Goal: Task Accomplishment & Management: Complete application form

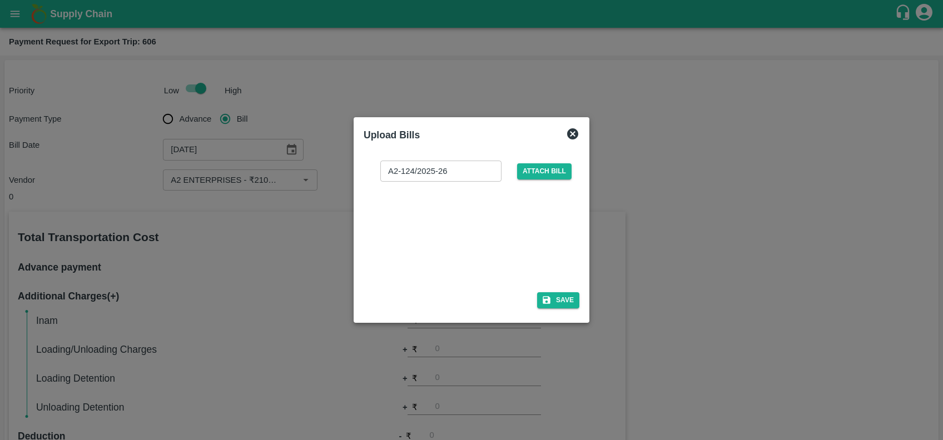
scroll to position [323, 0]
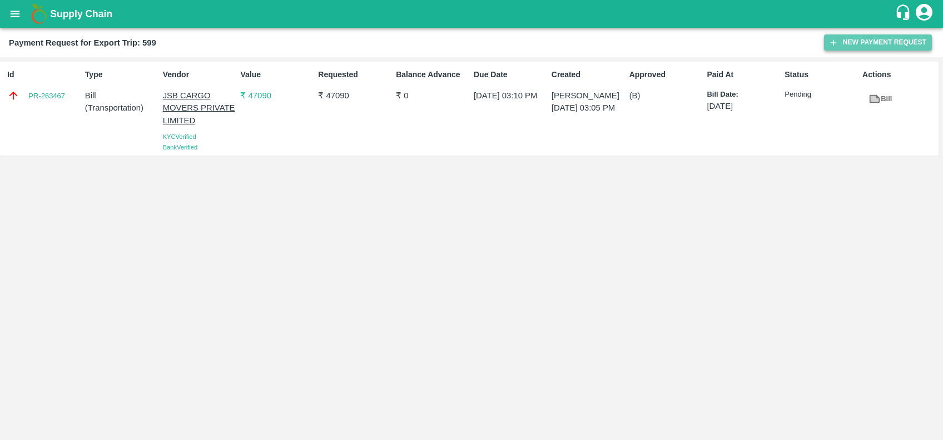
click at [864, 40] on button "New Payment Request" at bounding box center [878, 42] width 108 height 16
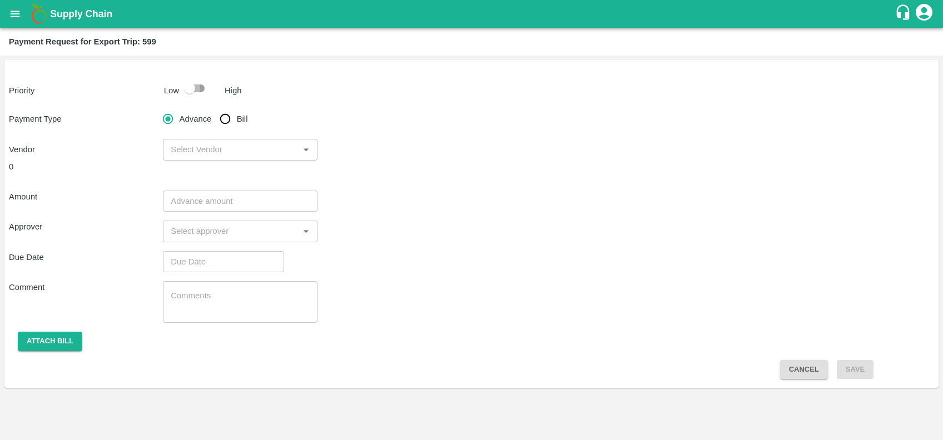
click at [209, 91] on input "checkbox" at bounding box center [189, 88] width 63 height 21
checkbox input "true"
click at [226, 112] on input "Bill" at bounding box center [225, 119] width 22 height 22
radio input "true"
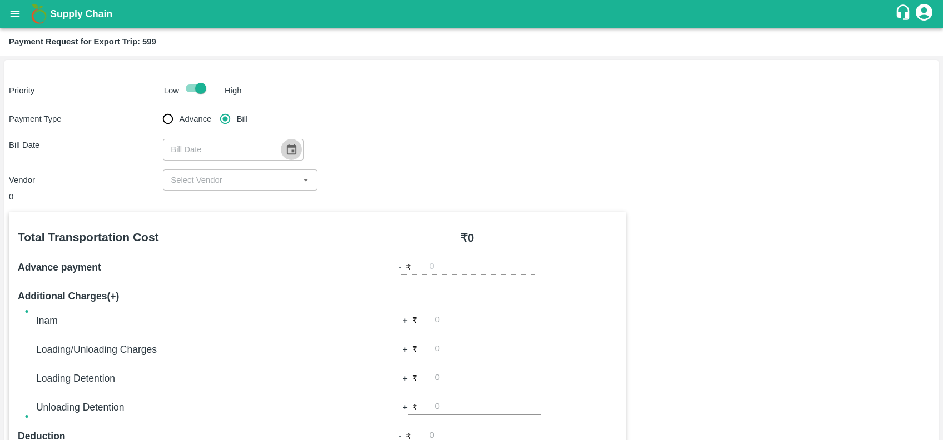
click at [287, 152] on icon "Choose date" at bounding box center [291, 149] width 9 height 11
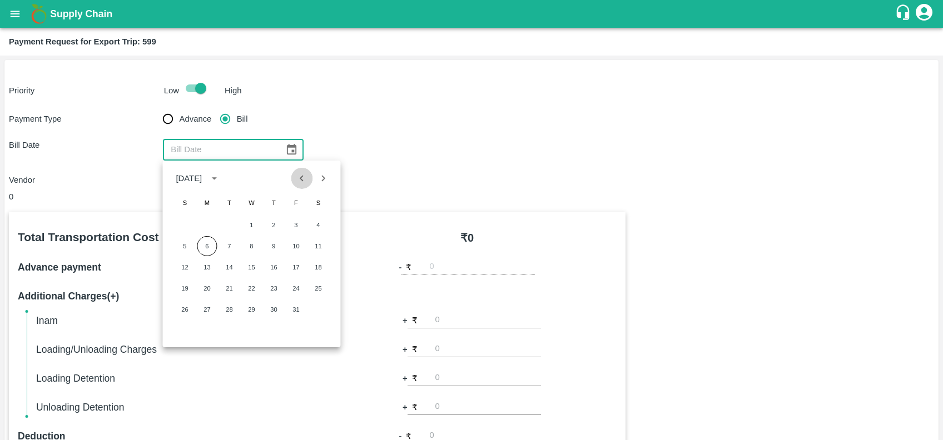
click at [297, 180] on icon "Previous month" at bounding box center [302, 178] width 12 height 12
click at [235, 289] on button "23" at bounding box center [229, 289] width 20 height 20
type input "[DATE]"
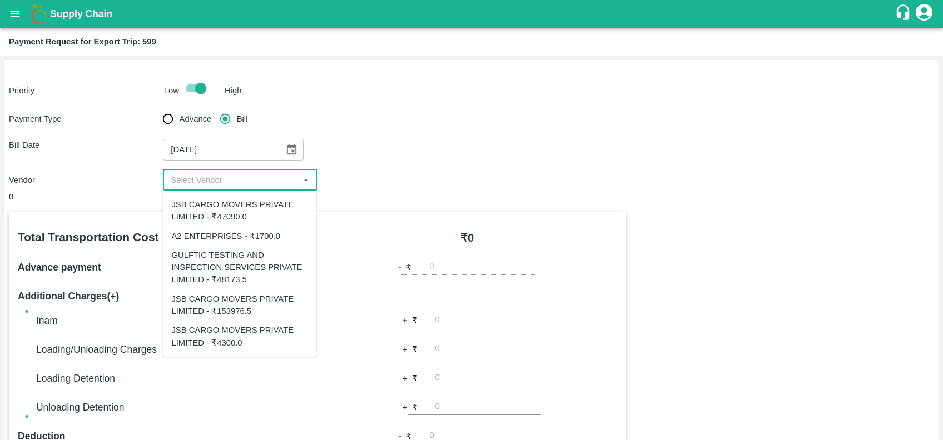
click at [225, 181] on input "input" at bounding box center [230, 180] width 129 height 14
click at [247, 290] on div "JSB CARGO MOVERS PRIVATE LIMITED - ₹153976.5" at bounding box center [239, 306] width 154 height 32
type input "JSB CARGO MOVERS PRIVATE LIMITED - ₹153976.5"
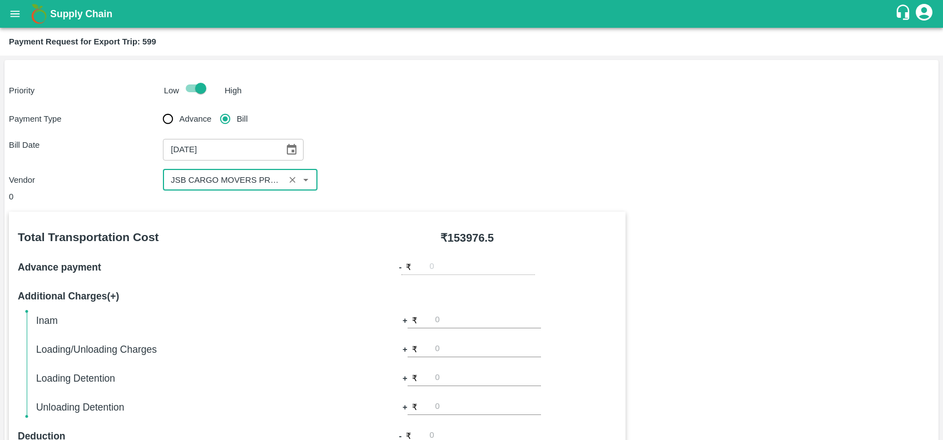
scroll to position [323, 0]
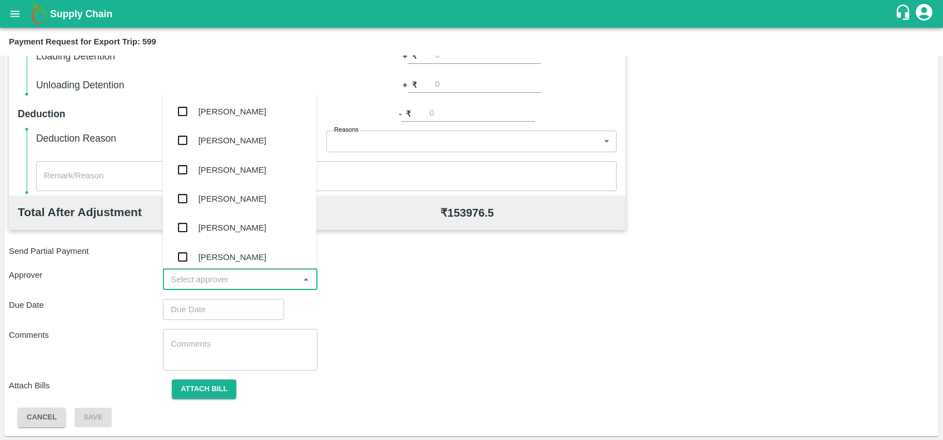
click at [246, 281] on input "input" at bounding box center [230, 280] width 129 height 14
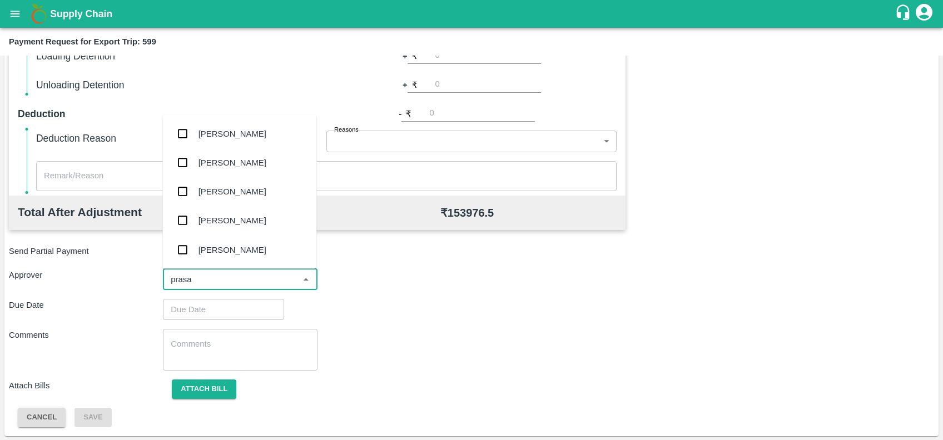
type input "prasad"
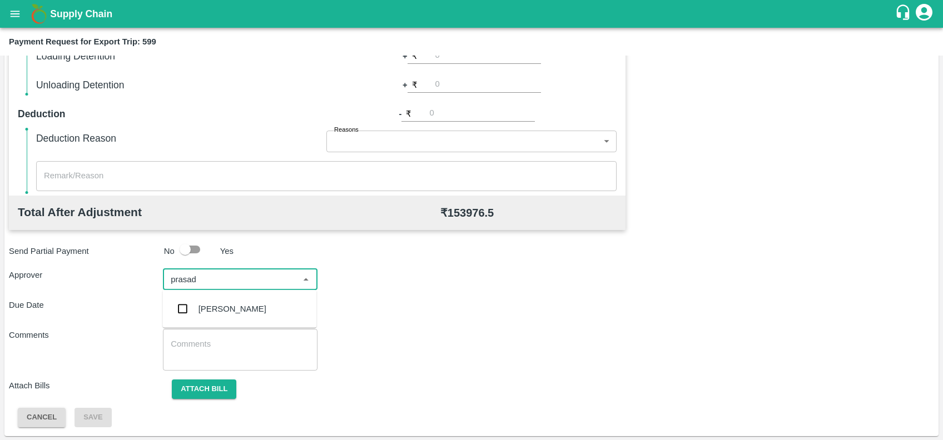
click at [250, 308] on div "[PERSON_NAME]" at bounding box center [233, 309] width 68 height 12
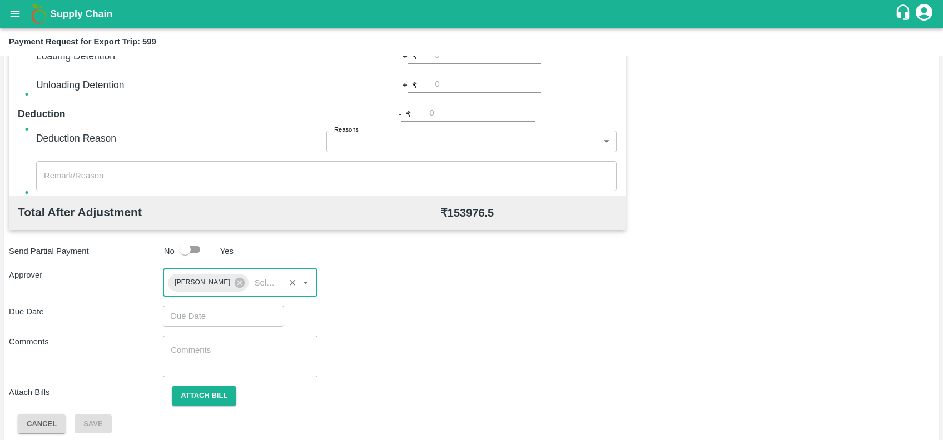
type input "DD/MM/YYYY hh:mm aa"
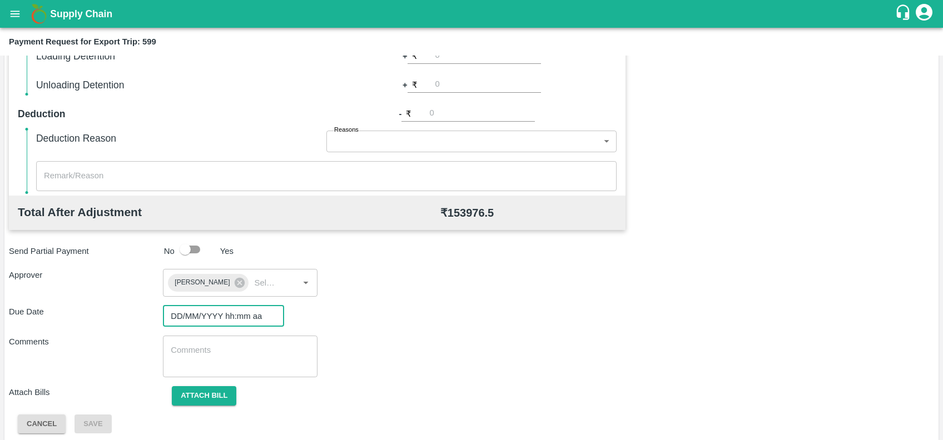
click at [256, 323] on input "DD/MM/YYYY hh:mm aa" at bounding box center [219, 316] width 113 height 21
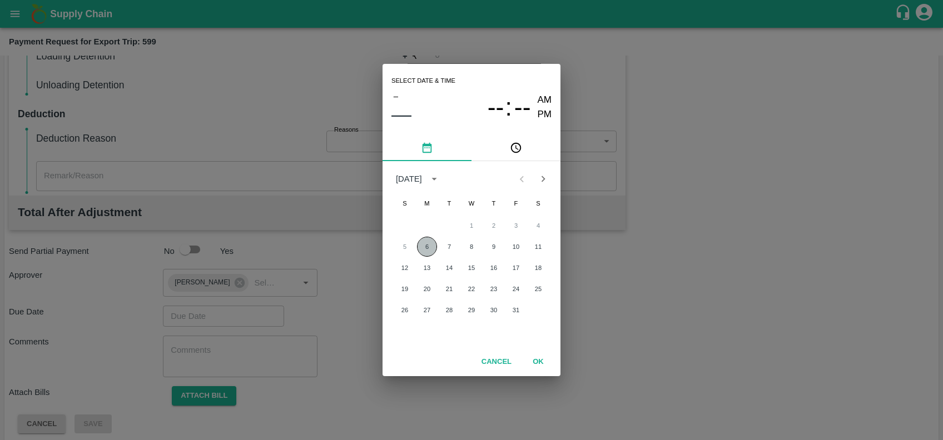
click at [434, 248] on button "6" at bounding box center [427, 247] width 20 height 20
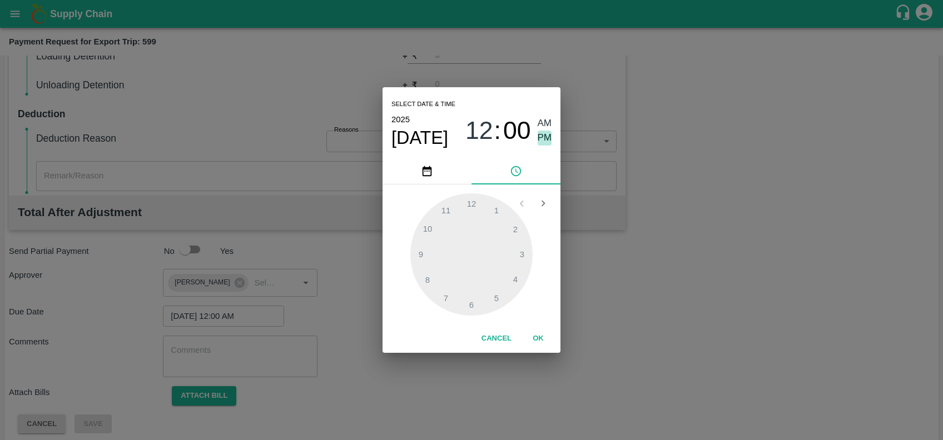
click at [544, 136] on span "PM" at bounding box center [545, 138] width 14 height 15
click at [524, 254] on div at bounding box center [471, 255] width 122 height 122
click at [445, 216] on div at bounding box center [471, 255] width 122 height 122
type input "06/10/2025 03:54 PM"
click at [538, 336] on button "OK" at bounding box center [539, 338] width 36 height 19
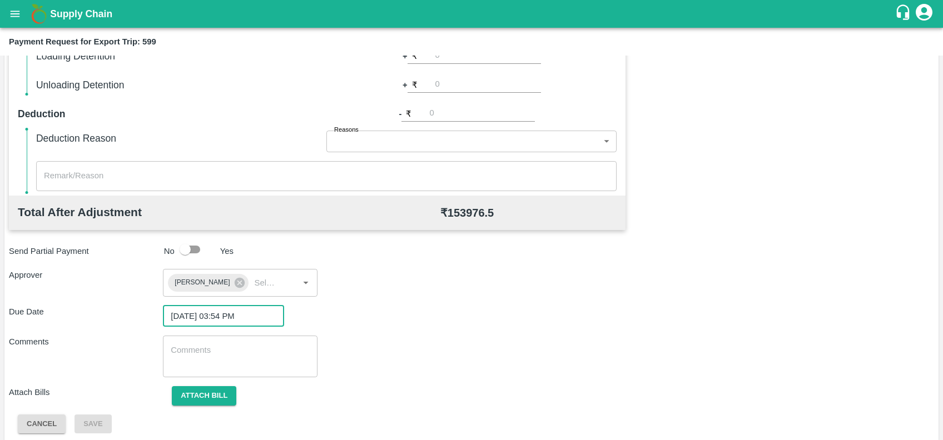
scroll to position [329, 0]
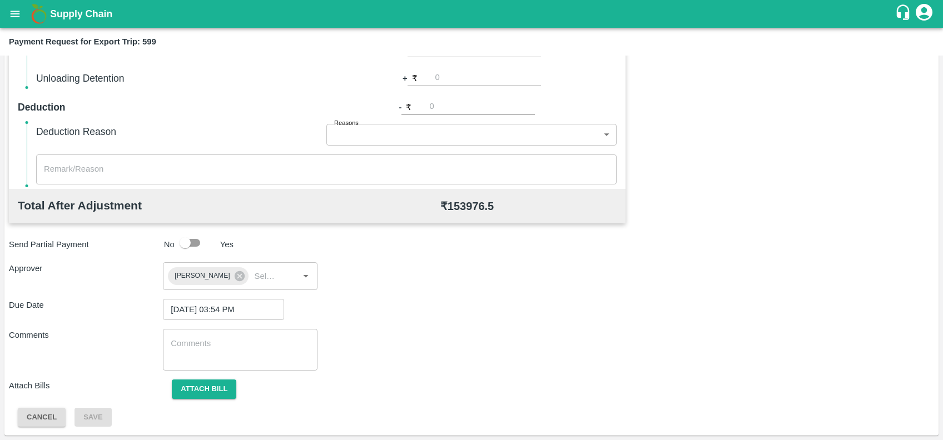
click at [227, 379] on div "Total Transportation Cost ₹ 153976.5 Advance payment - ₹ Additional Charges(+) …" at bounding box center [471, 155] width 925 height 544
click at [226, 383] on button "Attach bill" at bounding box center [204, 389] width 65 height 19
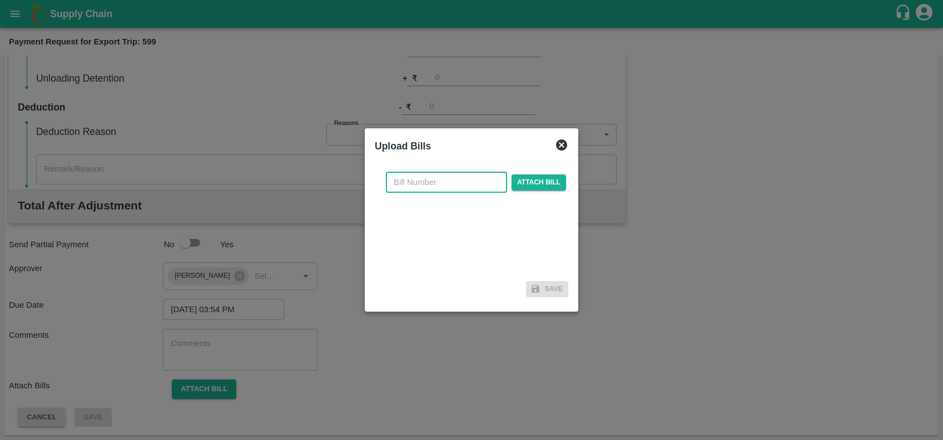
click at [436, 185] on input "text" at bounding box center [446, 182] width 121 height 21
paste input ":JCAR/25-26/0658"
type input "JCAR/25-26/06586"
click at [515, 186] on span "Attach bill" at bounding box center [539, 183] width 55 height 16
click at [0, 0] on input "Attach bill" at bounding box center [0, 0] width 0 height 0
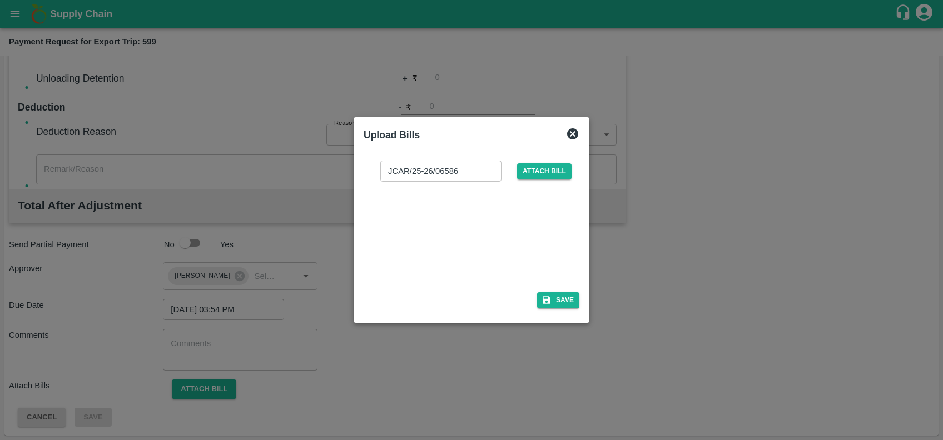
click at [486, 215] on div at bounding box center [469, 233] width 167 height 59
click at [552, 303] on button "Save" at bounding box center [558, 301] width 42 height 16
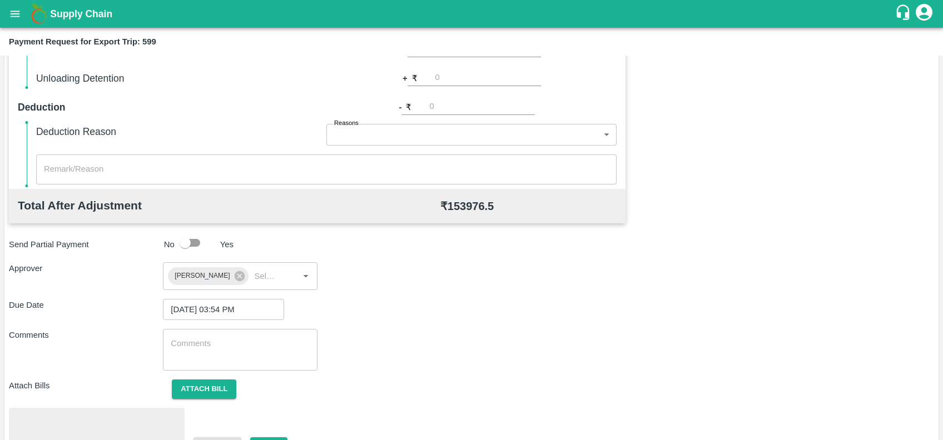
scroll to position [388, 0]
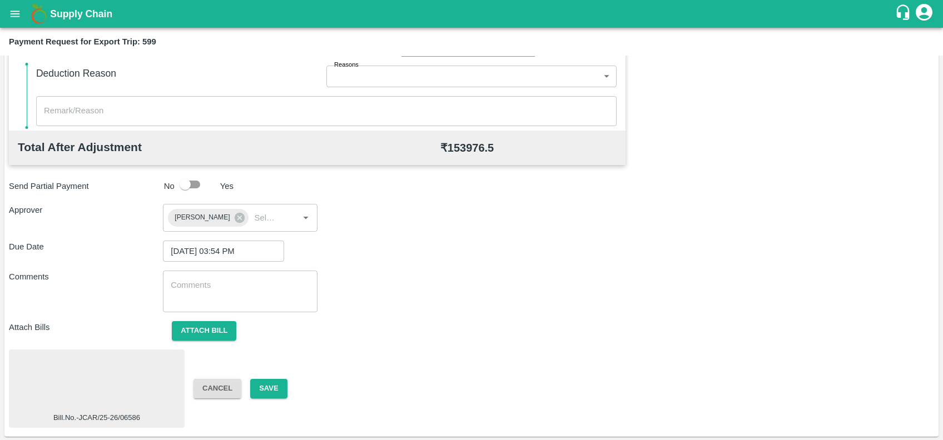
click at [111, 381] on div at bounding box center [96, 383] width 167 height 59
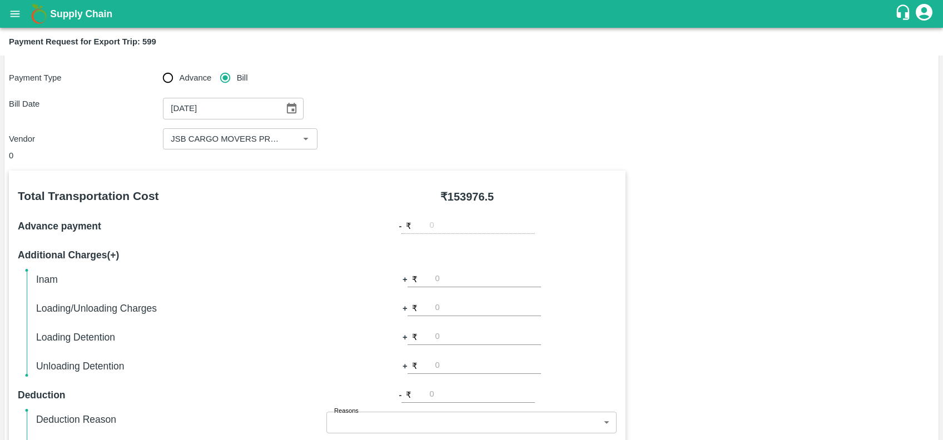
scroll to position [29, 0]
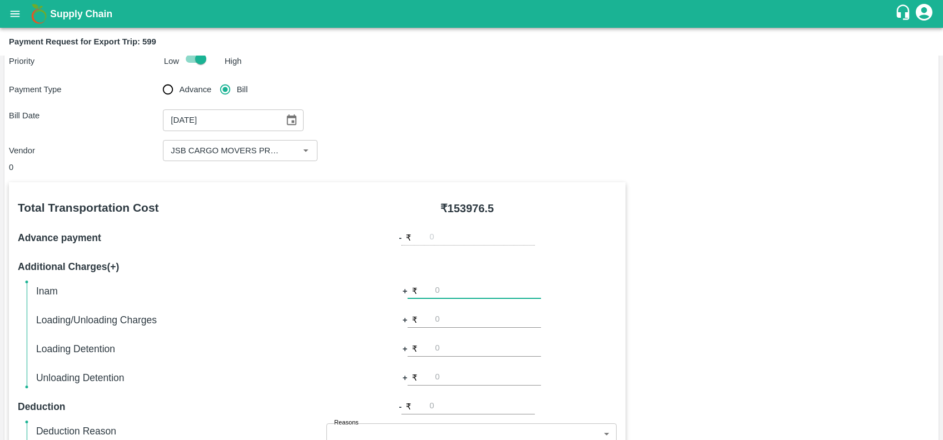
click at [463, 288] on input "number" at bounding box center [488, 291] width 106 height 15
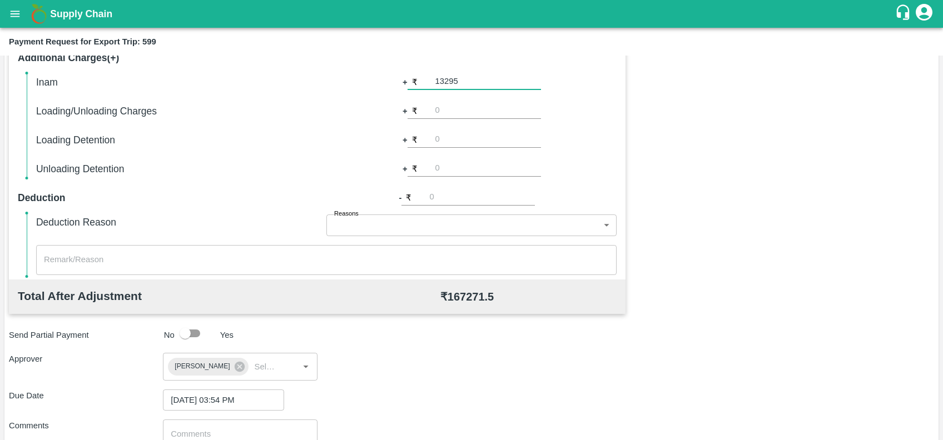
scroll to position [175, 0]
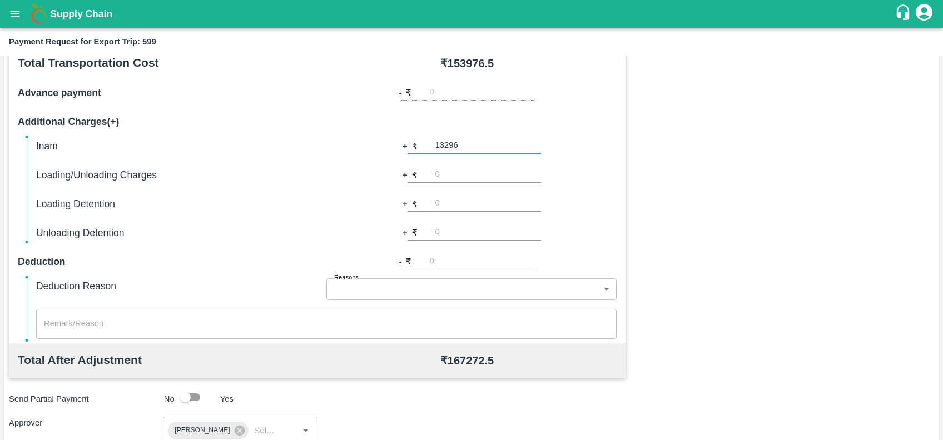
type input "13296"
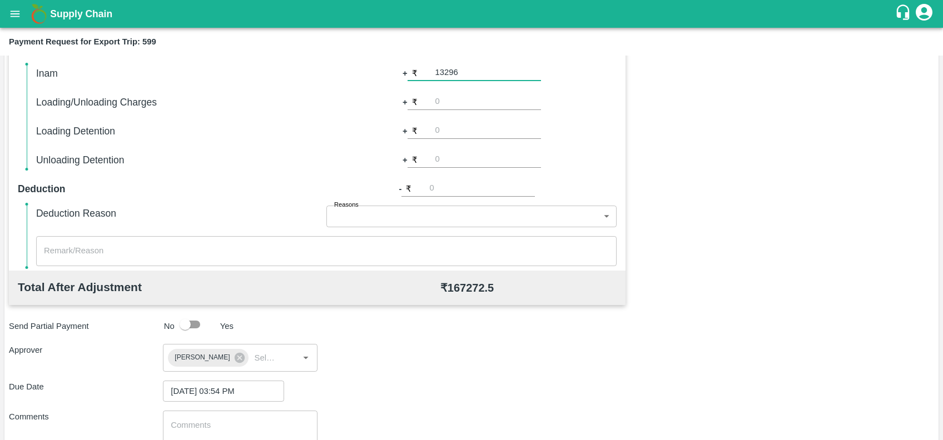
scroll to position [388, 0]
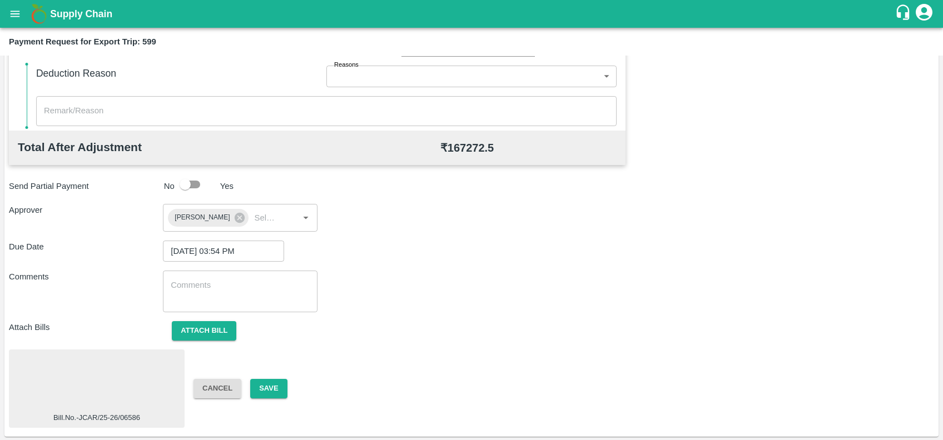
click at [105, 374] on div at bounding box center [96, 383] width 167 height 59
click at [258, 391] on button "Save" at bounding box center [268, 388] width 37 height 19
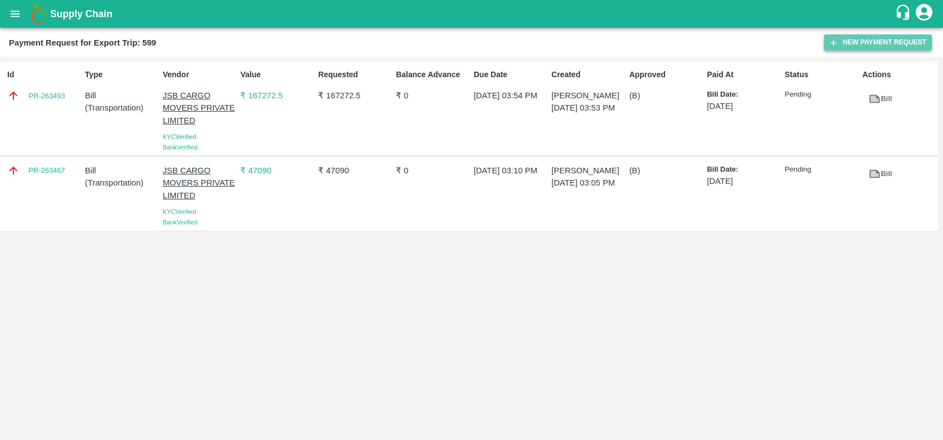
click at [861, 39] on button "New Payment Request" at bounding box center [878, 42] width 108 height 16
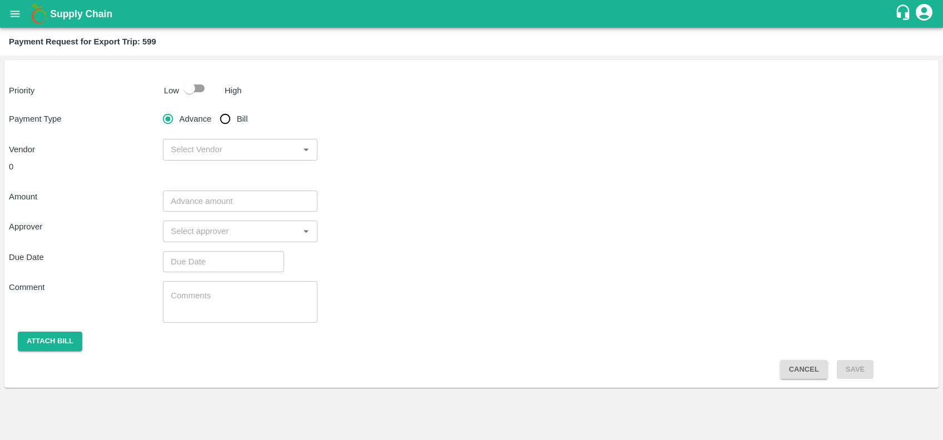
drag, startPoint x: 200, startPoint y: 89, endPoint x: 227, endPoint y: 116, distance: 37.8
click at [227, 116] on div "Priority Low High Payment Type Advance Bill Vendor ​ 0 Amount ​ Approver ​ Due …" at bounding box center [471, 224] width 934 height 328
click at [227, 116] on input "Bill" at bounding box center [225, 119] width 22 height 22
radio input "true"
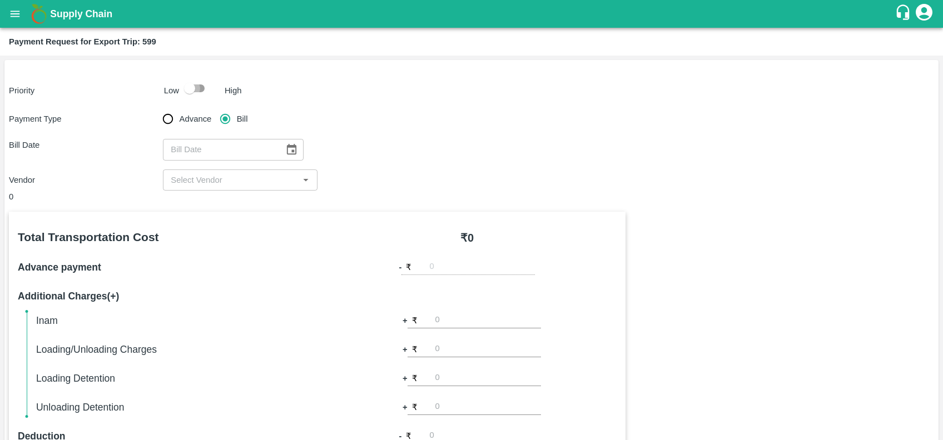
click at [196, 95] on input "checkbox" at bounding box center [189, 88] width 63 height 21
checkbox input "true"
click at [287, 151] on icon "Choose date" at bounding box center [291, 149] width 9 height 11
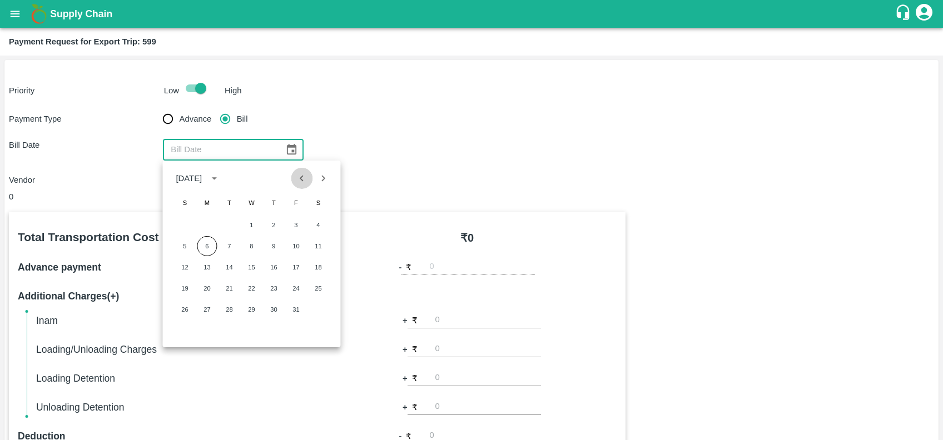
click at [303, 176] on icon "Previous month" at bounding box center [302, 178] width 4 height 6
click at [236, 285] on button "23" at bounding box center [229, 289] width 20 height 20
type input "23/09/2025"
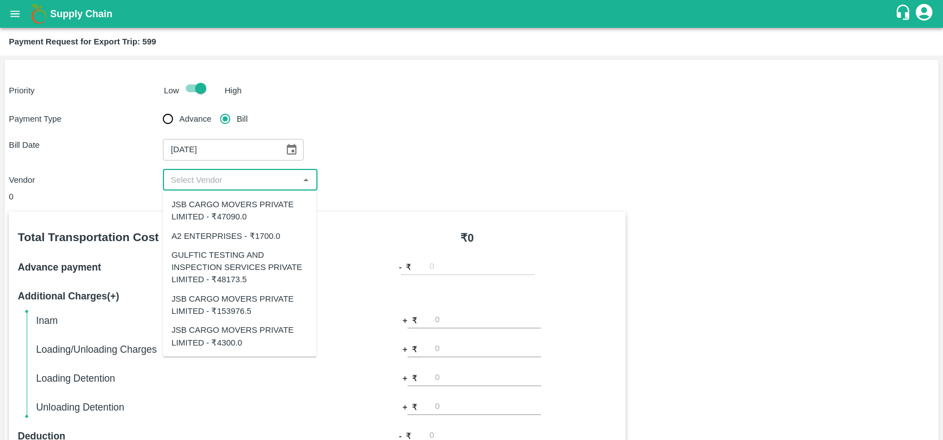
click at [246, 181] on input "input" at bounding box center [230, 180] width 129 height 14
click at [226, 335] on div "JSB CARGO MOVERS PRIVATE LIMITED - ₹4300.0" at bounding box center [239, 336] width 136 height 25
type input "JSB CARGO MOVERS PRIVATE LIMITED - ₹4300.0"
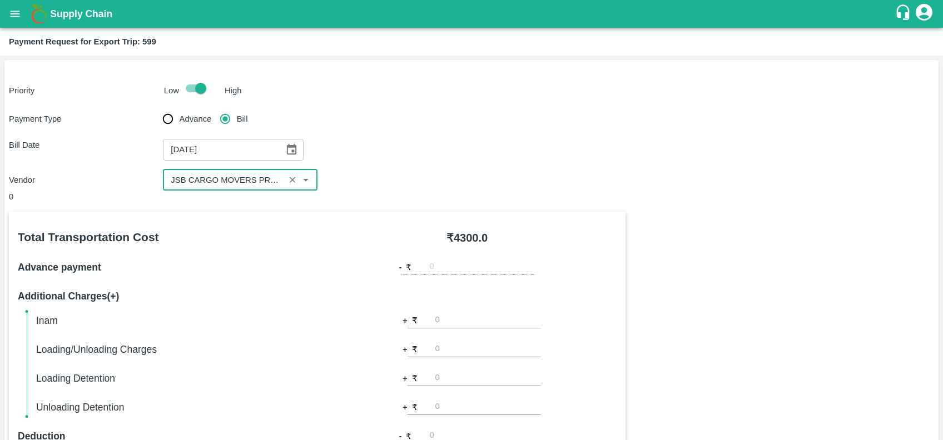
scroll to position [323, 0]
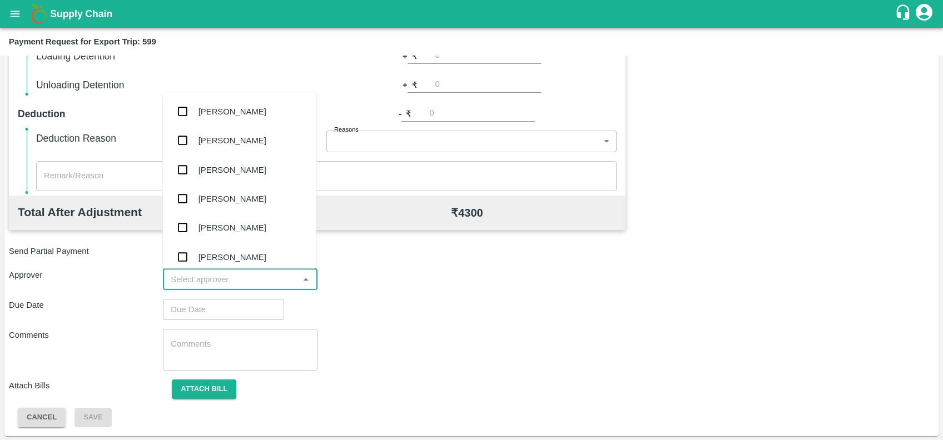
click at [227, 286] on input "input" at bounding box center [230, 280] width 129 height 14
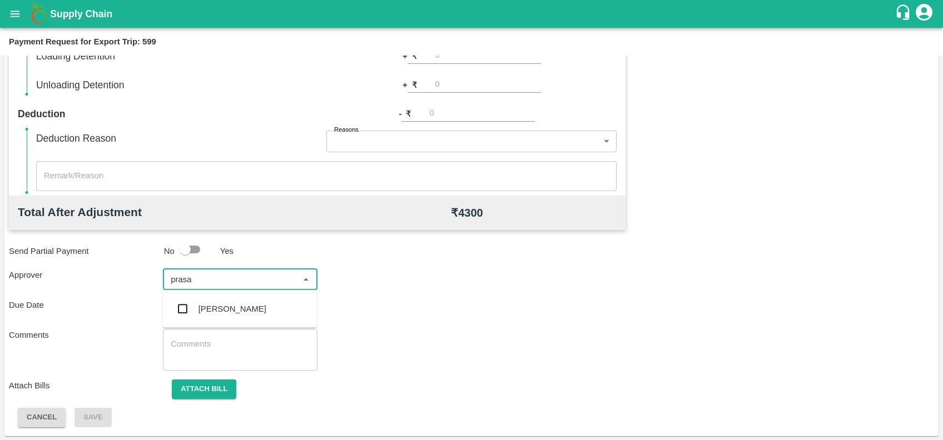
type input "prasad"
click at [231, 304] on div "[PERSON_NAME]" at bounding box center [233, 309] width 68 height 12
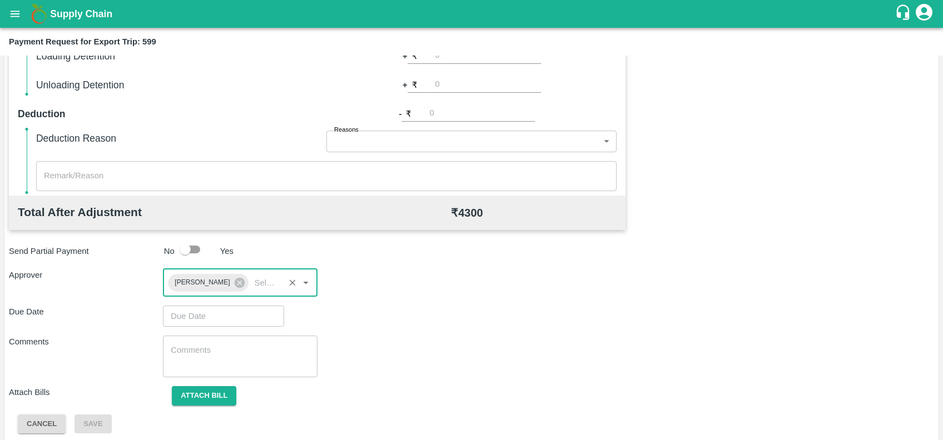
type input "DD/MM/YYYY hh:mm aa"
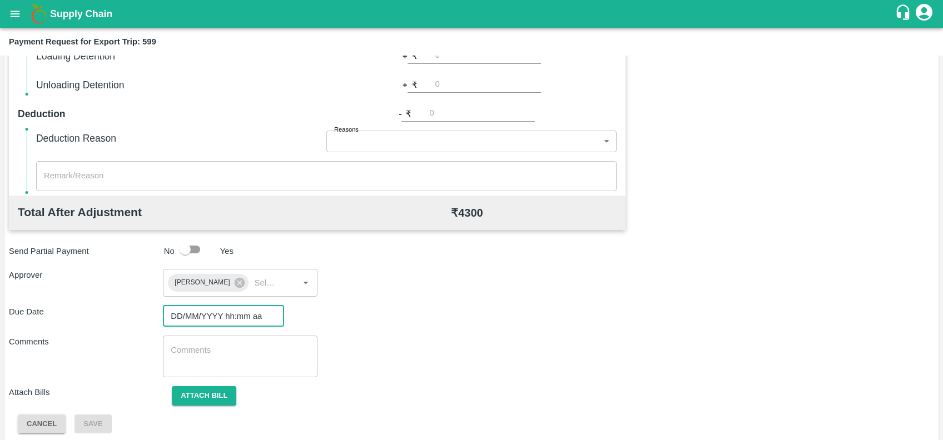
click at [235, 309] on input "DD/MM/YYYY hh:mm aa" at bounding box center [219, 316] width 113 height 21
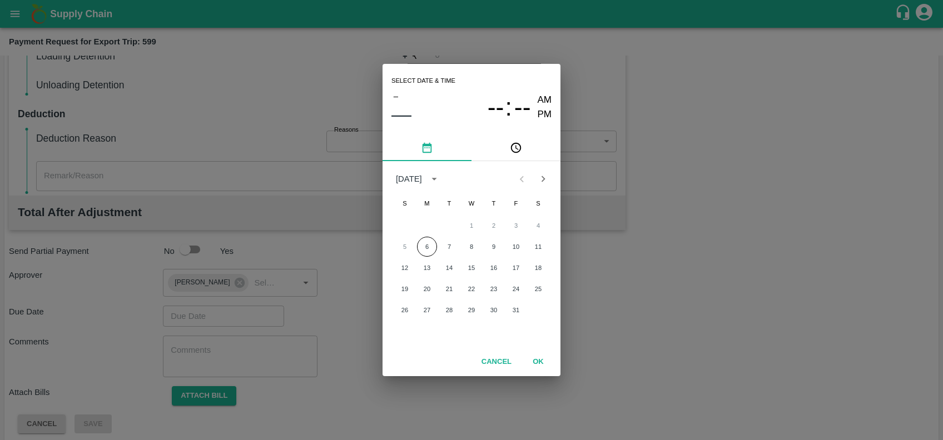
click at [427, 257] on div "5 6 7 8 9 10 11" at bounding box center [472, 247] width 178 height 20
click at [429, 255] on button "6" at bounding box center [427, 247] width 20 height 20
type input "06/10/2025 12:00 AM"
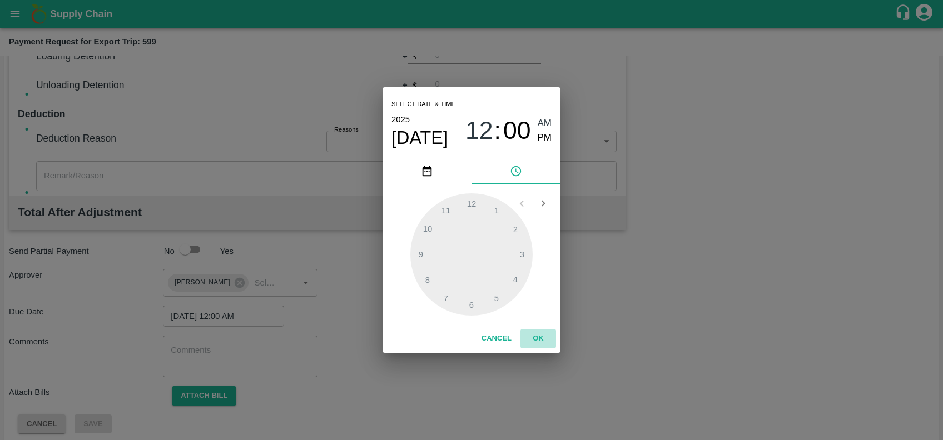
click at [543, 341] on button "OK" at bounding box center [539, 338] width 36 height 19
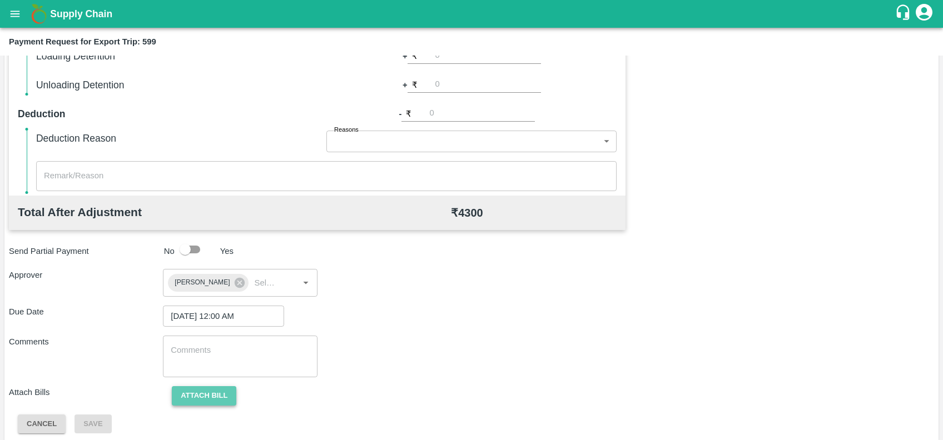
click at [219, 401] on button "Attach bill" at bounding box center [204, 396] width 65 height 19
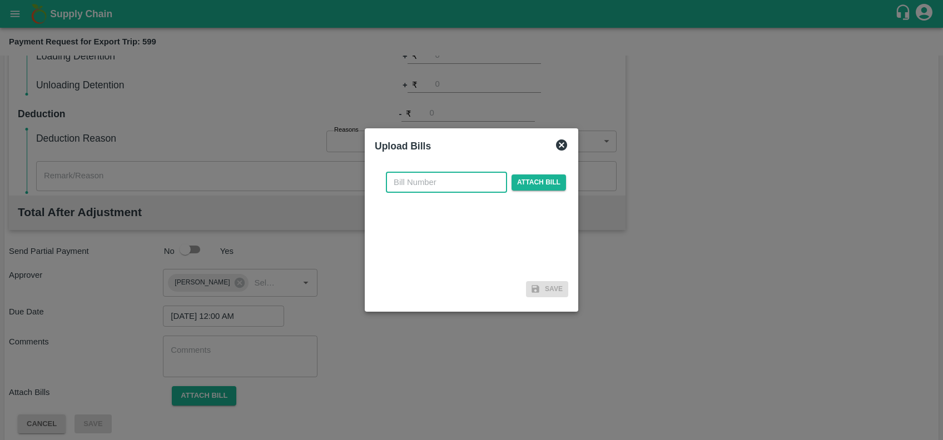
click at [440, 191] on input "text" at bounding box center [446, 182] width 121 height 21
paste input "JCAR/25-26/06570"
type input "JCAR/25-26/06570"
click at [550, 175] on span "Attach bill" at bounding box center [539, 183] width 55 height 16
click at [0, 0] on input "Attach bill" at bounding box center [0, 0] width 0 height 0
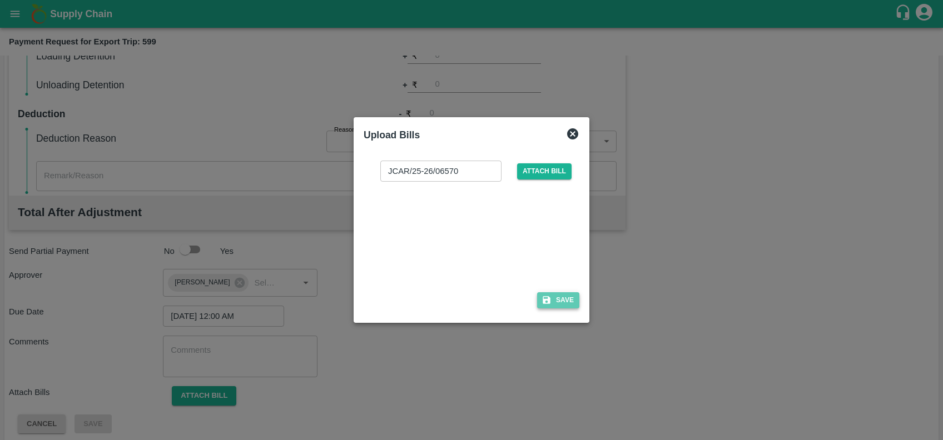
click at [548, 299] on icon "button" at bounding box center [547, 301] width 8 height 8
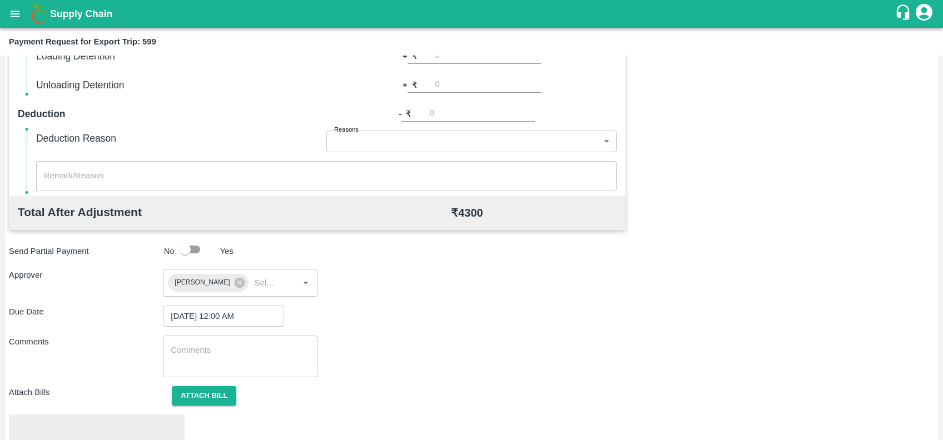
scroll to position [388, 0]
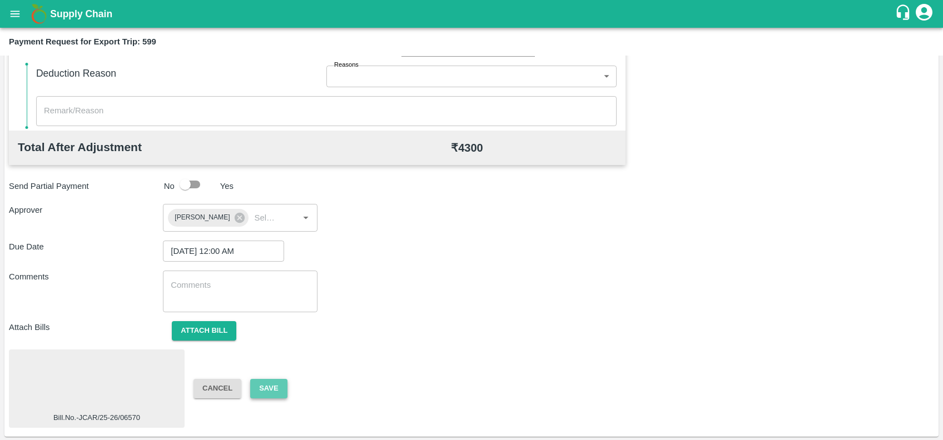
click at [282, 380] on button "Save" at bounding box center [268, 388] width 37 height 19
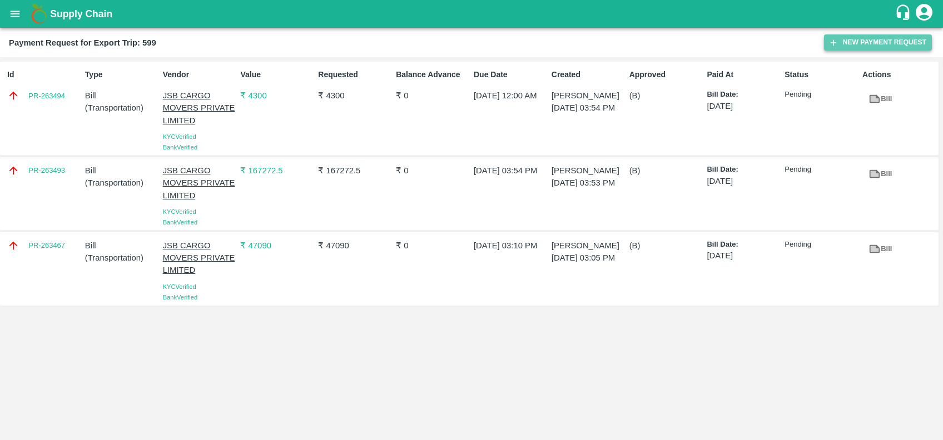
click at [848, 43] on button "New Payment Request" at bounding box center [878, 42] width 108 height 16
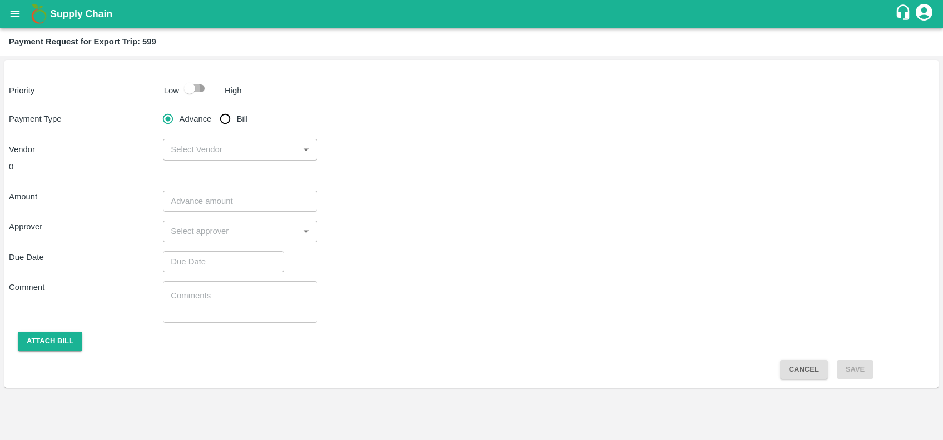
click at [202, 87] on input "checkbox" at bounding box center [189, 88] width 63 height 21
checkbox input "true"
click at [232, 119] on input "Bill" at bounding box center [225, 119] width 22 height 22
radio input "true"
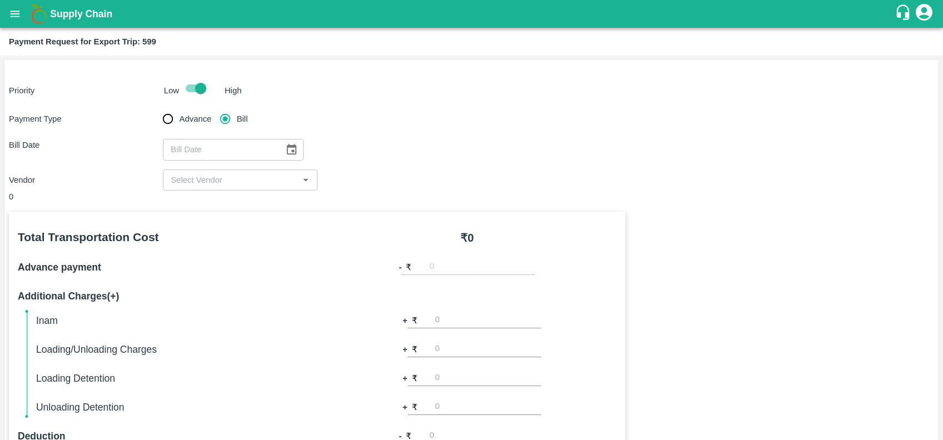
click at [295, 147] on button "Choose date" at bounding box center [291, 149] width 21 height 21
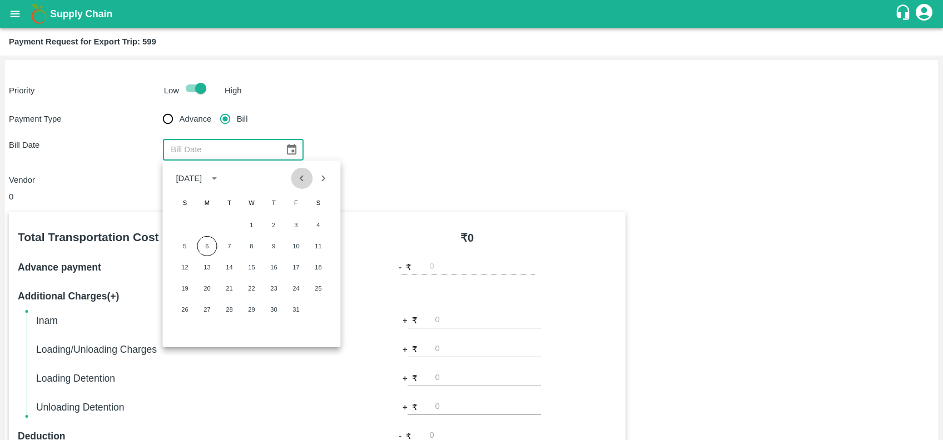
click at [306, 179] on icon "Previous month" at bounding box center [302, 178] width 12 height 12
click at [304, 177] on icon "Previous month" at bounding box center [302, 178] width 12 height 12
click at [326, 170] on button "Next month" at bounding box center [323, 178] width 21 height 21
click at [200, 310] on button "29" at bounding box center [207, 310] width 20 height 20
type input "29/09/2025"
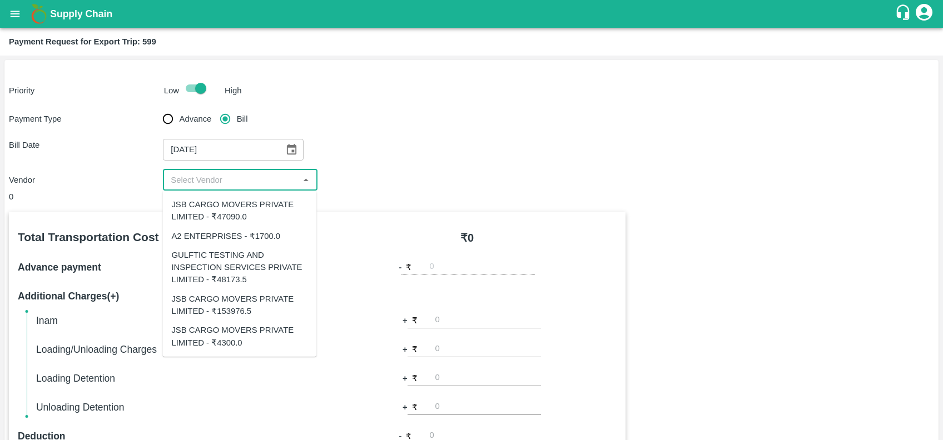
click at [223, 184] on input "input" at bounding box center [230, 180] width 129 height 14
click at [236, 275] on div "GULFTIC TESTING AND INSPECTION SERVICES PRIVATE LIMITED - ₹48173.5" at bounding box center [239, 267] width 136 height 37
type input "GULFTIC TESTING AND INSPECTION SERVICES PRIVATE LIMITED - ₹48173.5"
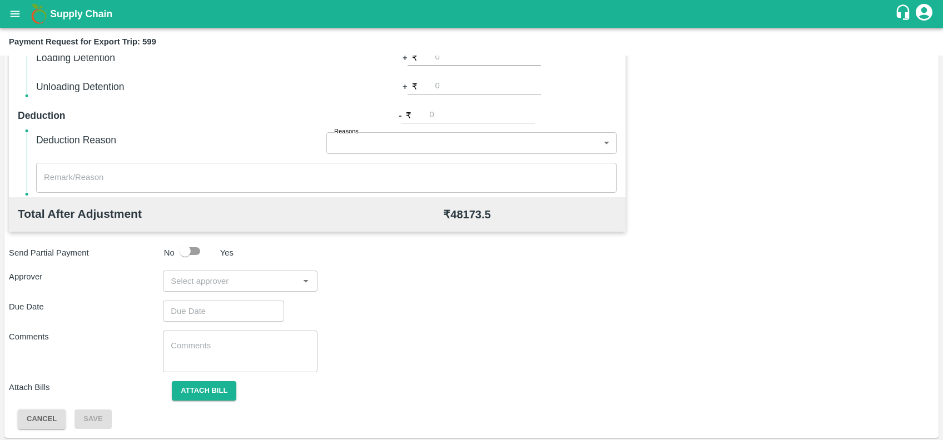
scroll to position [323, 0]
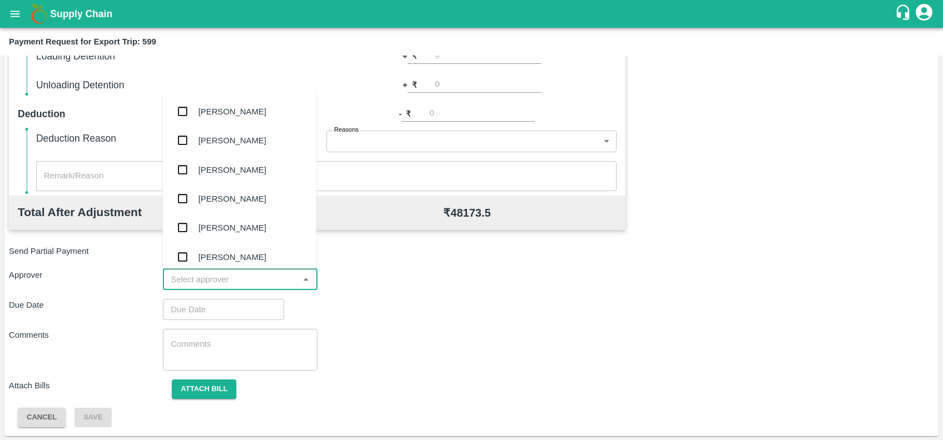
click at [236, 275] on input "input" at bounding box center [230, 280] width 129 height 14
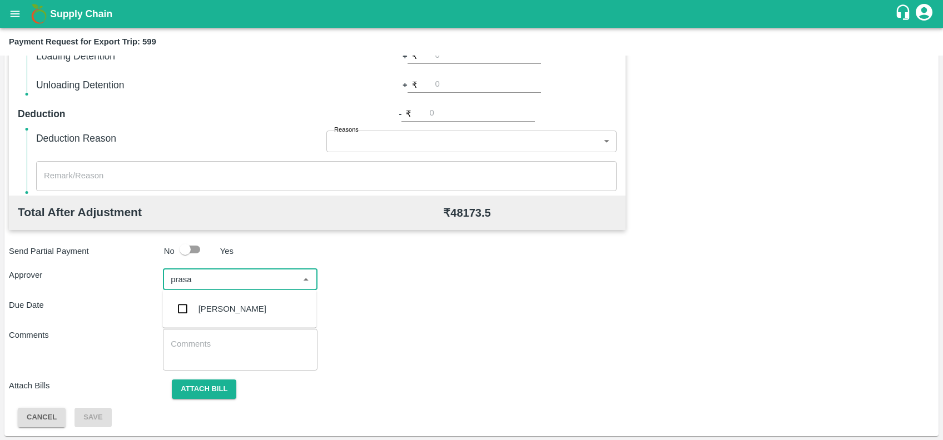
type input "prasad"
click at [235, 303] on div "[PERSON_NAME]" at bounding box center [233, 309] width 68 height 12
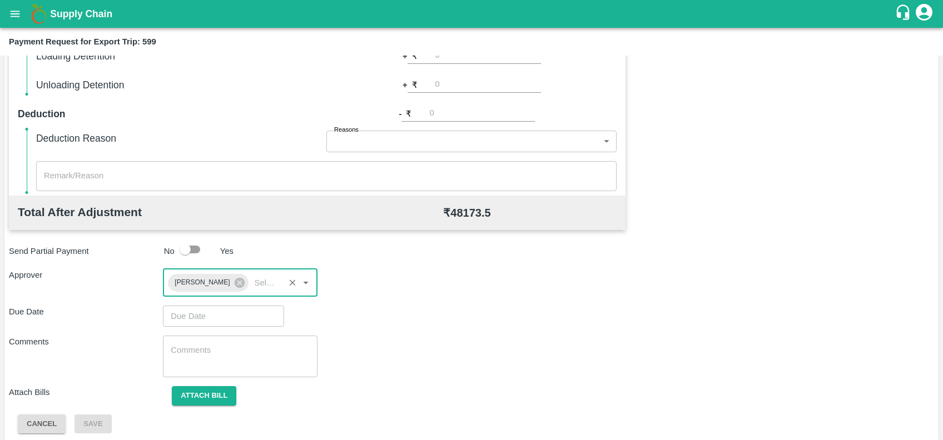
type input "DD/MM/YYYY hh:mm aa"
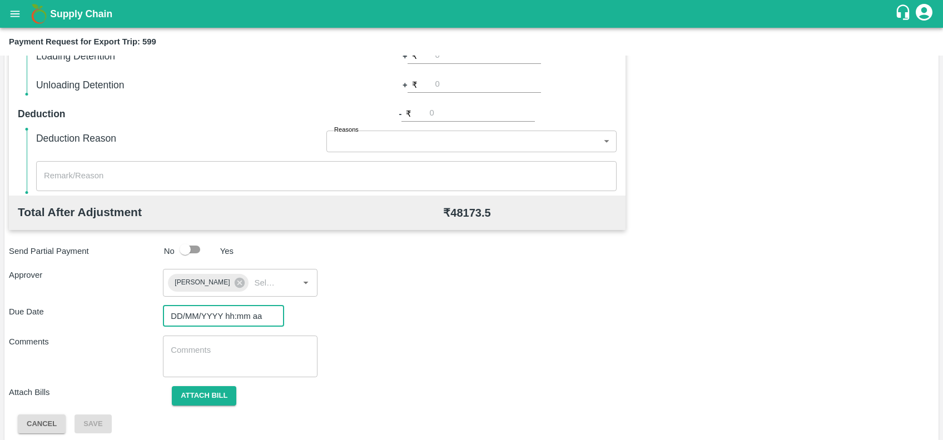
click at [239, 311] on input "DD/MM/YYYY hh:mm aa" at bounding box center [219, 316] width 113 height 21
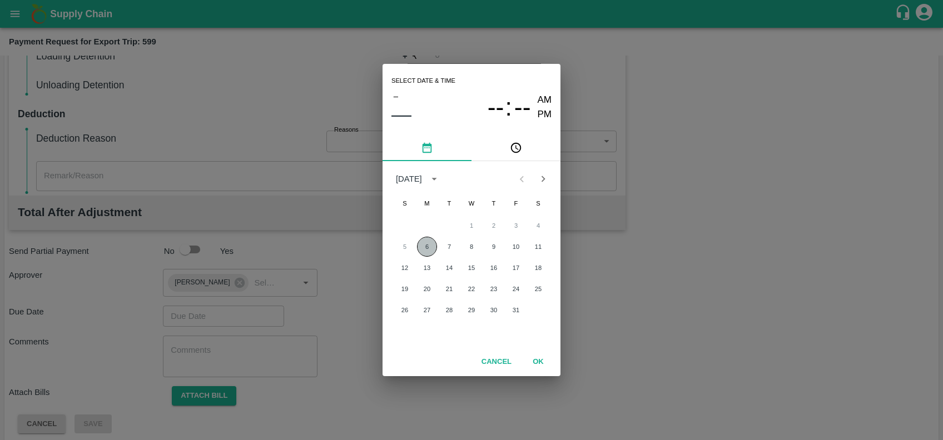
click at [423, 245] on button "6" at bounding box center [427, 247] width 20 height 20
type input "06/10/2025 12:00 AM"
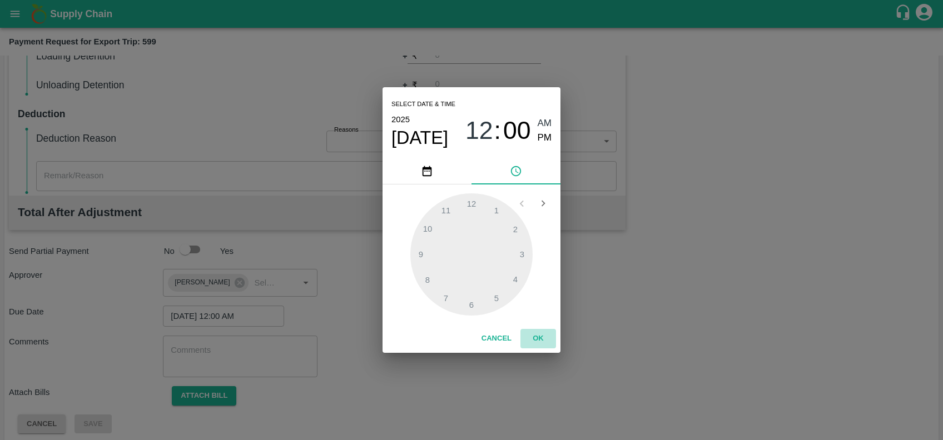
click at [536, 340] on button "OK" at bounding box center [539, 338] width 36 height 19
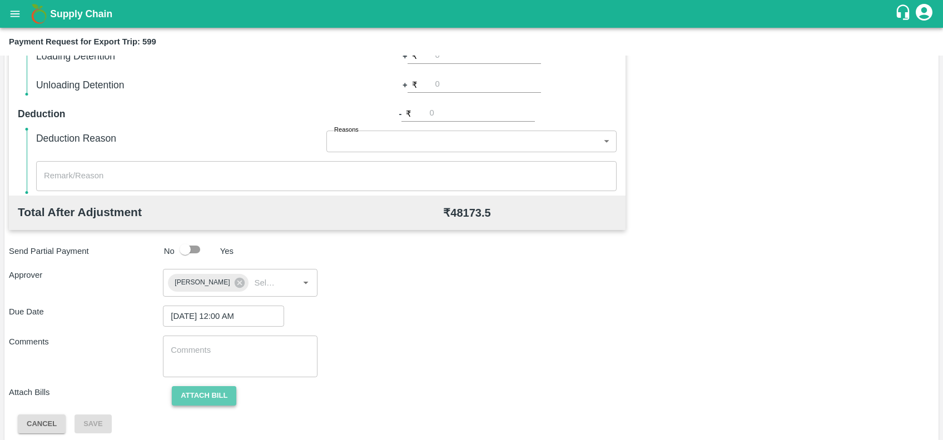
click at [206, 396] on button "Attach bill" at bounding box center [204, 396] width 65 height 19
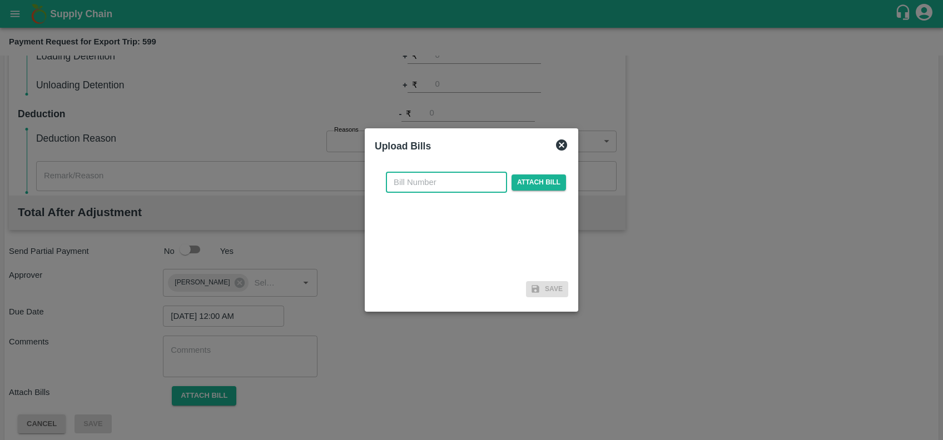
click at [459, 191] on input "text" at bounding box center [446, 182] width 121 height 21
paste input "GTIN/25-26/01628"
type input "GTIN/25-26/01628"
click at [531, 177] on span "Attach bill" at bounding box center [539, 183] width 55 height 16
click at [0, 0] on input "Attach bill" at bounding box center [0, 0] width 0 height 0
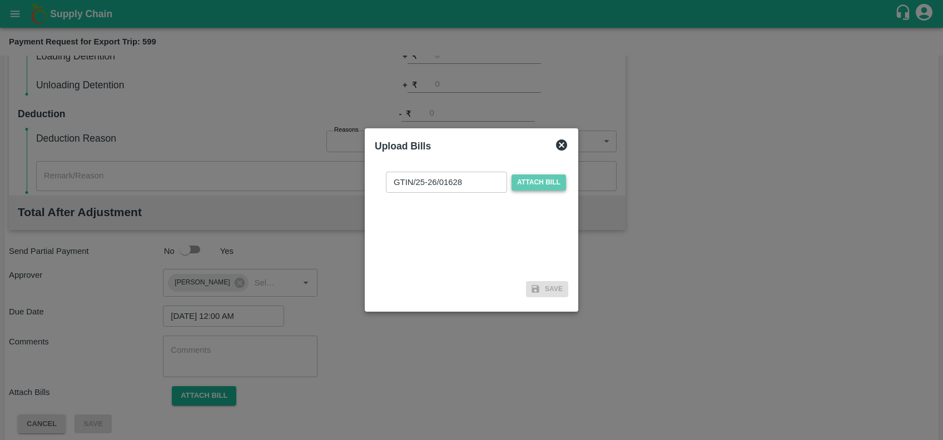
click at [545, 179] on span "Attach bill" at bounding box center [539, 183] width 55 height 16
click at [0, 0] on input "Attach bill" at bounding box center [0, 0] width 0 height 0
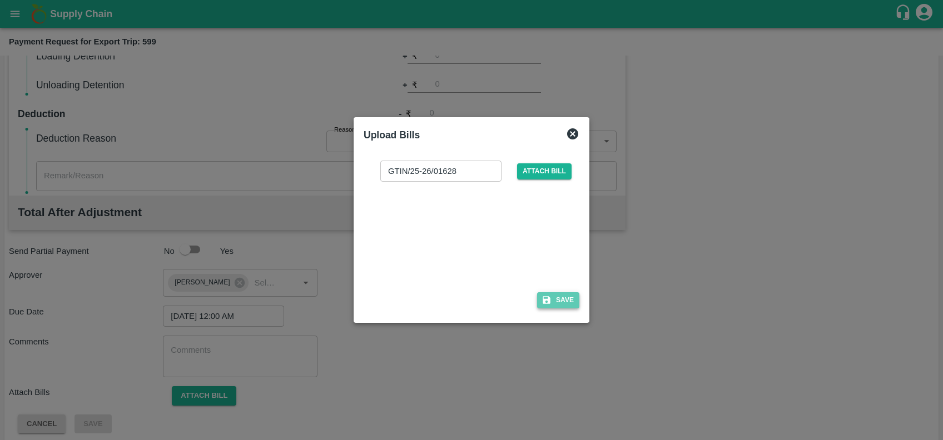
click at [548, 299] on icon "button" at bounding box center [547, 301] width 8 height 8
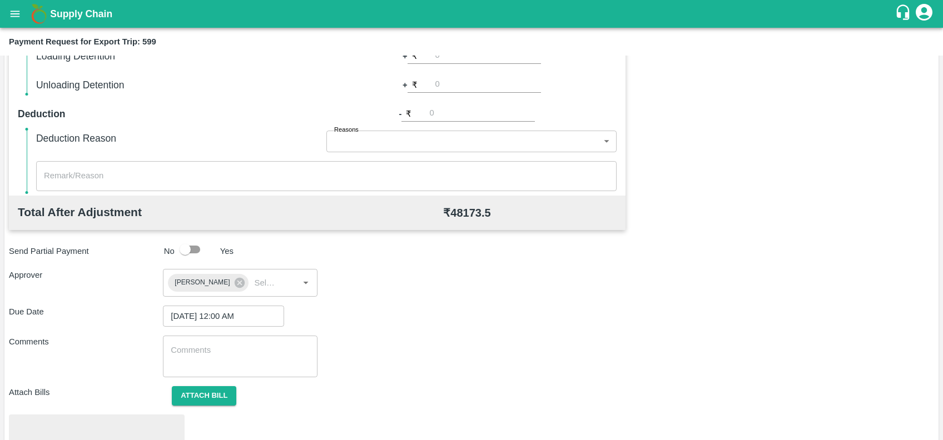
scroll to position [388, 0]
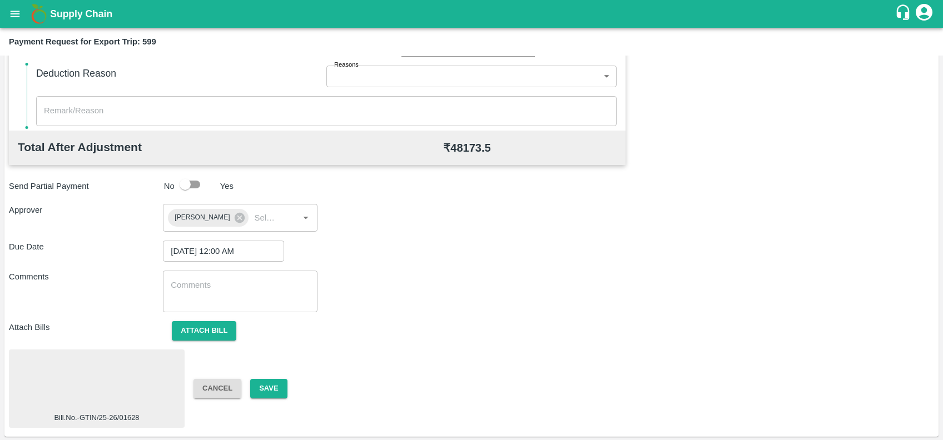
click at [88, 369] on div at bounding box center [96, 383] width 167 height 59
click at [279, 386] on button "Save" at bounding box center [268, 388] width 37 height 19
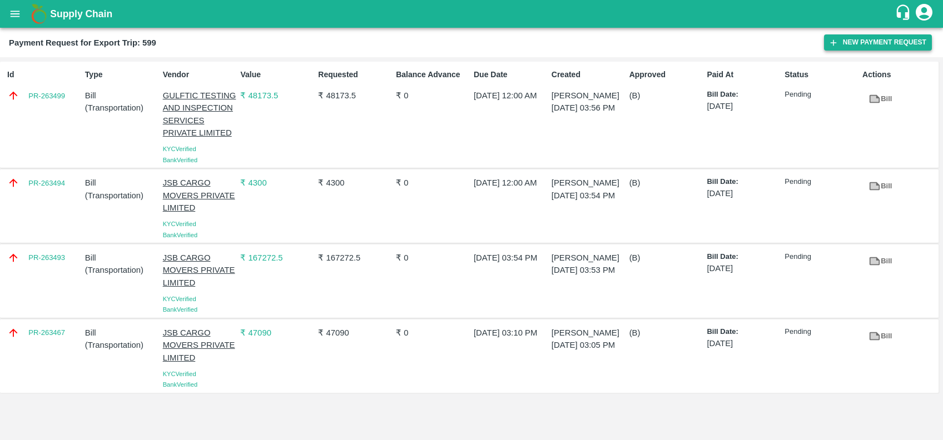
click at [844, 49] on button "New Payment Request" at bounding box center [878, 42] width 108 height 16
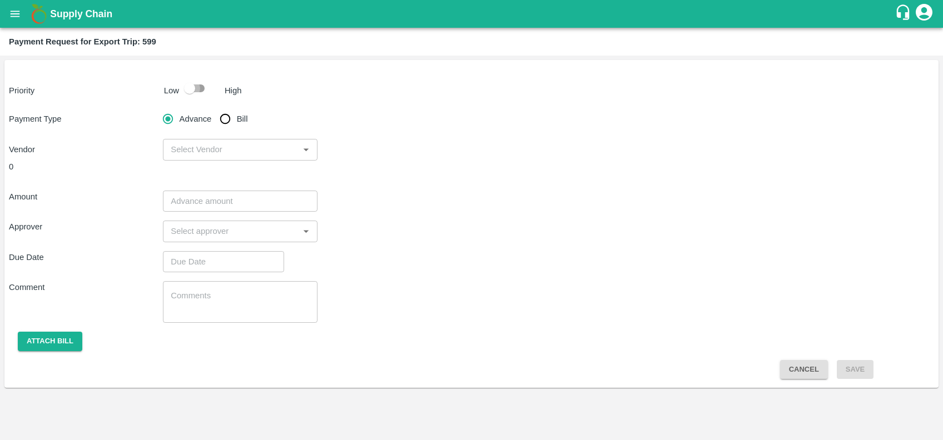
click at [200, 81] on input "checkbox" at bounding box center [189, 88] width 63 height 21
checkbox input "true"
click at [226, 113] on input "Bill" at bounding box center [225, 119] width 22 height 22
radio input "true"
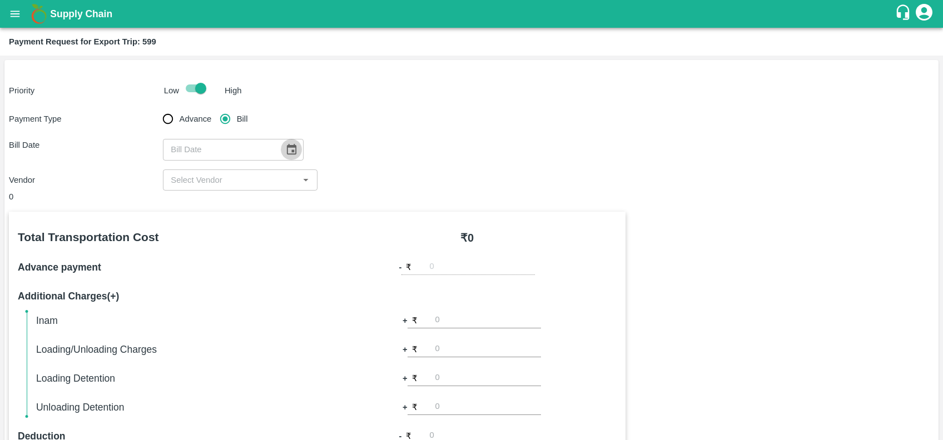
click at [288, 147] on icon "Choose date" at bounding box center [291, 149] width 12 height 12
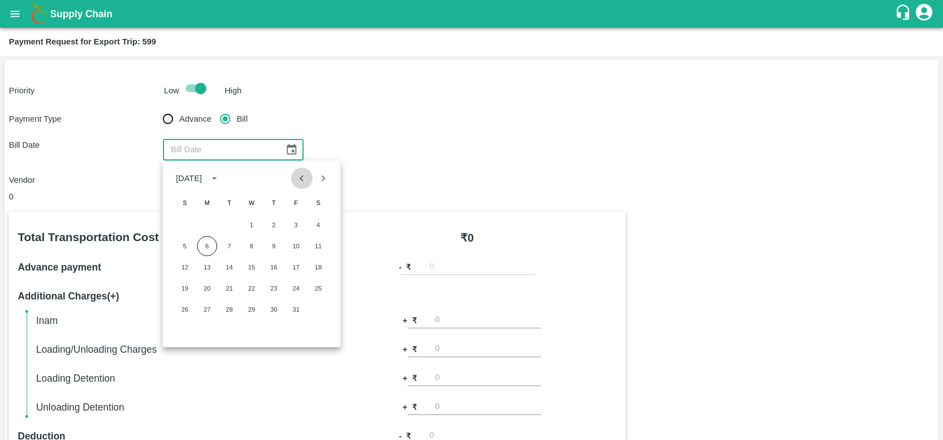
click at [296, 179] on icon "Previous month" at bounding box center [302, 178] width 12 height 12
click at [314, 270] on button "20" at bounding box center [318, 268] width 20 height 20
type input "20/09/2025"
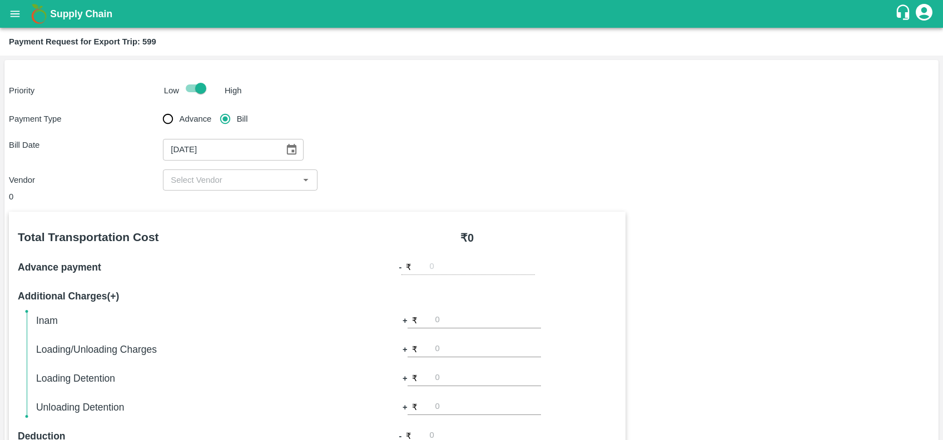
click at [257, 182] on input "input" at bounding box center [230, 180] width 129 height 14
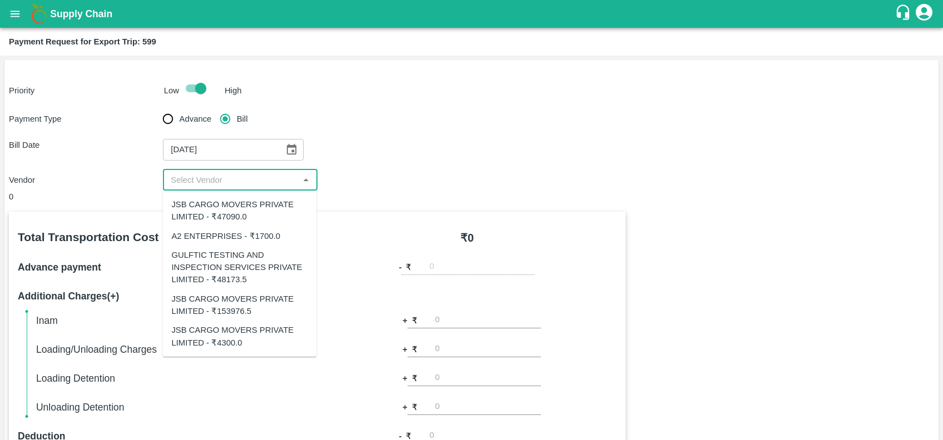
click at [255, 231] on div "A2 ENTERPRISES - ₹1700.0" at bounding box center [225, 236] width 109 height 12
type input "A2 ENTERPRISES - ₹1700.0"
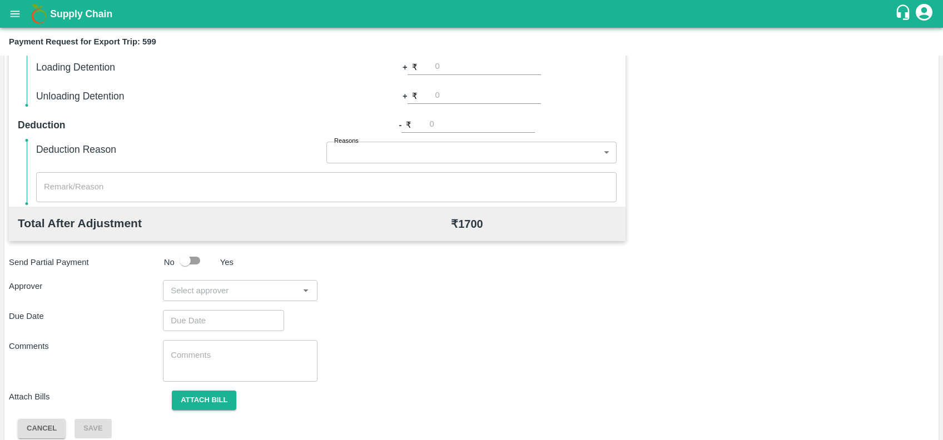
scroll to position [323, 0]
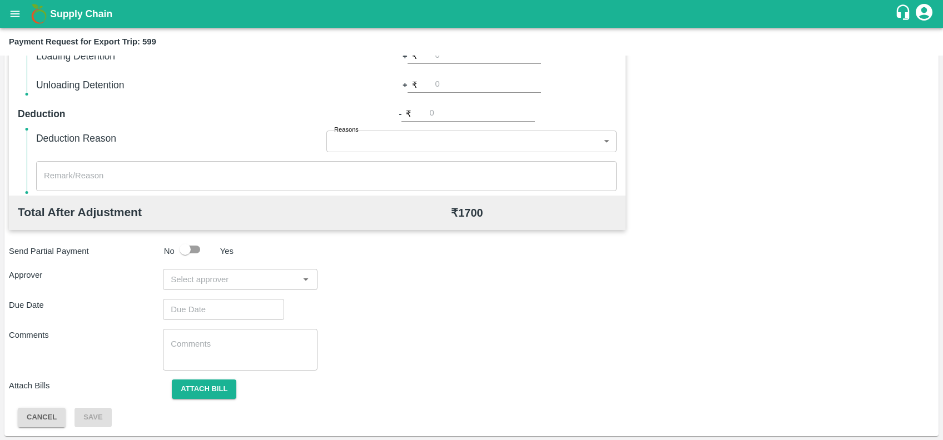
click at [235, 276] on input "input" at bounding box center [230, 280] width 129 height 14
type input "prasad"
click at [243, 303] on div "[PERSON_NAME]" at bounding box center [233, 309] width 68 height 12
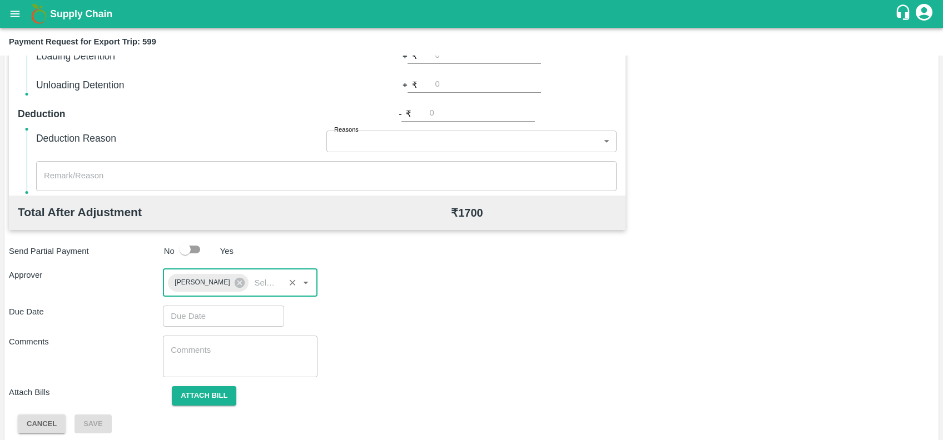
scroll to position [329, 0]
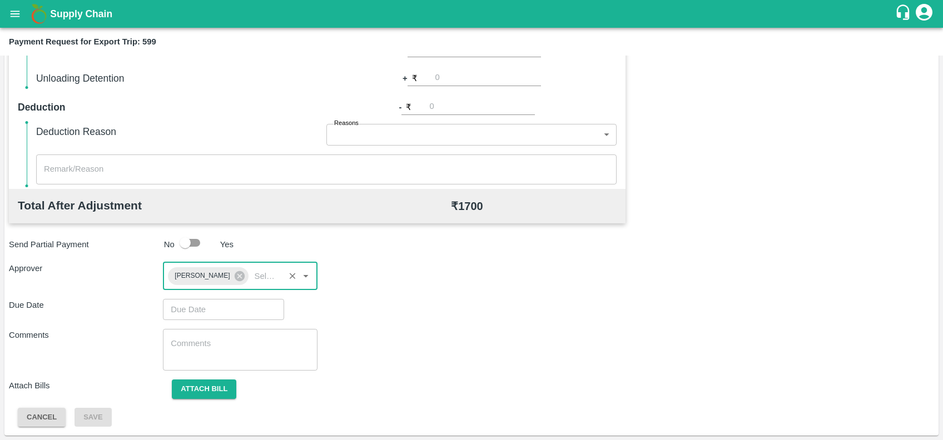
type input "DD/MM/YYYY hh:mm aa"
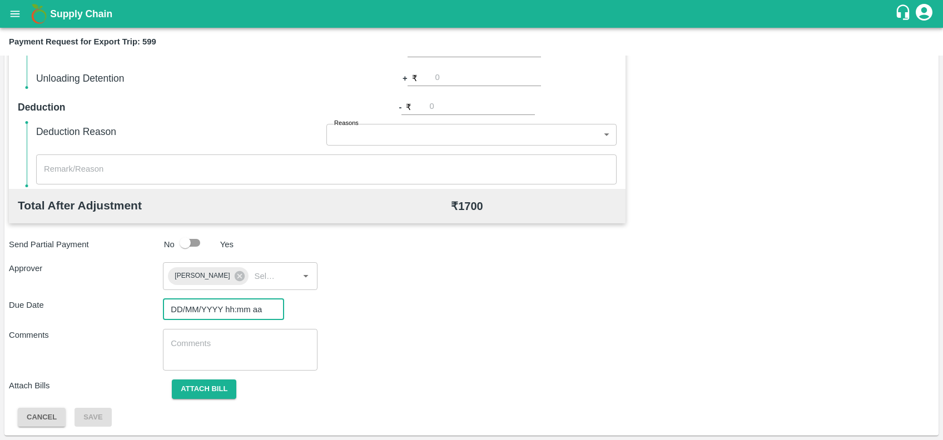
click at [243, 303] on input "DD/MM/YYYY hh:mm aa" at bounding box center [219, 309] width 113 height 21
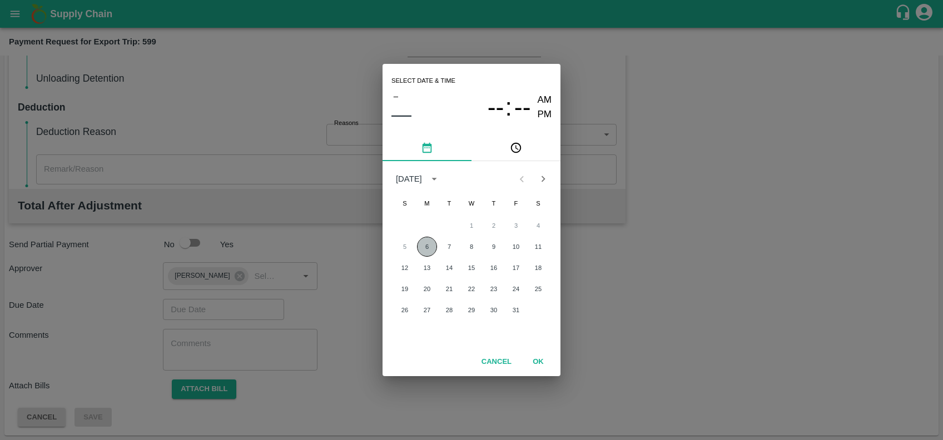
click at [428, 246] on button "6" at bounding box center [427, 247] width 20 height 20
type input "06/10/2025 12:00 AM"
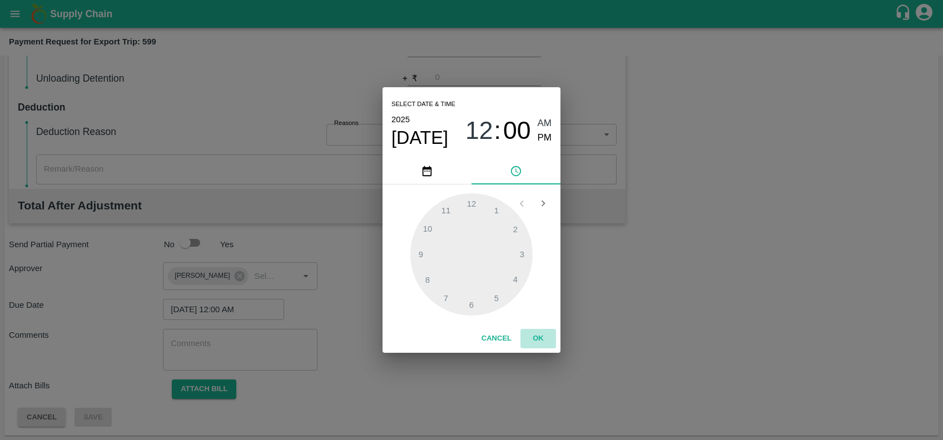
click at [540, 339] on button "OK" at bounding box center [539, 338] width 36 height 19
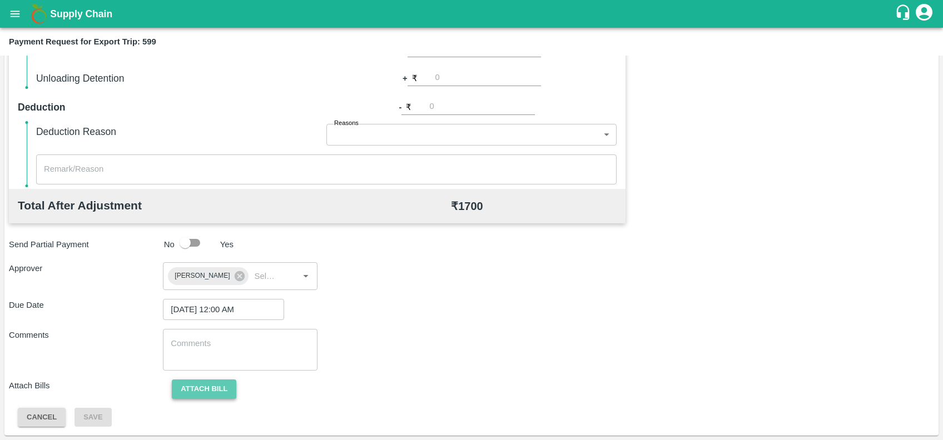
click at [172, 390] on button "Attach bill" at bounding box center [204, 389] width 65 height 19
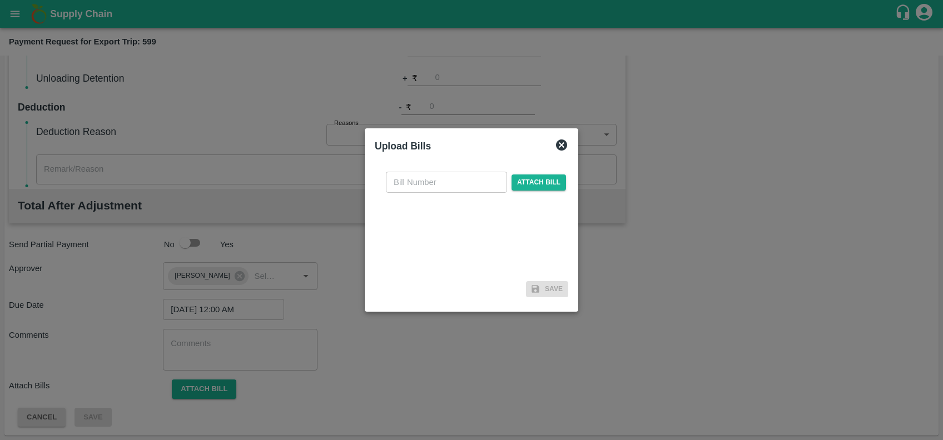
click at [458, 171] on div "​ Attach bill" at bounding box center [472, 220] width 194 height 114
click at [459, 176] on input "text" at bounding box center [446, 182] width 121 height 21
paste input "A2-134/2025-26"
type input "A2-134/2025-26"
click at [537, 177] on span "Attach bill" at bounding box center [539, 183] width 55 height 16
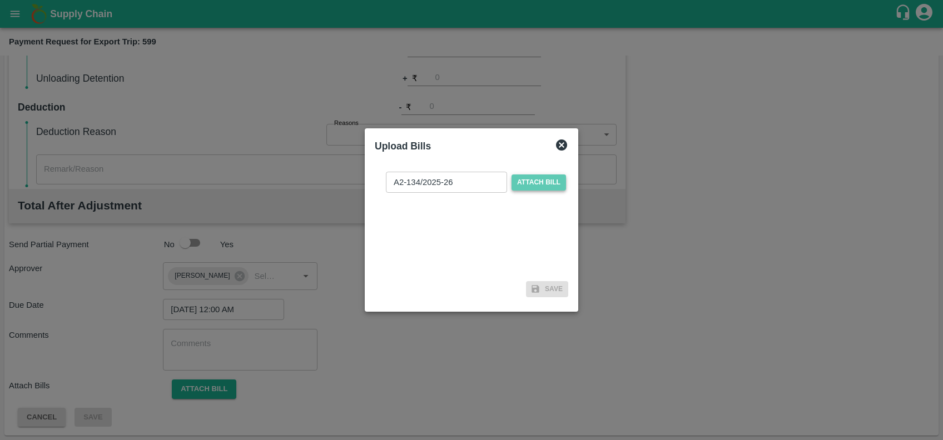
click at [0, 0] on input "Attach bill" at bounding box center [0, 0] width 0 height 0
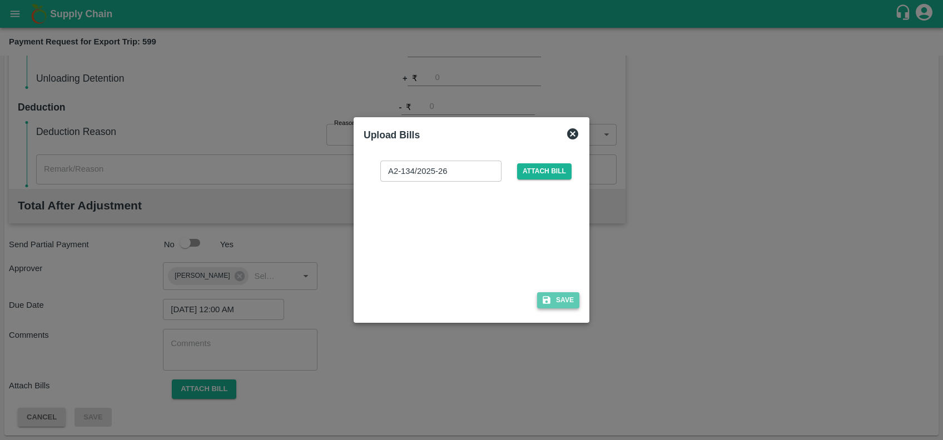
click at [553, 306] on button "Save" at bounding box center [558, 301] width 42 height 16
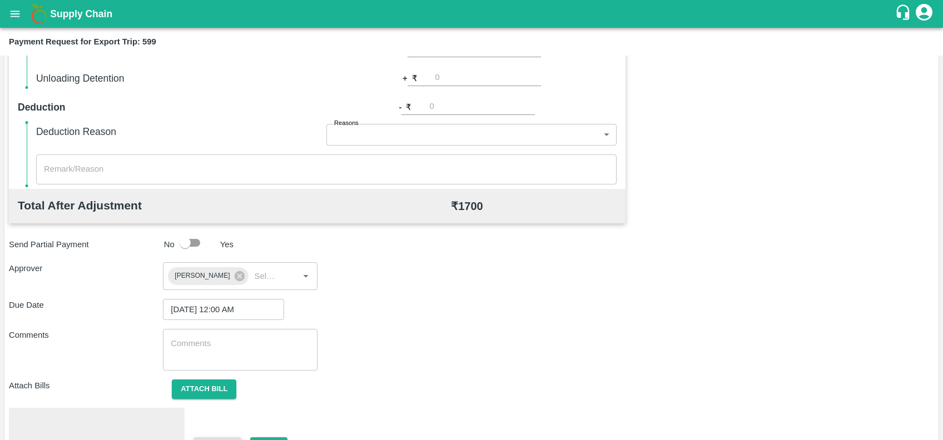
scroll to position [388, 0]
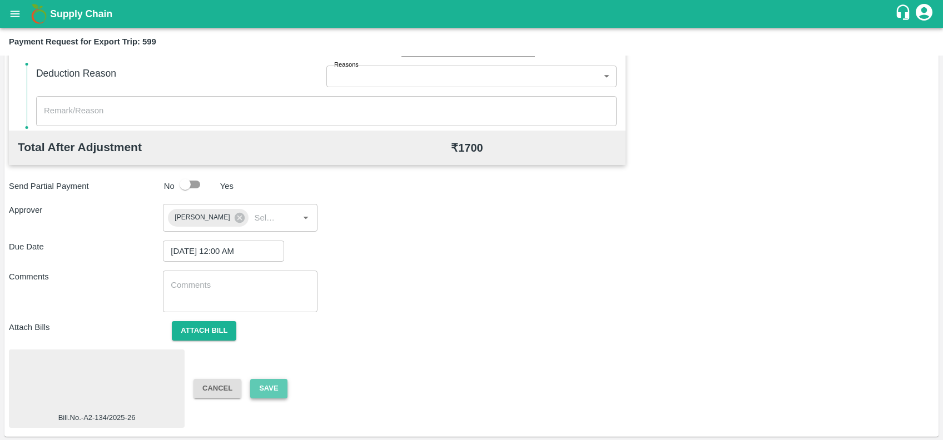
click at [269, 395] on button "Save" at bounding box center [268, 388] width 37 height 19
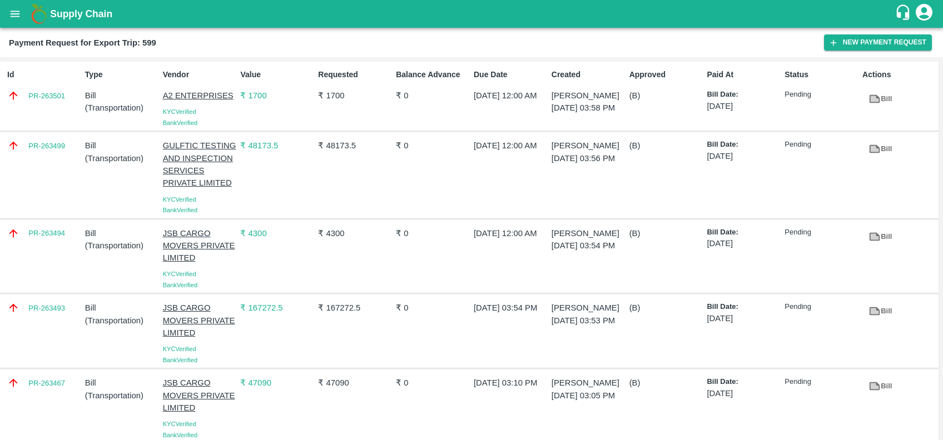
click at [46, 106] on div "Id PR-263501" at bounding box center [42, 96] width 78 height 63
copy link "PR-263501"
click at [34, 175] on div "PR-263499" at bounding box center [42, 175] width 78 height 80
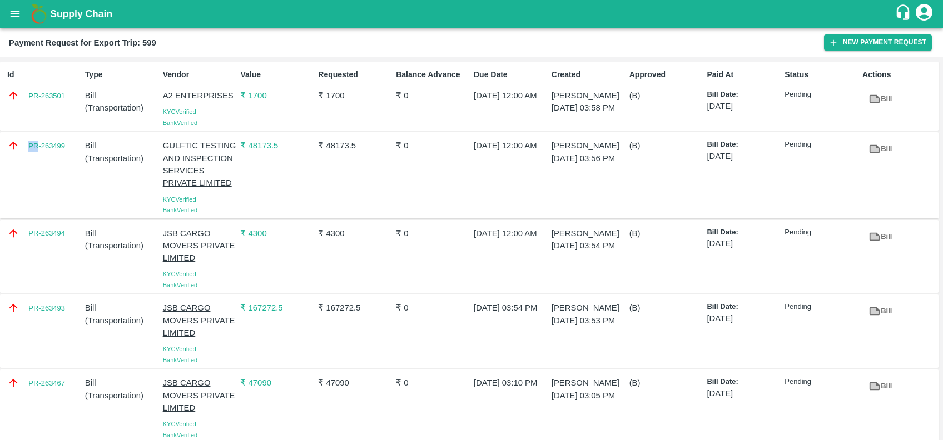
click at [34, 175] on div "PR-263499" at bounding box center [42, 175] width 78 height 80
copy link "PR-263499"
click at [43, 272] on div "PR-263494" at bounding box center [42, 257] width 78 height 68
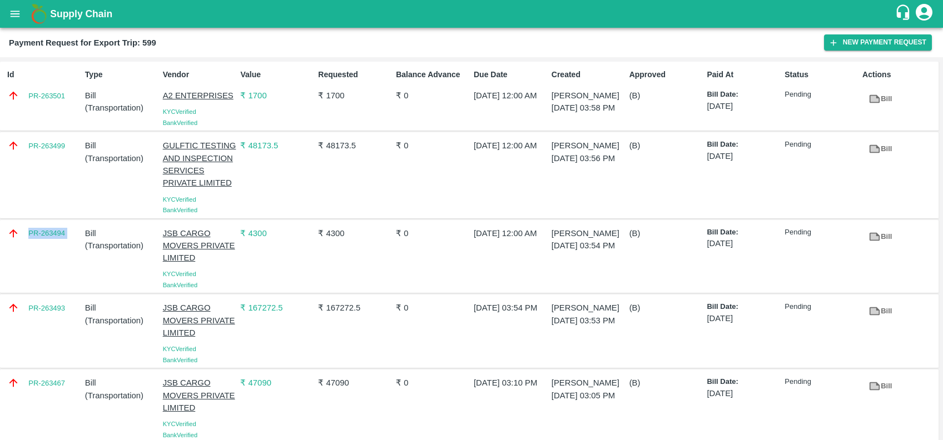
click at [43, 272] on div "PR-263494" at bounding box center [42, 257] width 78 height 68
copy link "PR-263494"
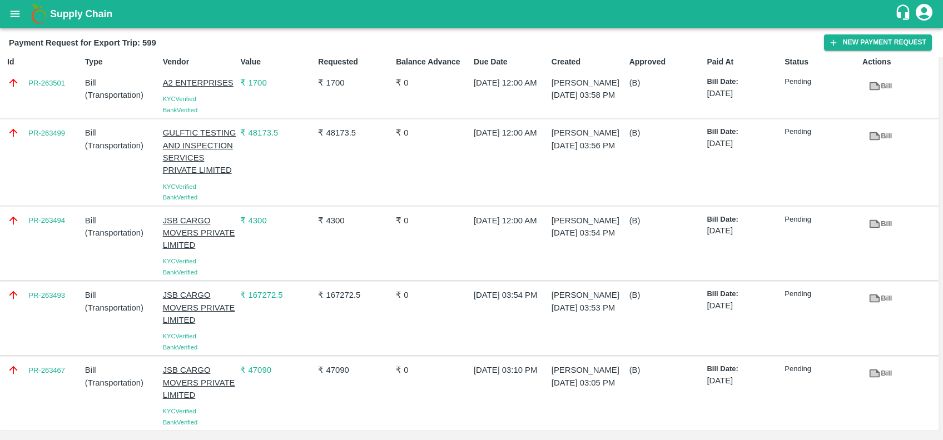
click at [46, 310] on div "PR-263493" at bounding box center [42, 319] width 78 height 68
copy link "PR-263493"
click at [39, 385] on div "PR-263467" at bounding box center [42, 394] width 78 height 68
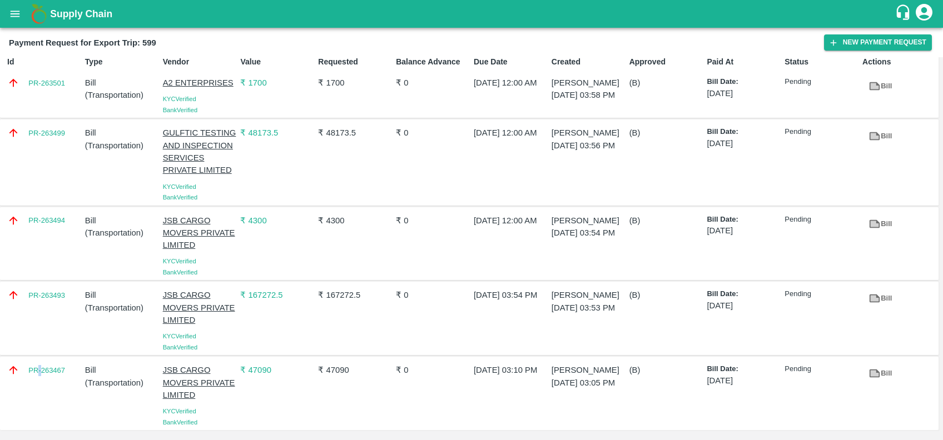
click at [39, 385] on div "PR-263467" at bounding box center [42, 394] width 78 height 68
copy link "PR-263467"
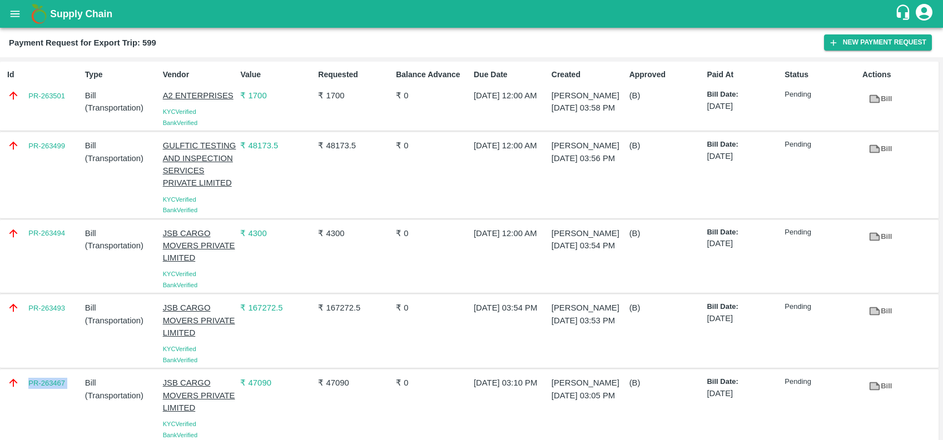
scroll to position [0, 0]
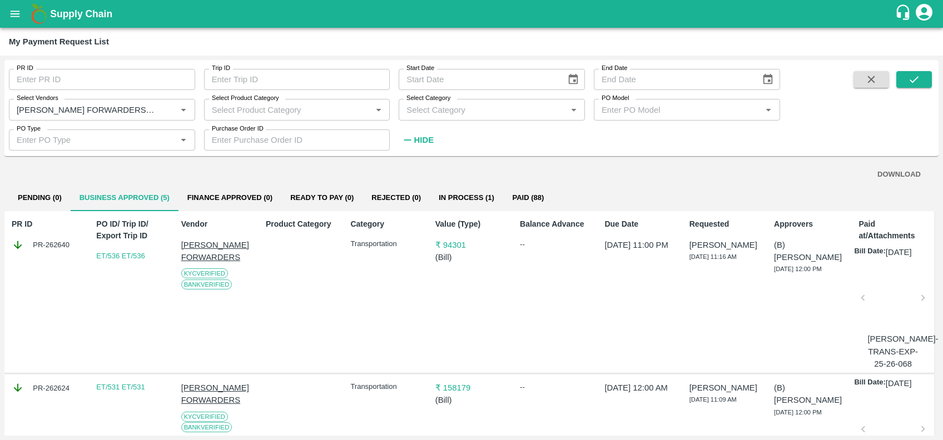
scroll to position [531, 0]
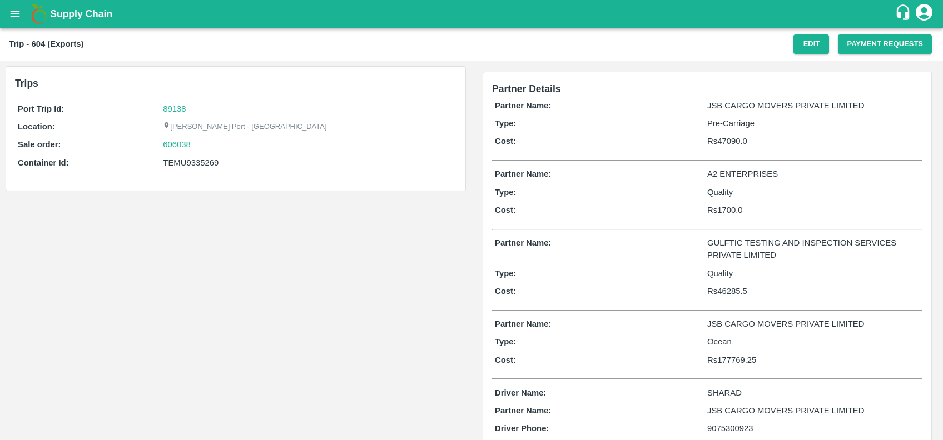
click at [199, 166] on div "TEMU9335269" at bounding box center [308, 163] width 291 height 12
copy div "TEMU9335269"
click at [860, 39] on button "Payment Requests" at bounding box center [885, 43] width 94 height 19
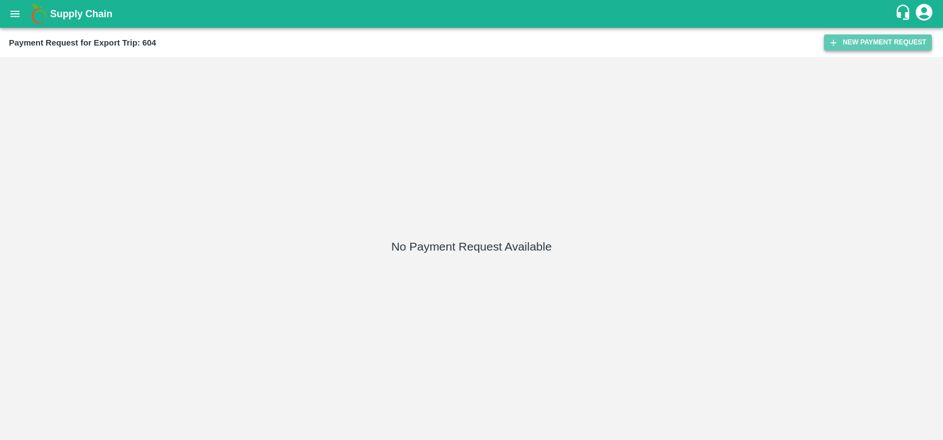
click at [859, 43] on button "New Payment Request" at bounding box center [878, 42] width 108 height 16
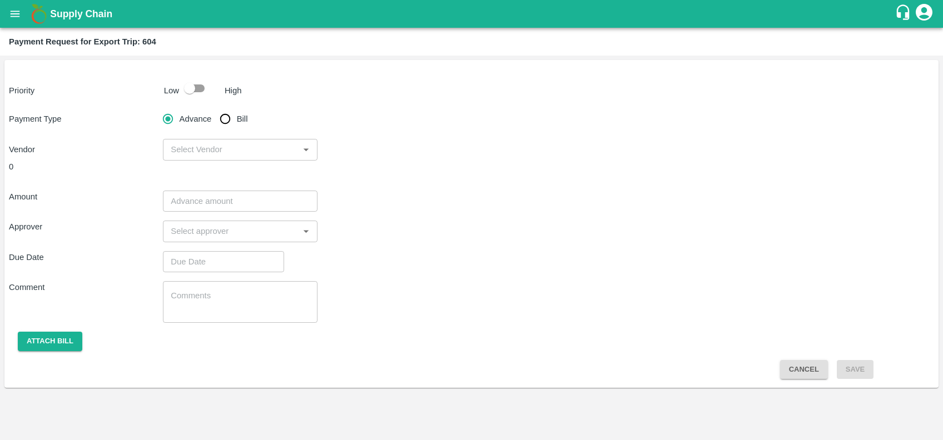
drag, startPoint x: 190, startPoint y: 82, endPoint x: 199, endPoint y: 95, distance: 15.3
click at [199, 95] on input "checkbox" at bounding box center [189, 88] width 63 height 21
click at [199, 95] on input "checkbox" at bounding box center [200, 88] width 63 height 21
click at [204, 90] on input "checkbox" at bounding box center [189, 88] width 63 height 21
checkbox input "true"
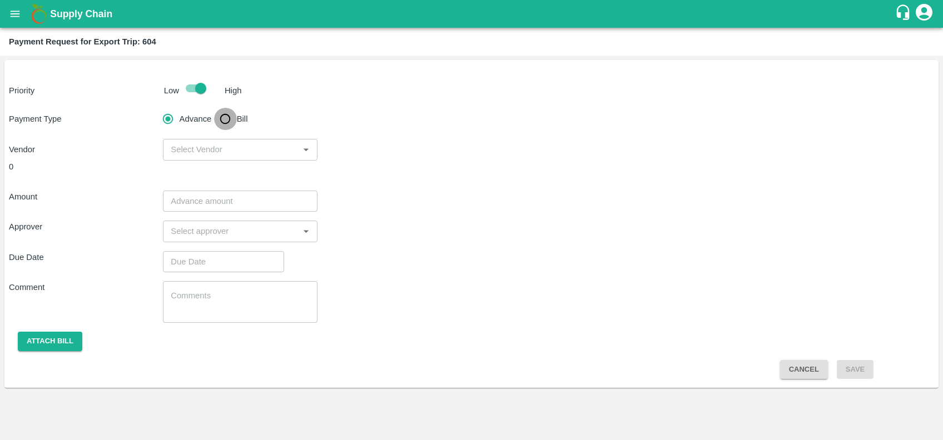
click at [226, 125] on input "Bill" at bounding box center [225, 119] width 22 height 22
radio input "true"
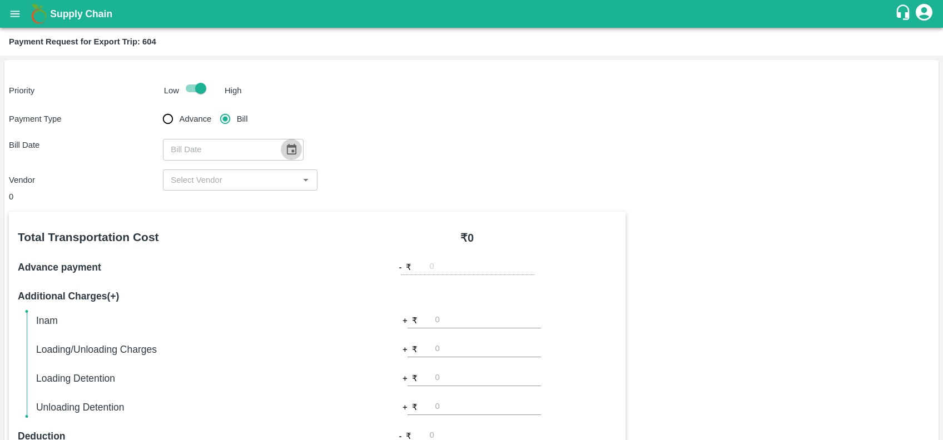
click at [289, 156] on button "Choose date" at bounding box center [291, 149] width 21 height 21
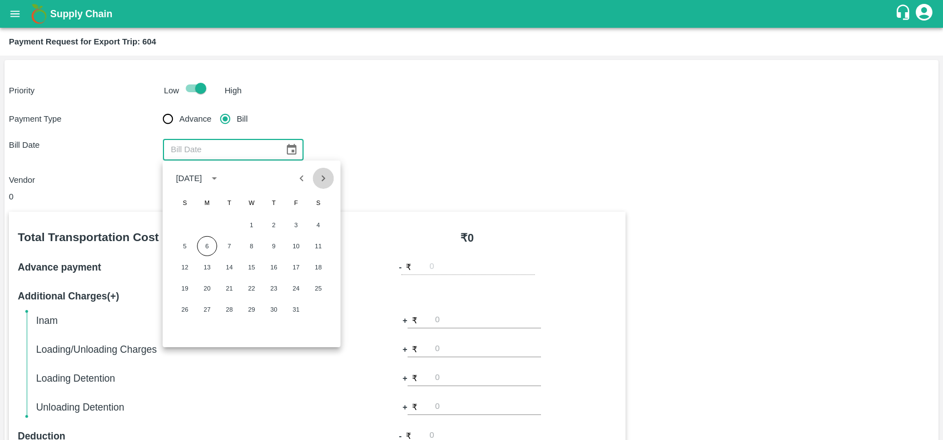
click at [313, 175] on button "Next month" at bounding box center [323, 178] width 21 height 21
click at [232, 311] on button "25" at bounding box center [229, 310] width 20 height 20
type input "25/11/2025"
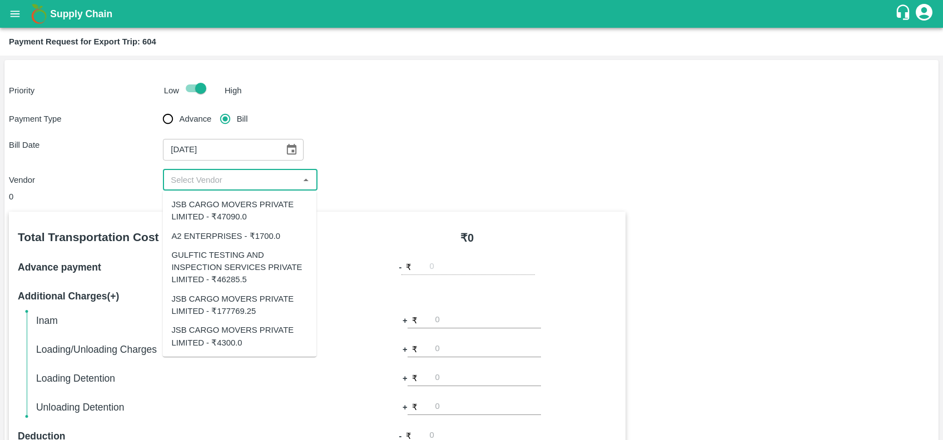
click at [222, 187] on input "input" at bounding box center [230, 180] width 129 height 14
click at [232, 214] on div "JSB CARGO MOVERS PRIVATE LIMITED - ₹47090.0" at bounding box center [239, 211] width 136 height 25
type input "JSB CARGO MOVERS PRIVATE LIMITED - ₹47090.0"
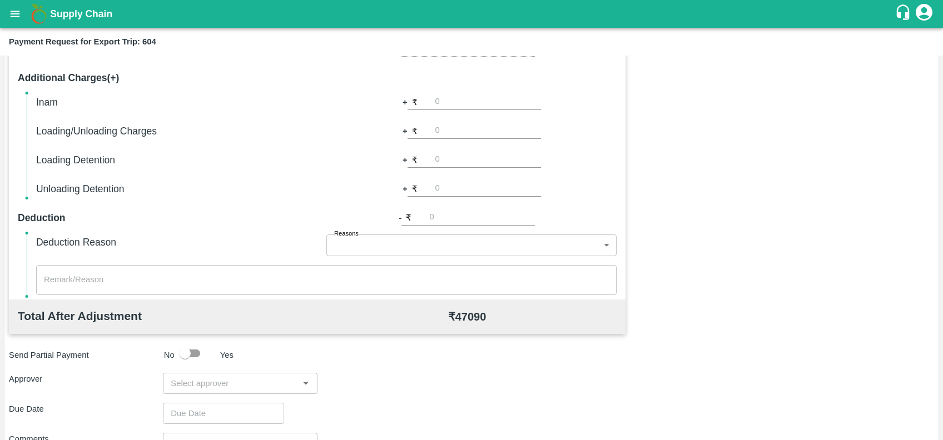
scroll to position [323, 0]
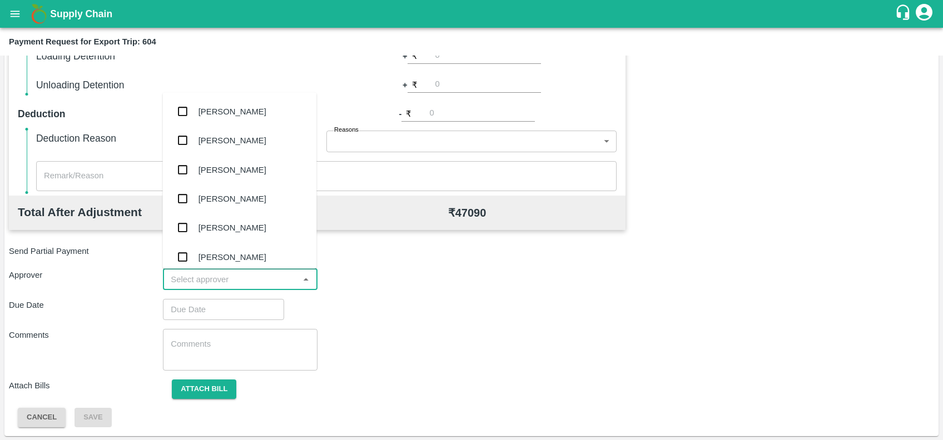
click at [232, 285] on input "input" at bounding box center [230, 280] width 129 height 14
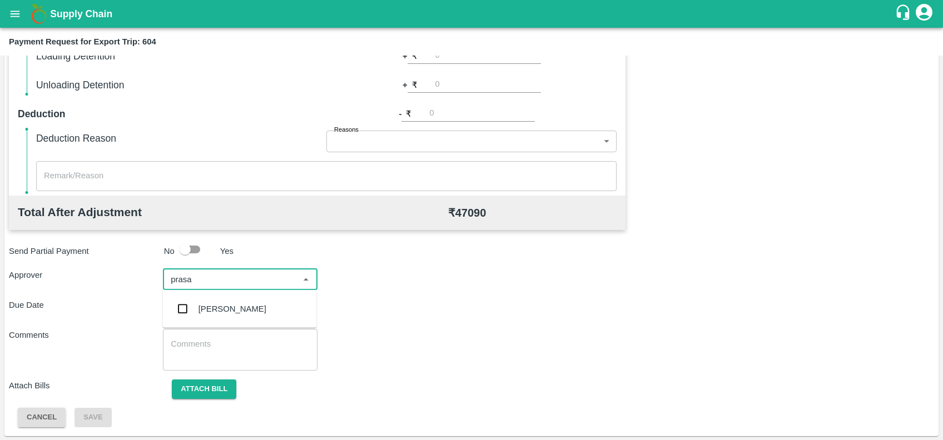
type input "prasad"
click at [236, 311] on div "Prasad Waghade" at bounding box center [233, 309] width 68 height 12
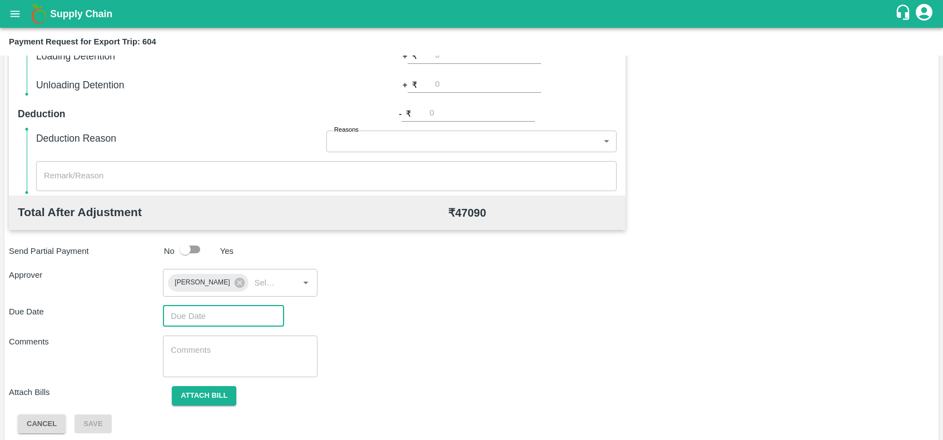
type input "DD/MM/YYYY hh:mm aa"
click at [237, 315] on input "DD/MM/YYYY hh:mm aa" at bounding box center [219, 316] width 113 height 21
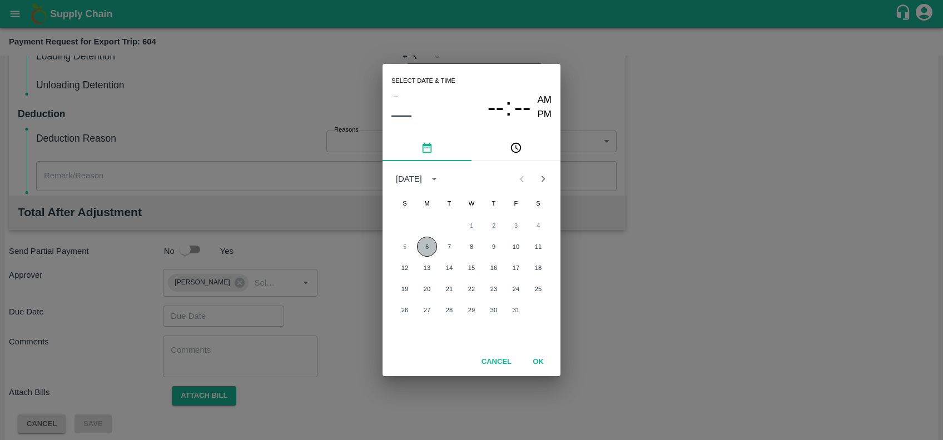
click at [424, 248] on button "6" at bounding box center [427, 247] width 20 height 20
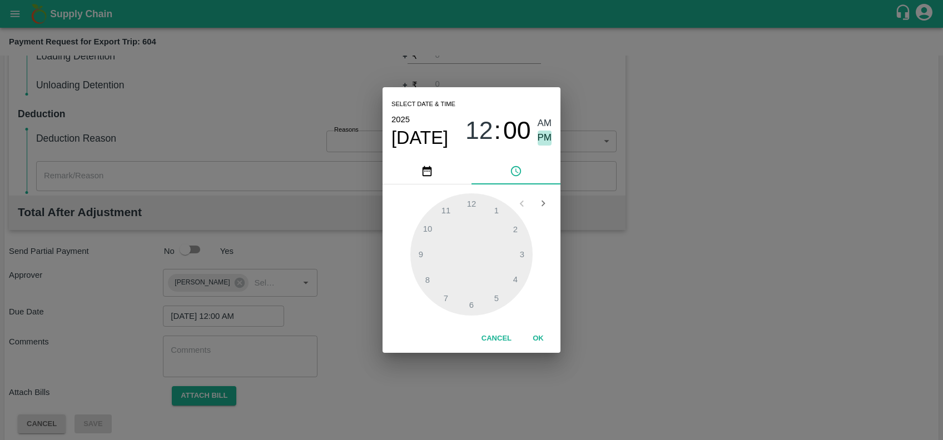
click at [542, 136] on span "PM" at bounding box center [545, 138] width 14 height 15
click at [516, 285] on div at bounding box center [471, 255] width 122 height 122
click at [493, 295] on div at bounding box center [471, 255] width 122 height 122
type input "06/10/2025 04:25 PM"
click at [541, 337] on button "OK" at bounding box center [539, 338] width 36 height 19
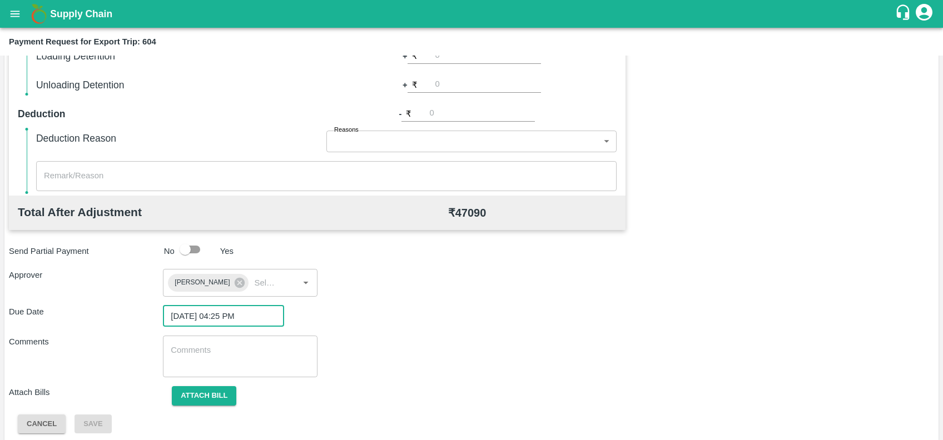
scroll to position [329, 0]
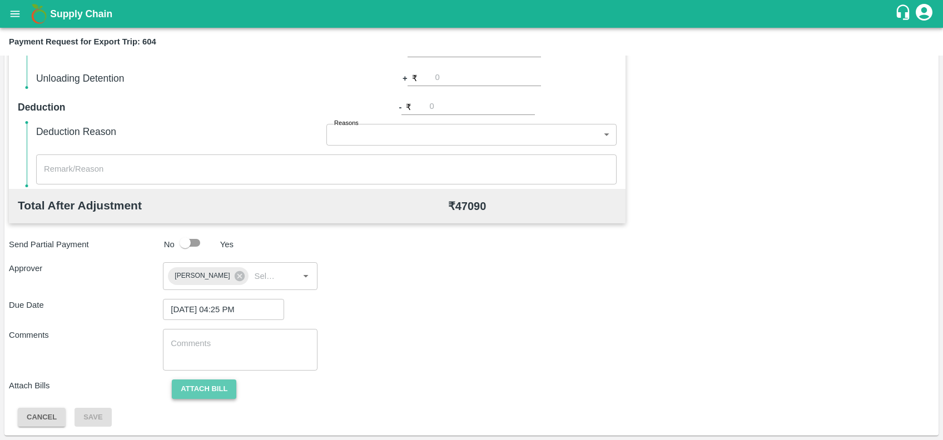
click at [207, 387] on button "Attach bill" at bounding box center [204, 389] width 65 height 19
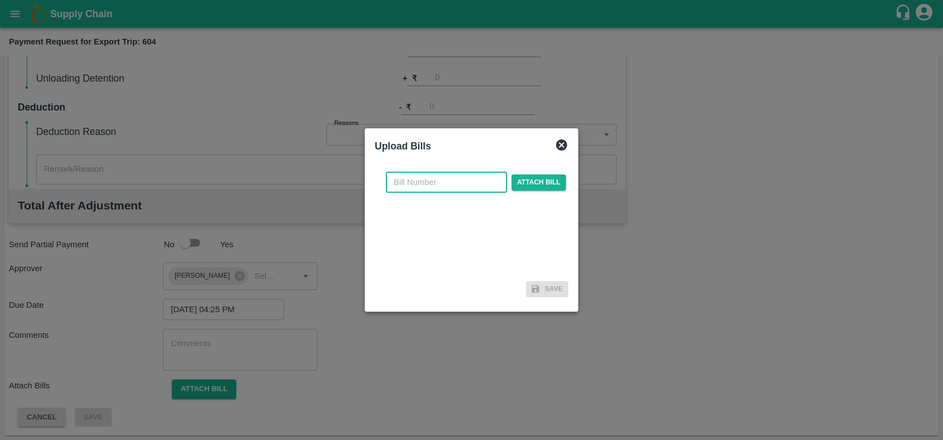
click at [458, 182] on input "text" at bounding box center [446, 182] width 121 height 21
paste input "JCAR/25-26/06693"
type input "JCAR/25-26/06693"
click at [519, 182] on span "Attach bill" at bounding box center [539, 183] width 55 height 16
click at [0, 0] on input "Attach bill" at bounding box center [0, 0] width 0 height 0
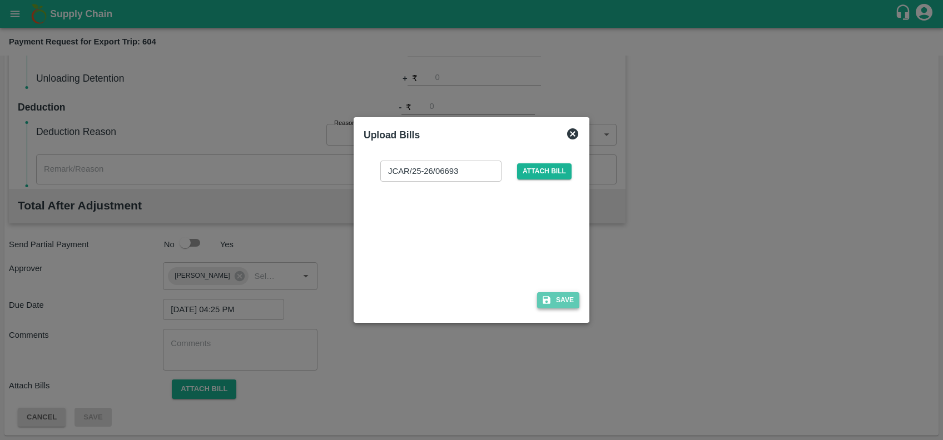
click at [561, 298] on button "Save" at bounding box center [558, 301] width 42 height 16
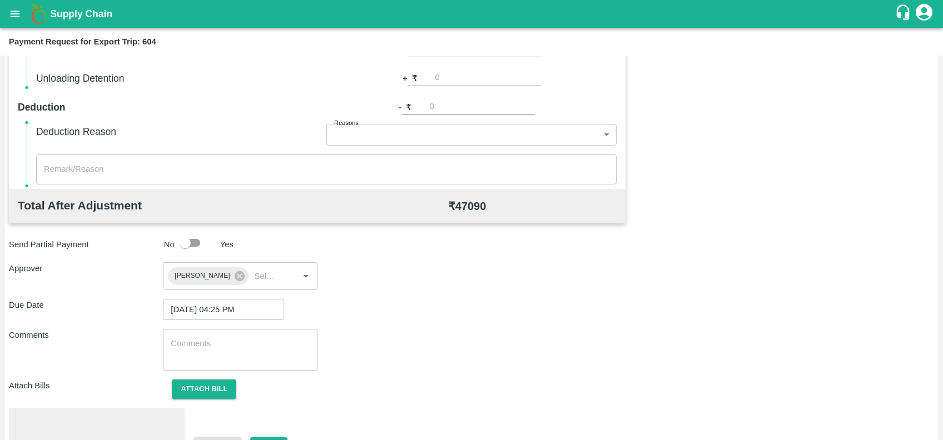
scroll to position [388, 0]
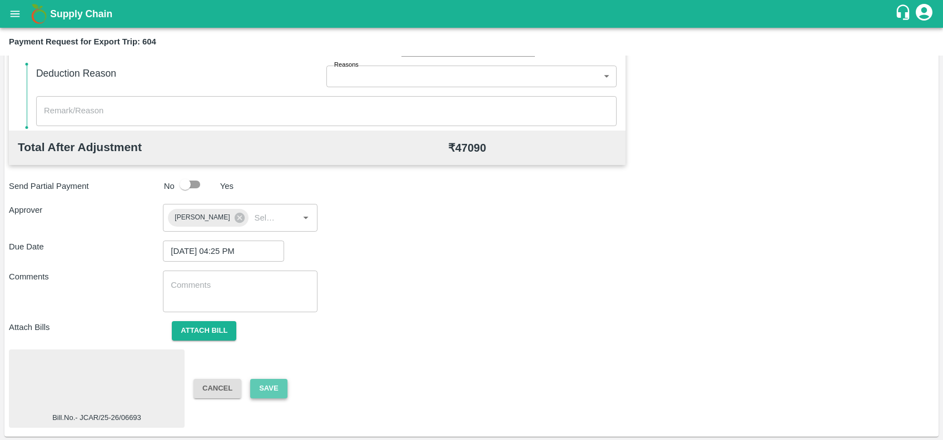
click at [259, 390] on button "Save" at bounding box center [268, 388] width 37 height 19
click at [130, 373] on div at bounding box center [96, 383] width 167 height 59
click at [267, 384] on button "Save" at bounding box center [268, 388] width 37 height 19
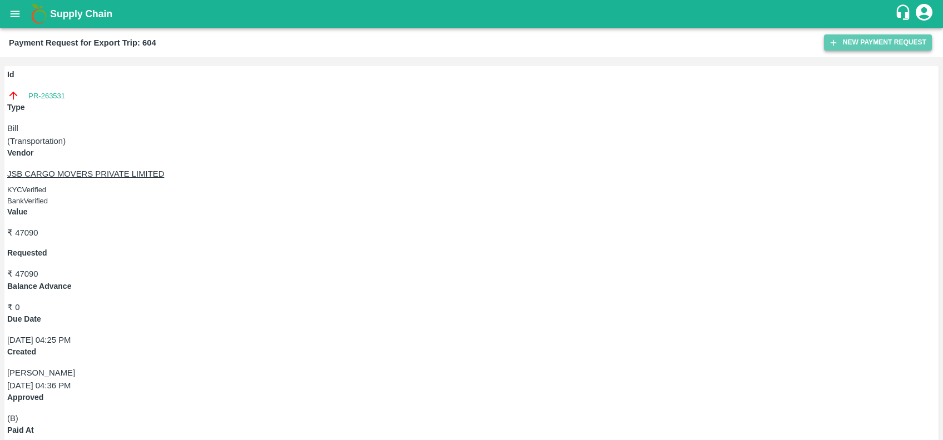
click at [842, 41] on button "New Payment Request" at bounding box center [878, 42] width 108 height 16
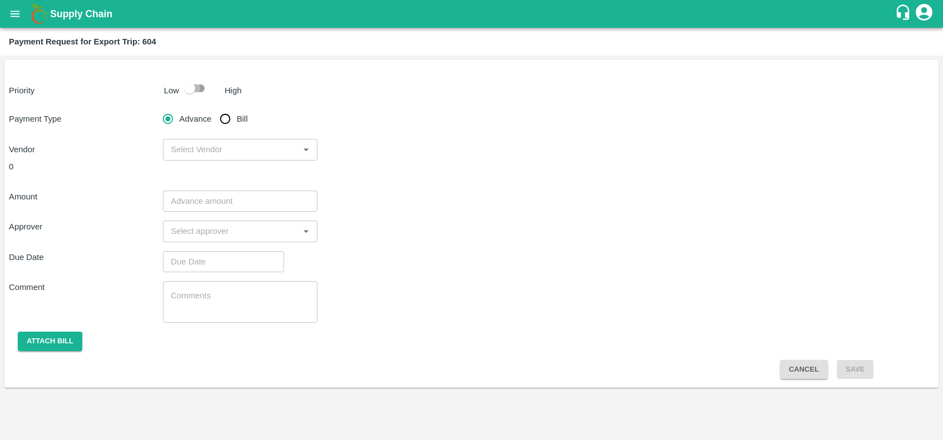
click at [201, 80] on input "checkbox" at bounding box center [189, 88] width 63 height 21
checkbox input "true"
click at [225, 120] on input "Bill" at bounding box center [225, 119] width 22 height 22
radio input "true"
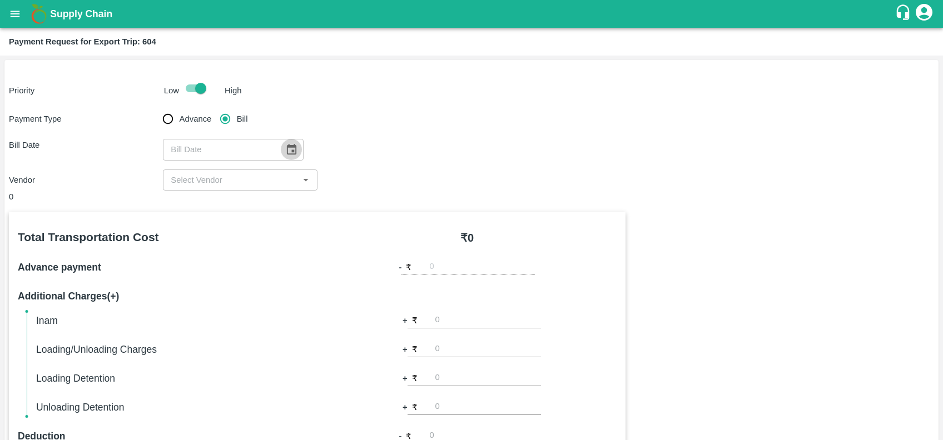
click at [289, 154] on icon "Choose date" at bounding box center [291, 149] width 9 height 11
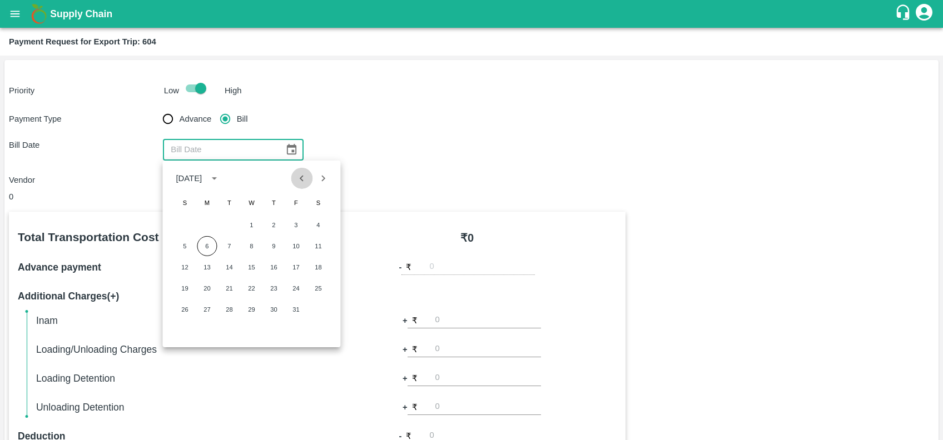
click at [301, 180] on icon "Previous month" at bounding box center [302, 178] width 12 height 12
click at [275, 287] on button "25" at bounding box center [274, 289] width 20 height 20
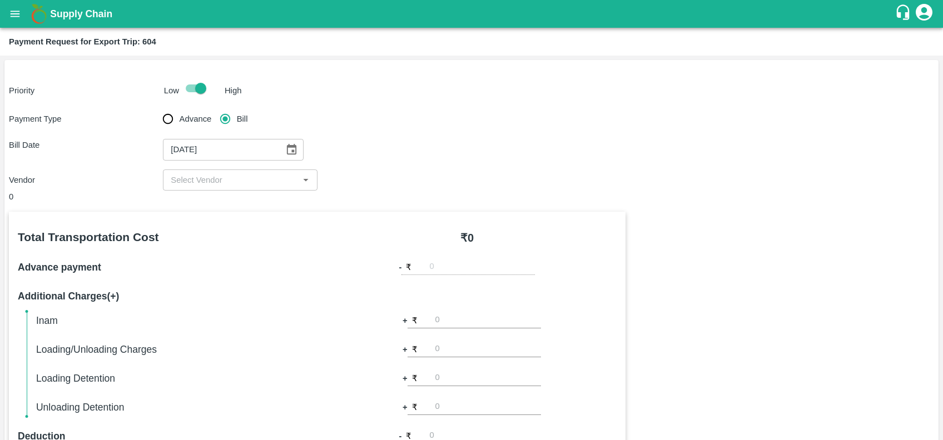
type input "25/09/2025"
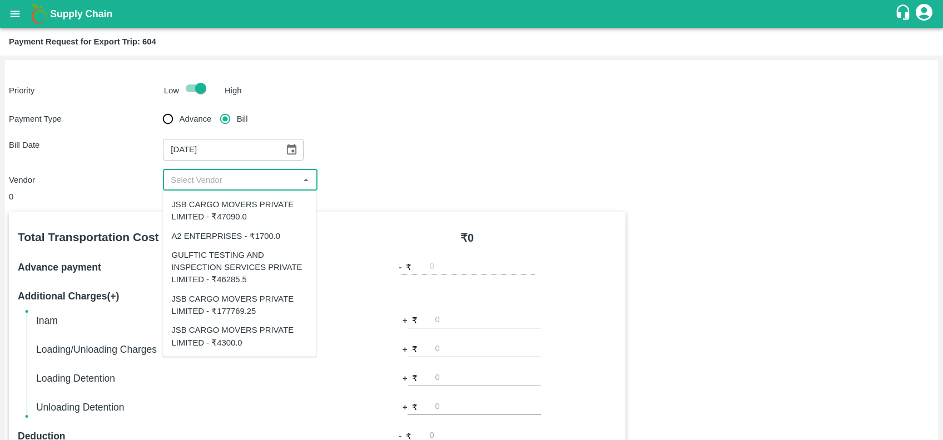
click at [236, 180] on input "input" at bounding box center [230, 180] width 129 height 14
click at [221, 342] on div "JSB CARGO MOVERS PRIVATE LIMITED - ₹4300.0" at bounding box center [239, 336] width 136 height 25
type input "JSB CARGO MOVERS PRIVATE LIMITED - ₹4300.0"
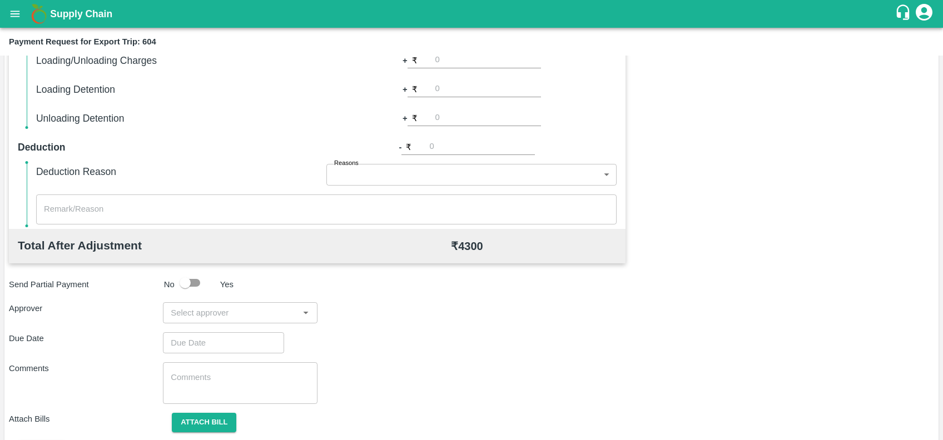
scroll to position [323, 0]
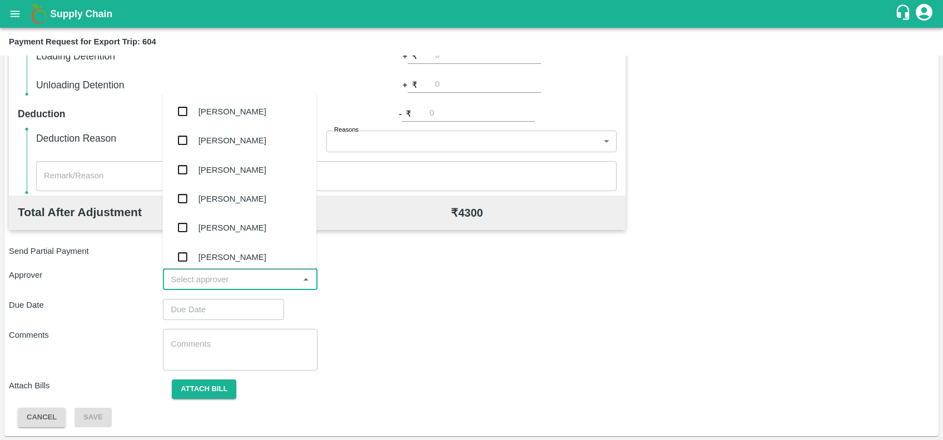
click at [200, 284] on input "input" at bounding box center [230, 280] width 129 height 14
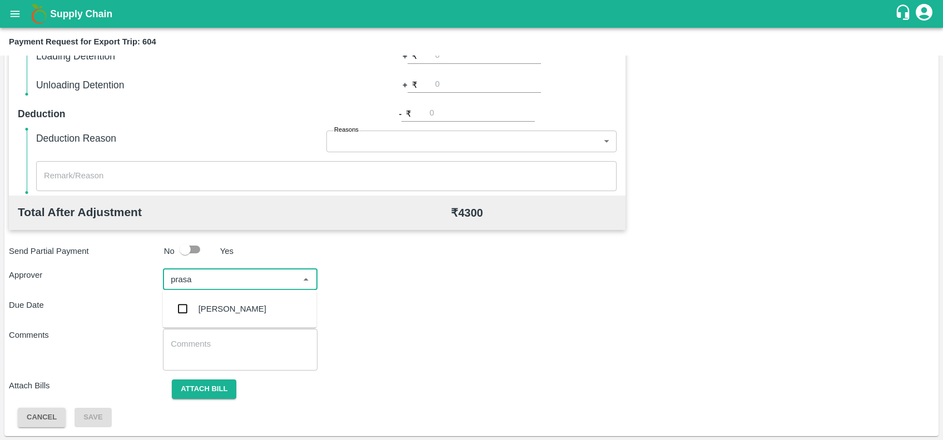
type input "prasad"
click at [207, 303] on div "[PERSON_NAME]" at bounding box center [233, 309] width 68 height 12
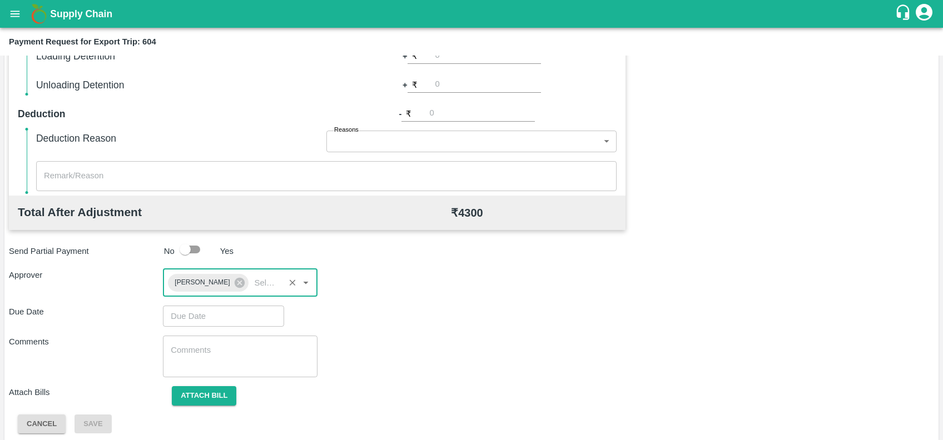
type input "DD/MM/YYYY hh:mm aa"
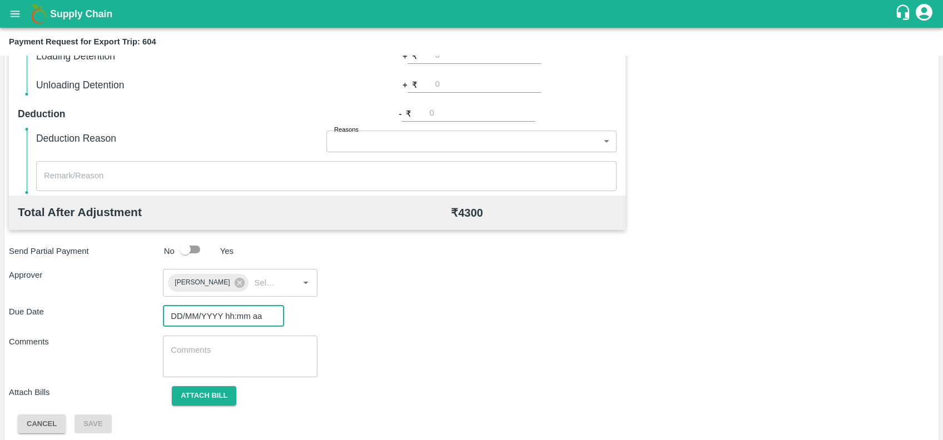
click at [217, 315] on input "DD/MM/YYYY hh:mm aa" at bounding box center [219, 316] width 113 height 21
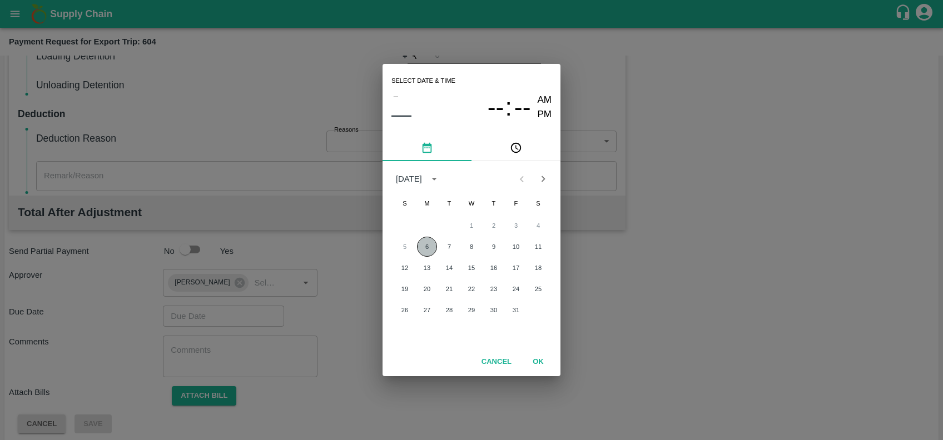
click at [423, 244] on button "6" at bounding box center [427, 247] width 20 height 20
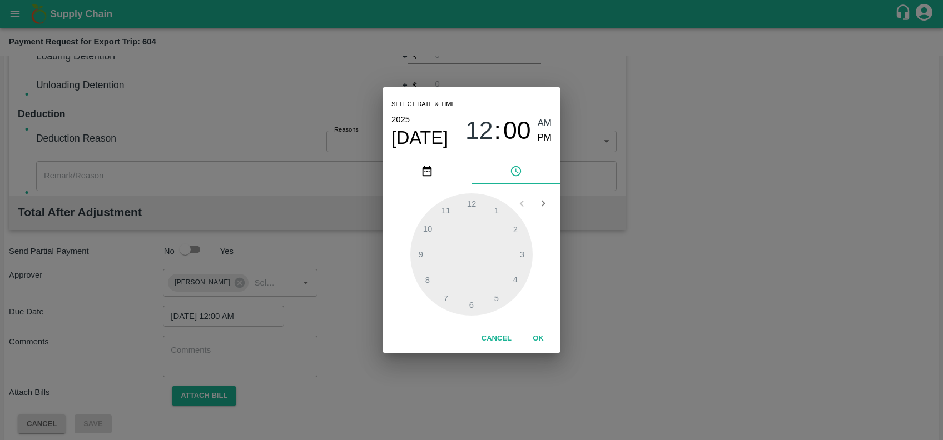
click at [543, 142] on span "PM" at bounding box center [545, 138] width 14 height 15
click at [517, 284] on div at bounding box center [471, 255] width 122 height 122
click at [446, 212] on div at bounding box center [471, 255] width 122 height 122
type input "[DATE] 04:55 PM"
click at [539, 341] on button "OK" at bounding box center [539, 338] width 36 height 19
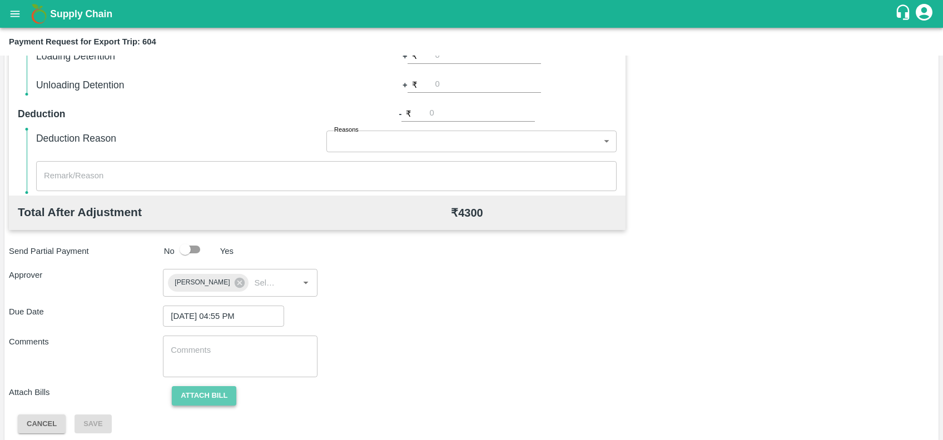
click at [187, 400] on button "Attach bill" at bounding box center [204, 396] width 65 height 19
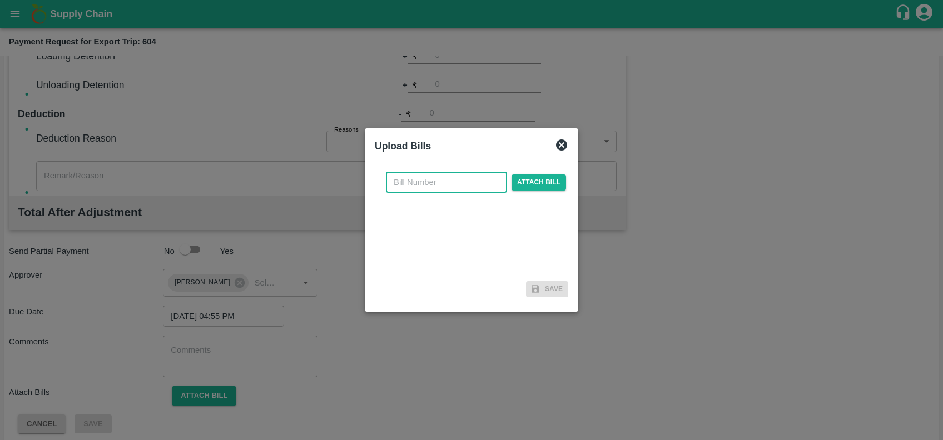
click at [404, 176] on input "text" at bounding box center [446, 182] width 121 height 21
paste input "JCAR/25-26/06694"
type input "JCAR/25-26/06694"
click at [537, 181] on span "Attach bill" at bounding box center [539, 183] width 55 height 16
click at [0, 0] on input "Attach bill" at bounding box center [0, 0] width 0 height 0
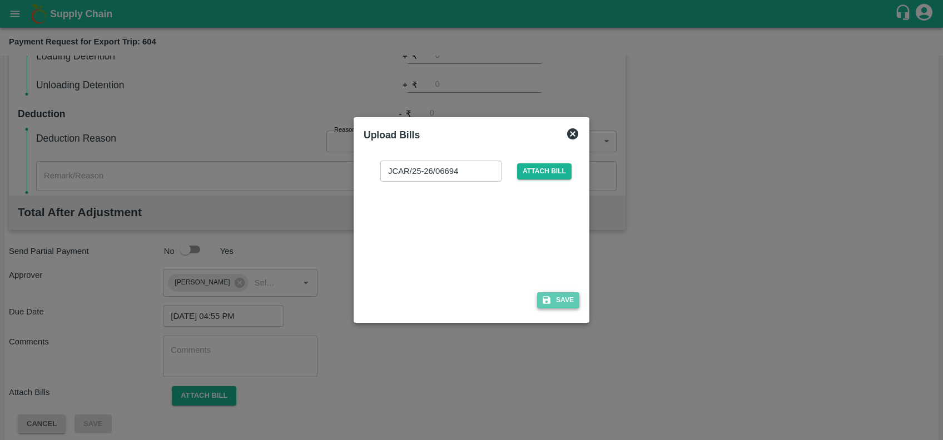
click at [544, 305] on icon "button" at bounding box center [547, 300] width 10 height 10
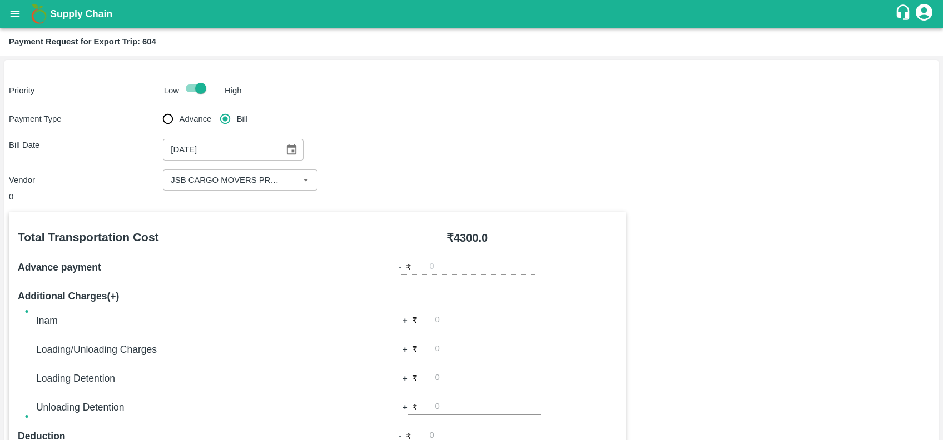
scroll to position [388, 0]
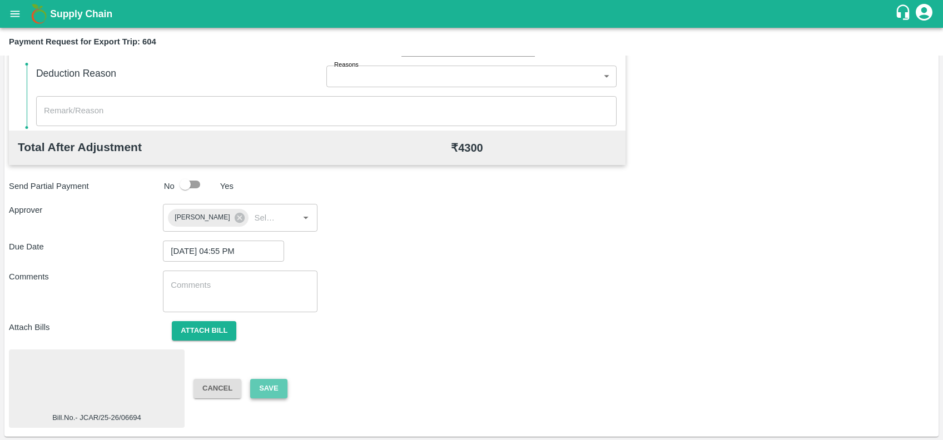
click at [269, 387] on button "Save" at bounding box center [268, 388] width 37 height 19
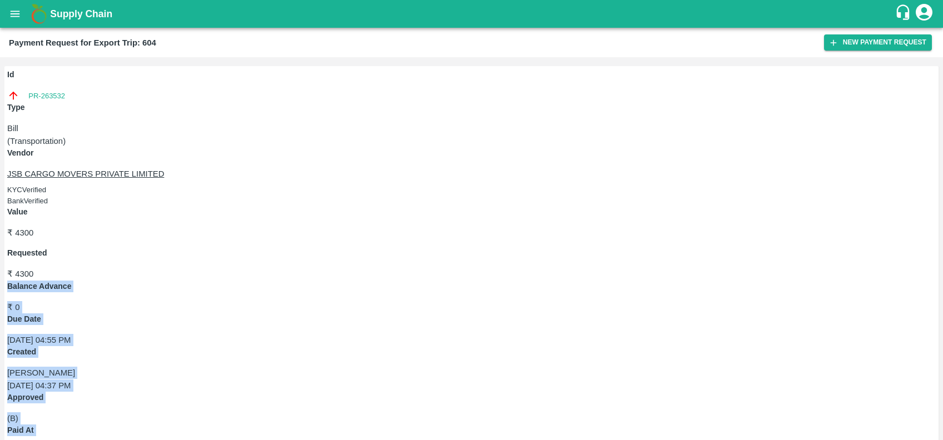
drag, startPoint x: 269, startPoint y: 387, endPoint x: 344, endPoint y: 125, distance: 272.5
click at [344, 125] on div "Id PR-263532 Type Bill ( Transportation ) Vendor JSB CARGO MOVERS PRIVATE LIMIT…" at bounding box center [471, 248] width 943 height 383
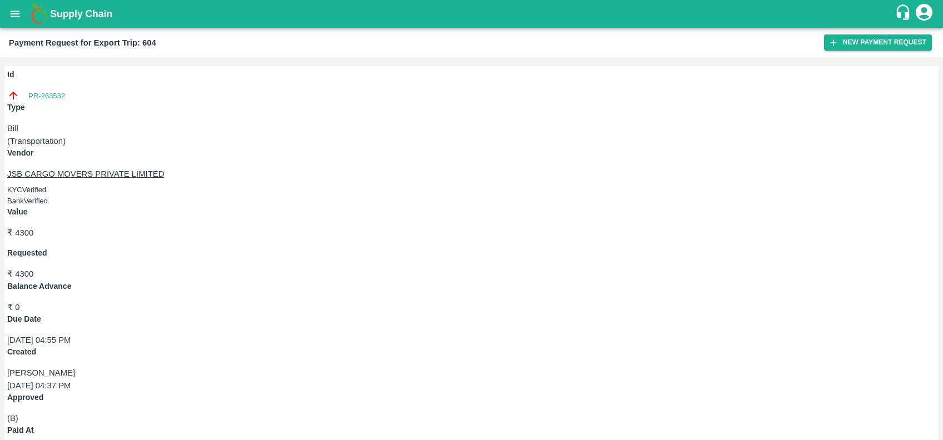
click at [376, 315] on div "Id PR-263532 Type Bill ( Transportation ) Vendor JSB CARGO MOVERS PRIVATE LIMIT…" at bounding box center [471, 248] width 943 height 383
click at [841, 44] on button "New Payment Request" at bounding box center [878, 42] width 108 height 16
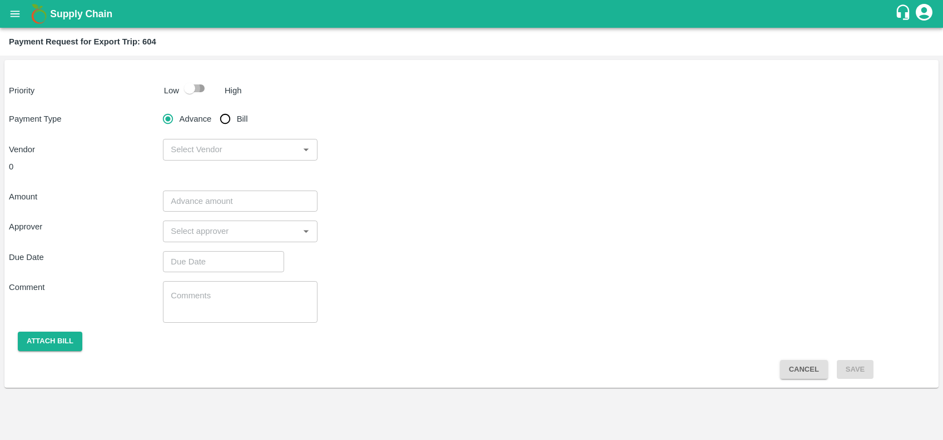
click at [202, 89] on input "checkbox" at bounding box center [189, 88] width 63 height 21
checkbox input "true"
click at [227, 117] on input "Bill" at bounding box center [225, 119] width 22 height 22
radio input "true"
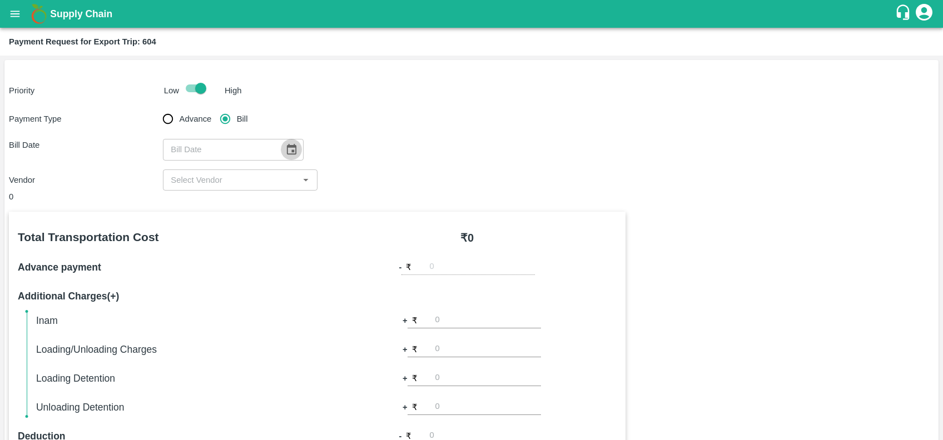
click at [285, 150] on icon "Choose date" at bounding box center [291, 149] width 12 height 12
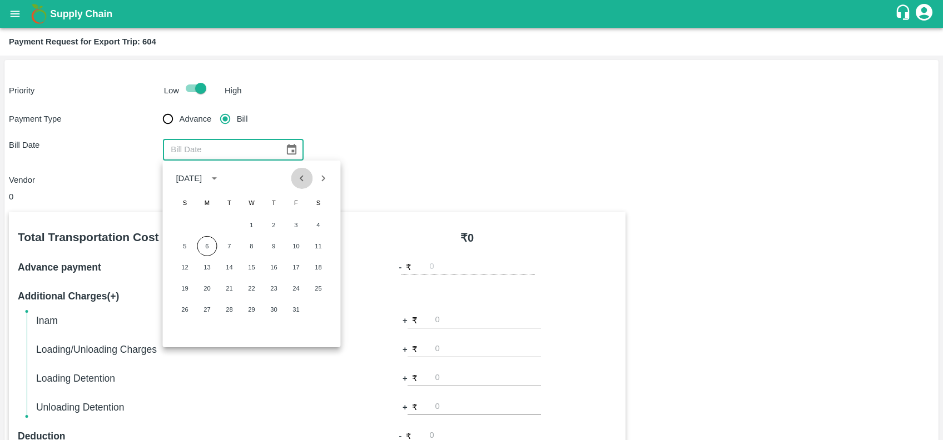
click at [303, 181] on icon "Previous month" at bounding box center [302, 178] width 4 height 6
click at [270, 291] on button "25" at bounding box center [274, 289] width 20 height 20
type input "25/09/2025"
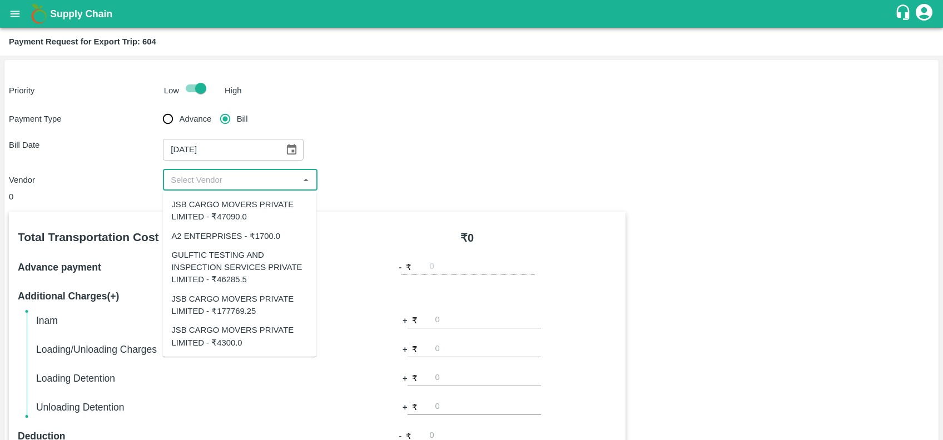
click at [237, 175] on input "input" at bounding box center [230, 180] width 129 height 14
click at [237, 304] on div "JSB CARGO MOVERS PRIVATE LIMITED - ₹177769.25" at bounding box center [239, 305] width 136 height 25
type input "JSB CARGO MOVERS PRIVATE LIMITED - ₹177769.25"
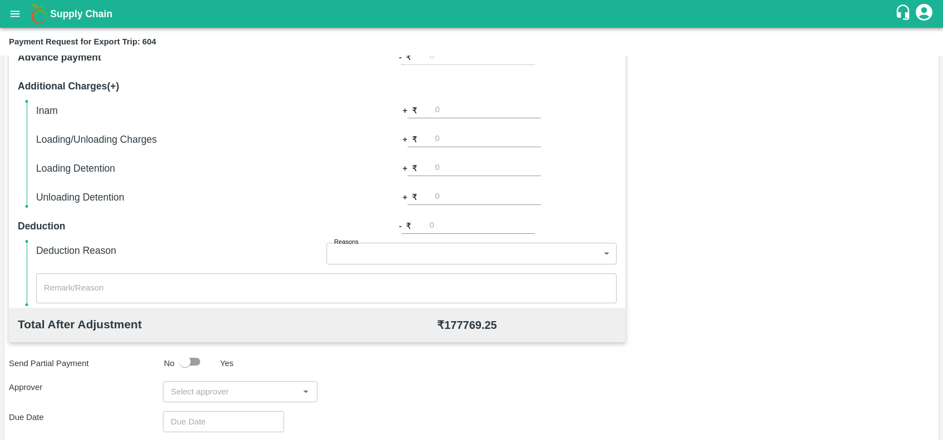
scroll to position [211, 0]
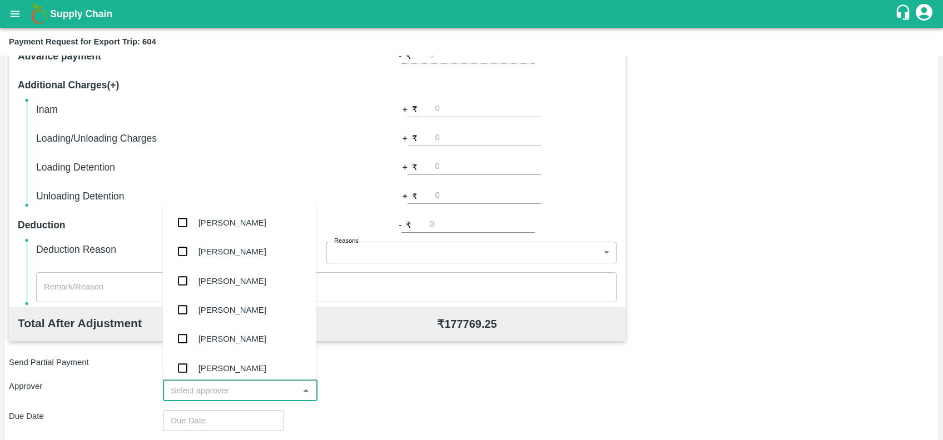
click at [202, 392] on input "input" at bounding box center [230, 391] width 129 height 14
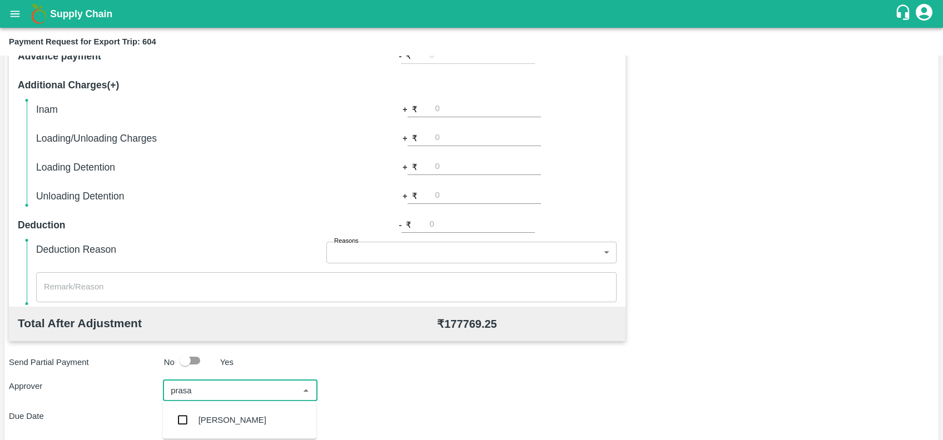
type input "prasad"
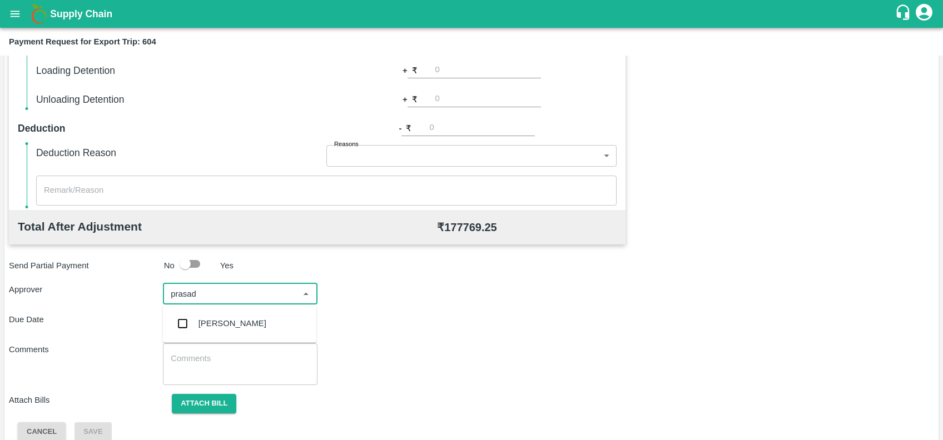
scroll to position [309, 0]
click at [210, 329] on div "[PERSON_NAME]" at bounding box center [239, 322] width 154 height 29
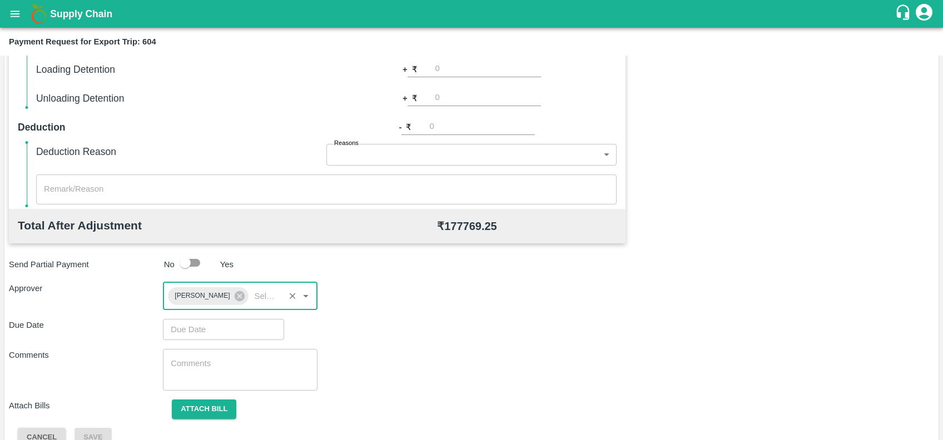
type input "DD/MM/YYYY hh:mm aa"
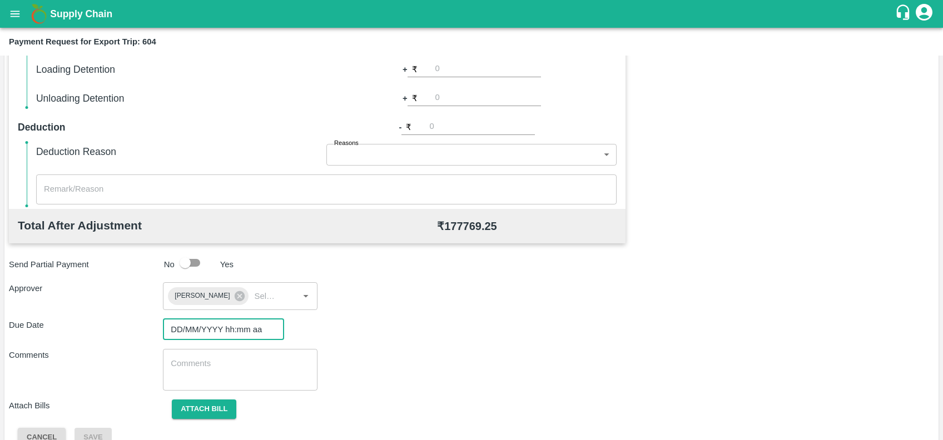
click at [210, 329] on input "DD/MM/YYYY hh:mm aa" at bounding box center [219, 329] width 113 height 21
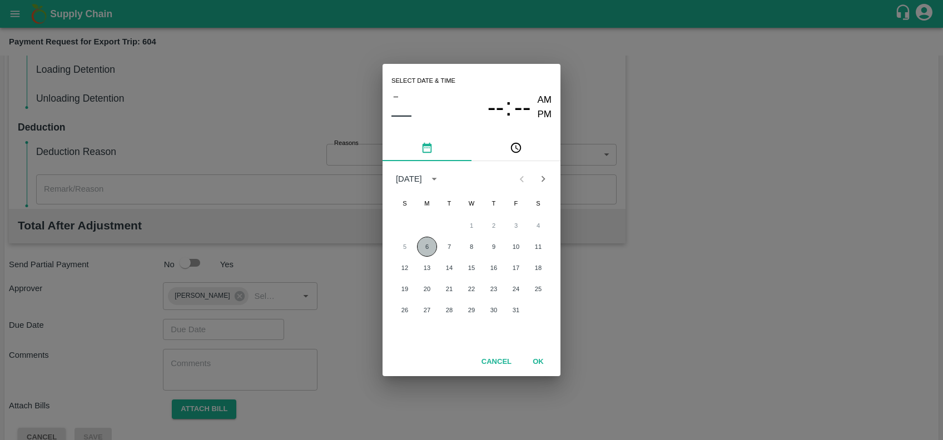
click at [429, 251] on button "6" at bounding box center [427, 247] width 20 height 20
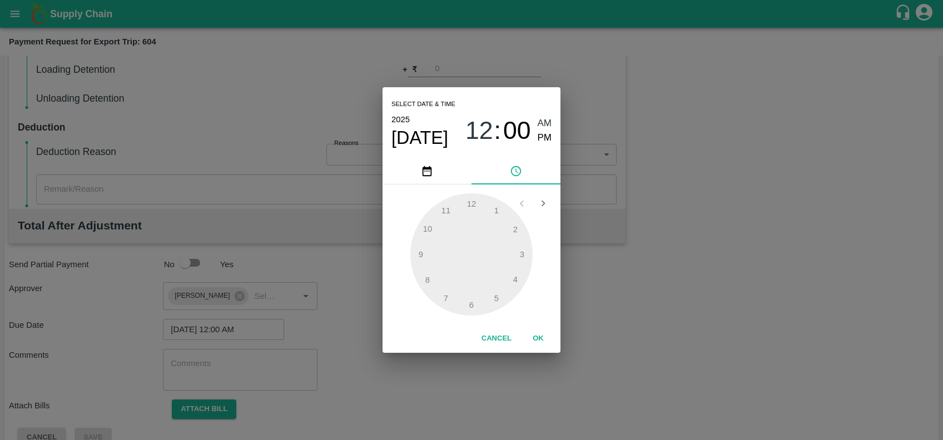
click at [542, 141] on span "PM" at bounding box center [545, 138] width 14 height 15
click at [516, 283] on div at bounding box center [471, 255] width 122 height 122
click at [452, 216] on div at bounding box center [471, 255] width 122 height 122
type input "06/10/2025 04:56 PM"
click at [545, 338] on button "OK" at bounding box center [539, 338] width 36 height 19
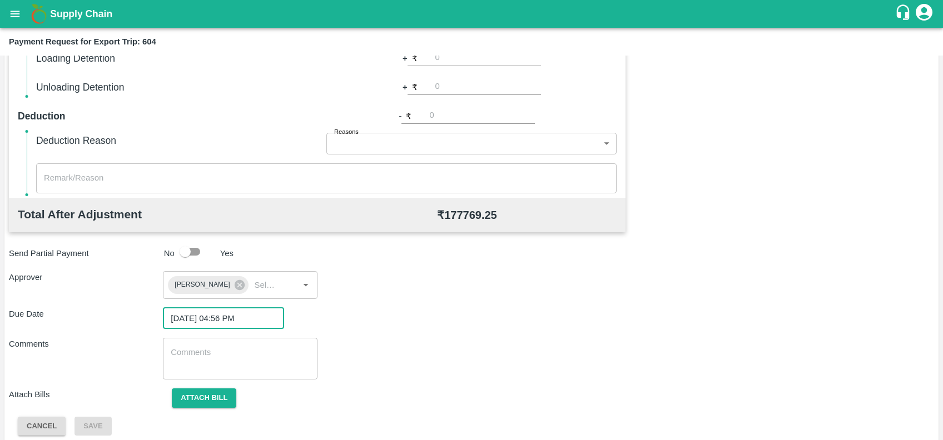
scroll to position [329, 0]
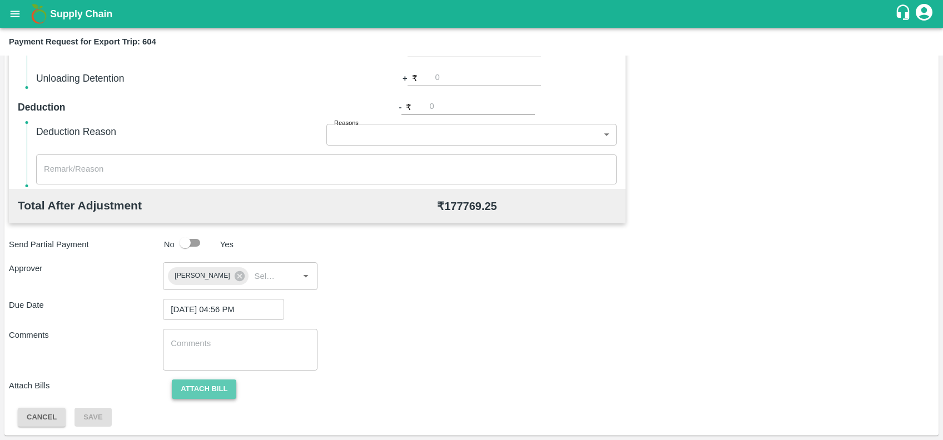
click at [220, 389] on button "Attach bill" at bounding box center [204, 389] width 65 height 19
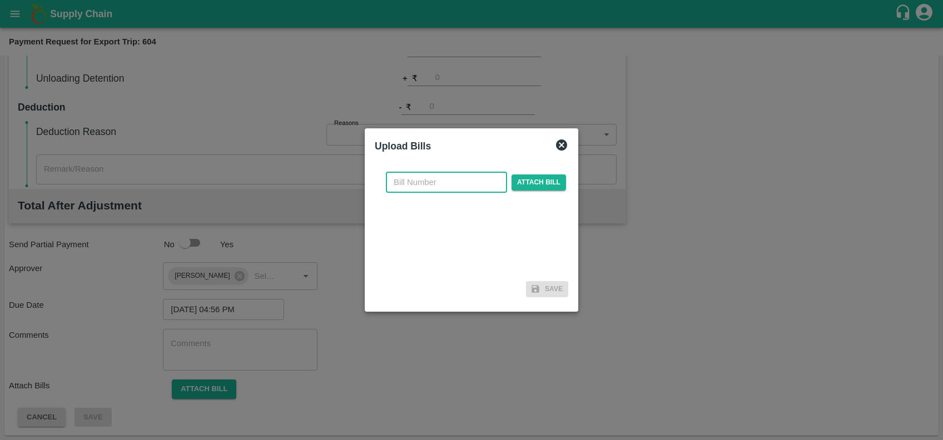
click at [465, 176] on input "text" at bounding box center [446, 182] width 121 height 21
paste input "JCAR/25-26/06695"
type input "JCAR/25-26/06695"
click at [538, 188] on span "Attach bill" at bounding box center [539, 183] width 55 height 16
click at [0, 0] on input "Attach bill" at bounding box center [0, 0] width 0 height 0
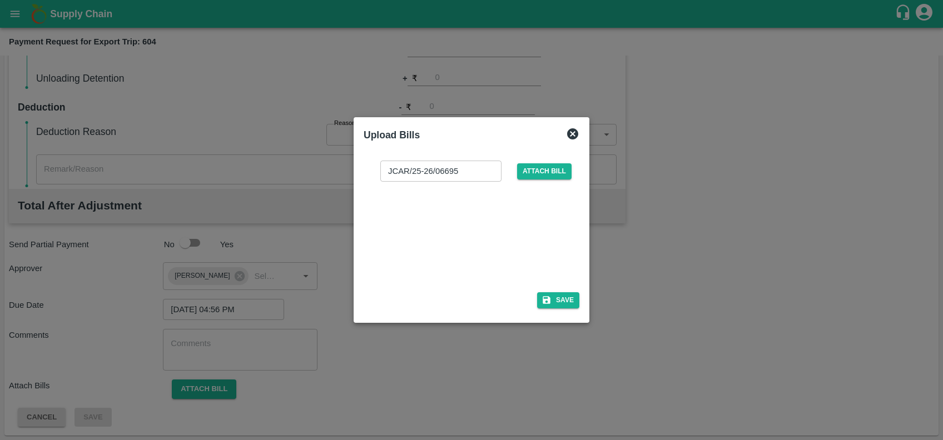
click at [449, 239] on div at bounding box center [469, 233] width 167 height 59
click at [553, 300] on button "Save" at bounding box center [558, 301] width 42 height 16
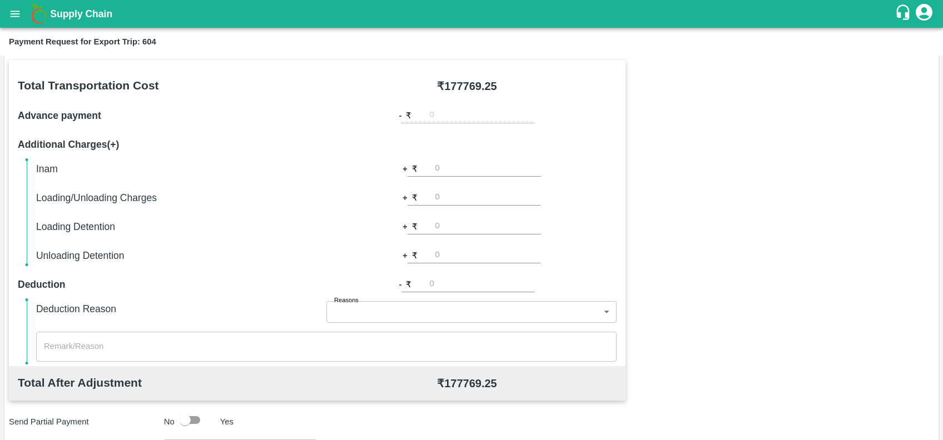
scroll to position [388, 0]
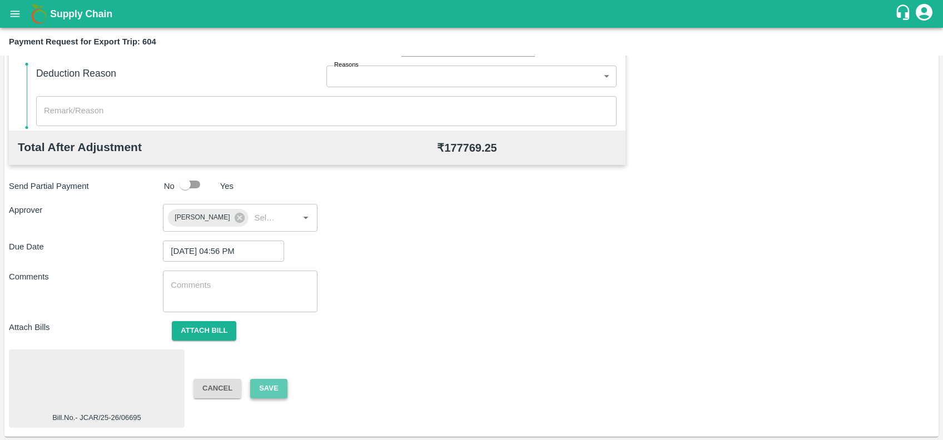
click at [267, 384] on button "Save" at bounding box center [268, 388] width 37 height 19
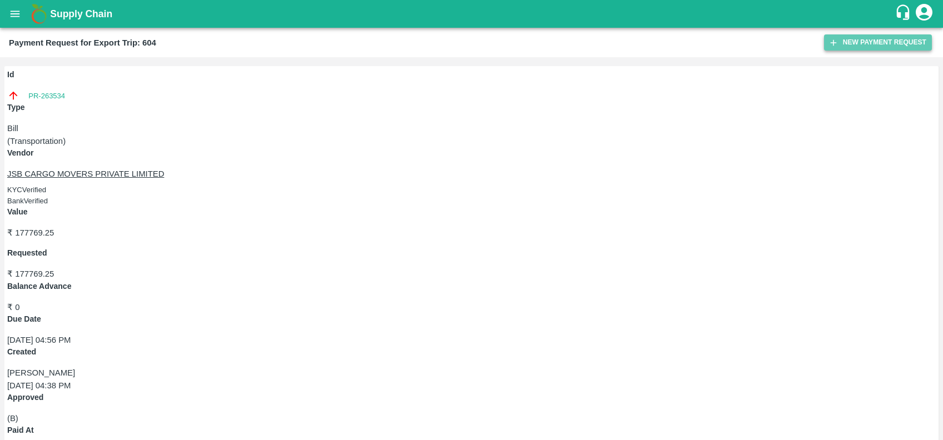
click at [843, 39] on button "New Payment Request" at bounding box center [878, 42] width 108 height 16
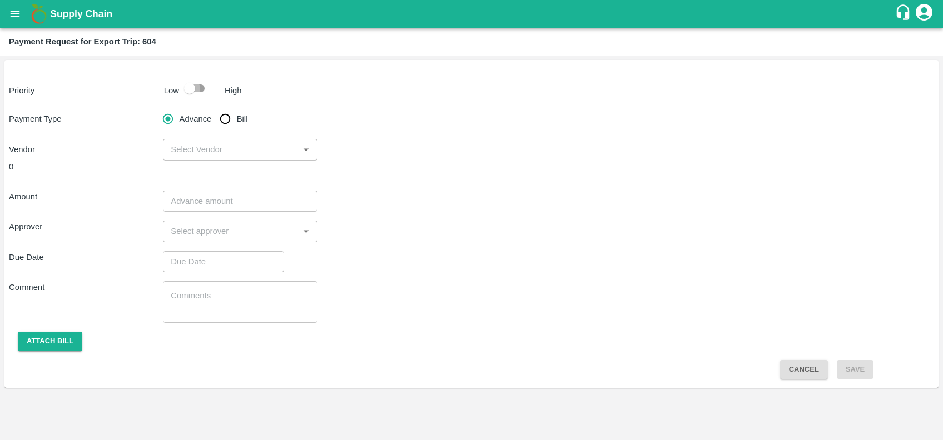
click at [210, 96] on input "checkbox" at bounding box center [189, 88] width 63 height 21
checkbox input "true"
click at [231, 119] on input "Bill" at bounding box center [225, 119] width 22 height 22
radio input "true"
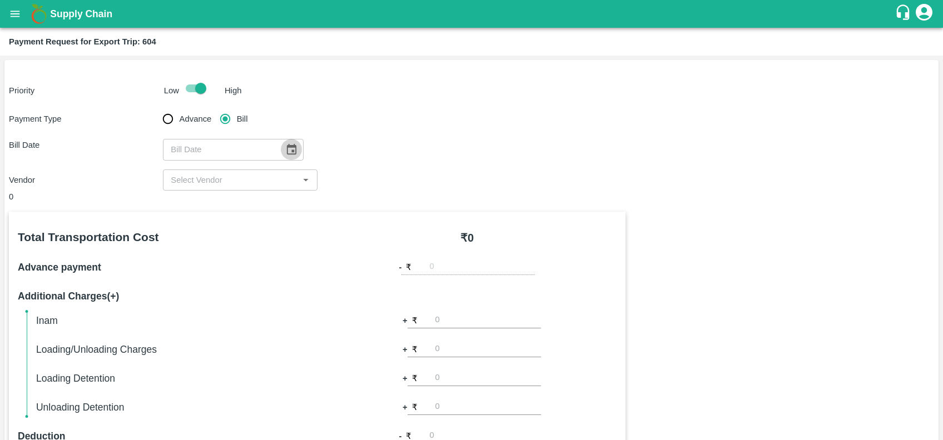
click at [285, 144] on icon "Choose date" at bounding box center [291, 149] width 12 height 12
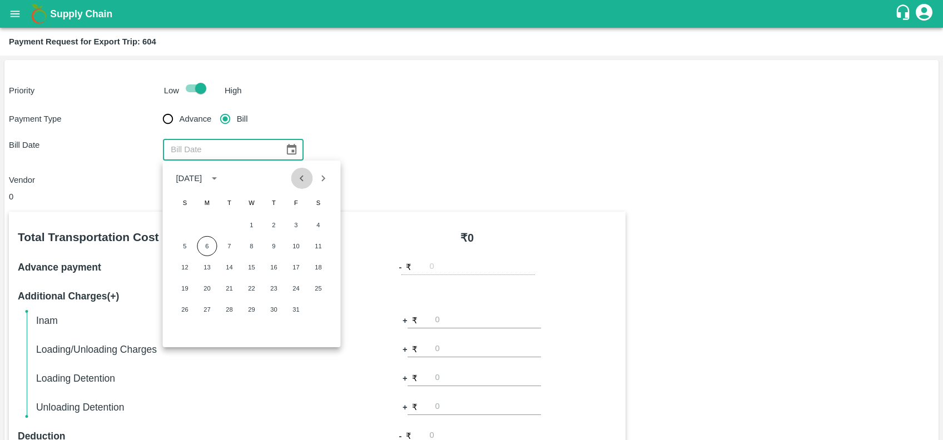
click at [307, 177] on icon "Previous month" at bounding box center [302, 178] width 12 height 12
click at [209, 305] on button "29" at bounding box center [207, 310] width 20 height 20
type input "29/09/2025"
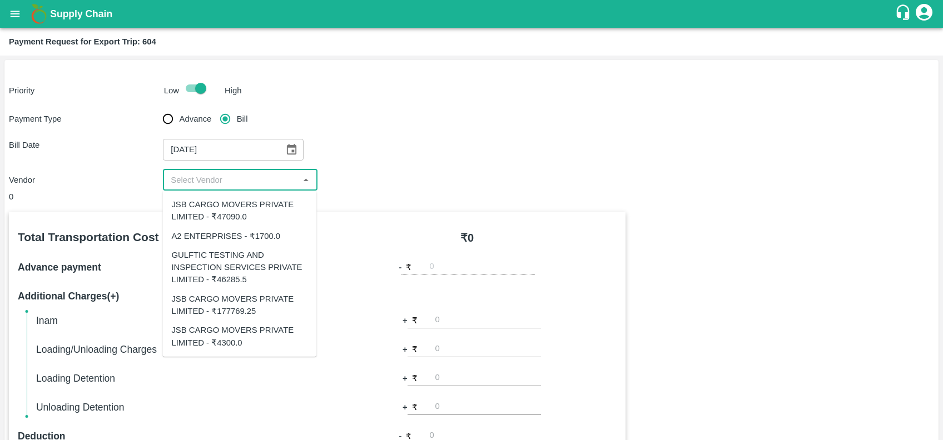
click at [231, 176] on input "input" at bounding box center [230, 180] width 129 height 14
click at [221, 255] on div "GULFTIC TESTING AND INSPECTION SERVICES PRIVATE LIMITED - ₹46285.5" at bounding box center [239, 267] width 136 height 37
type input "GULFTIC TESTING AND INSPECTION SERVICES PRIVATE LIMITED - ₹46285.5"
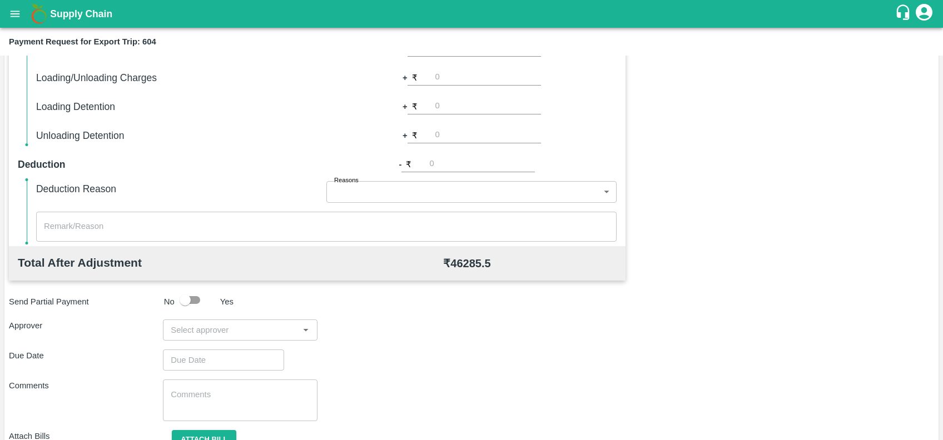
scroll to position [323, 0]
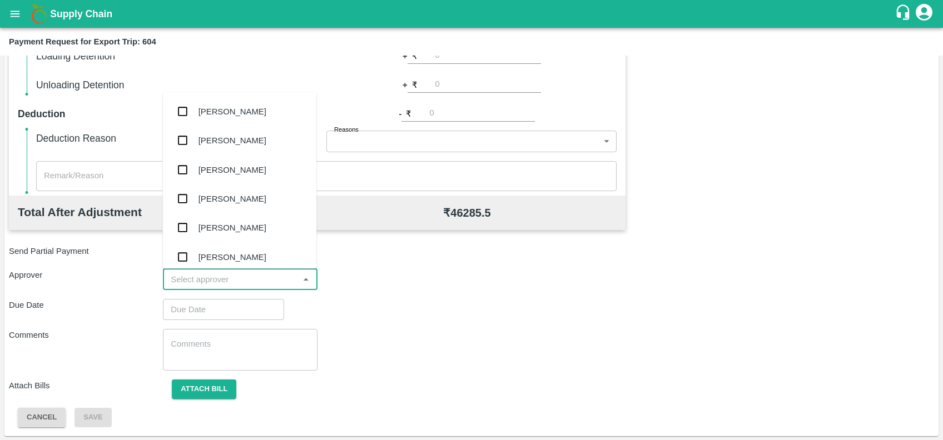
click at [229, 273] on input "input" at bounding box center [230, 280] width 129 height 14
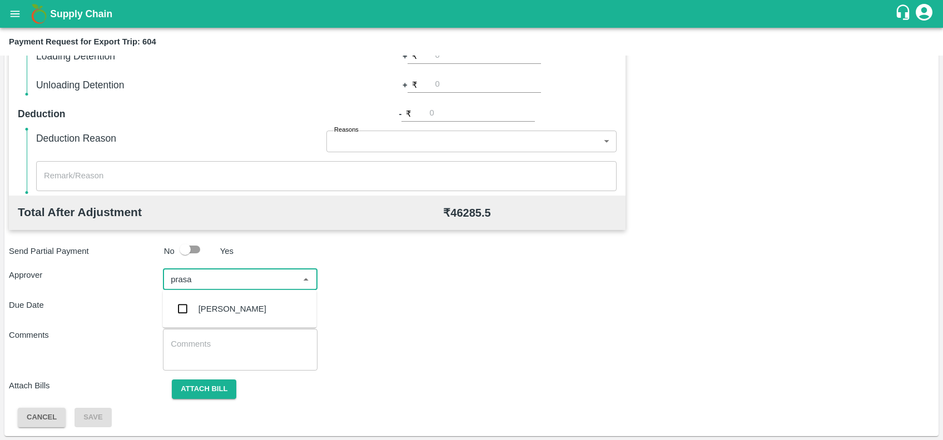
type input "prasad"
click at [231, 316] on div "[PERSON_NAME]" at bounding box center [239, 309] width 154 height 29
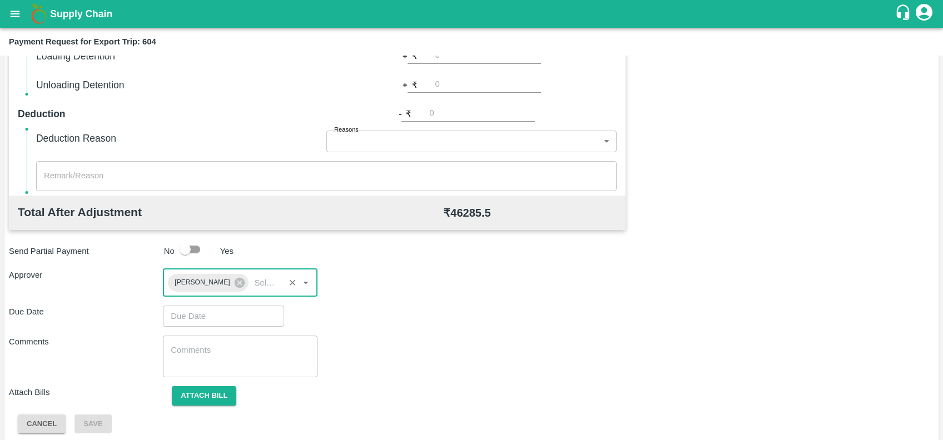
type input "DD/MM/YYYY hh:mm aa"
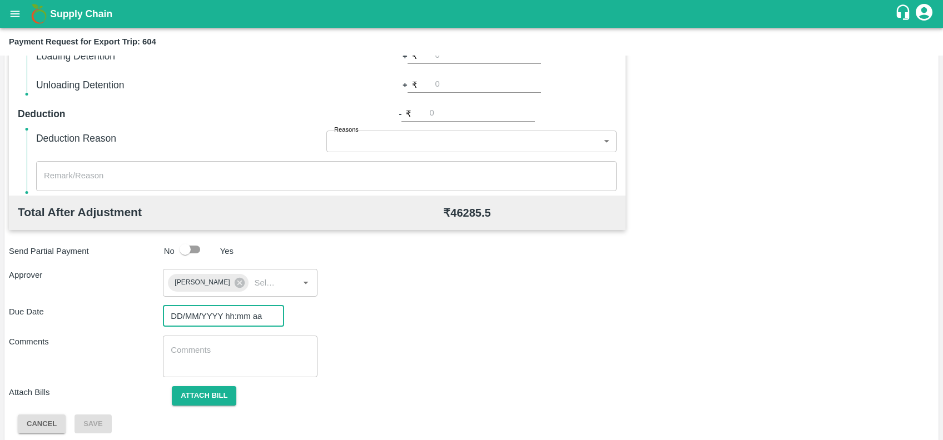
click at [231, 316] on input "DD/MM/YYYY hh:mm aa" at bounding box center [219, 316] width 113 height 21
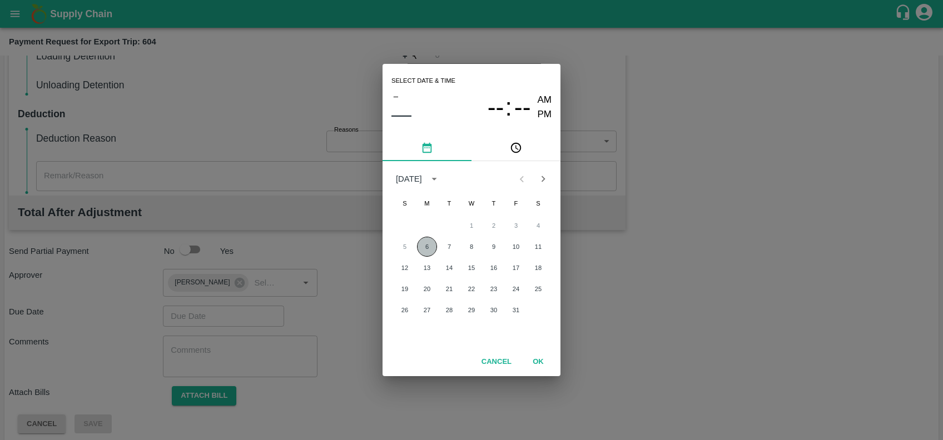
click at [427, 249] on button "6" at bounding box center [427, 247] width 20 height 20
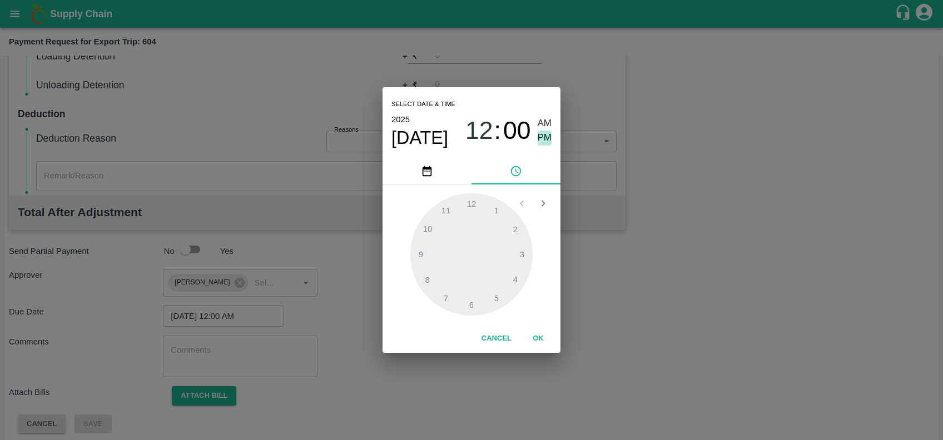
click at [547, 141] on span "PM" at bounding box center [545, 138] width 14 height 15
click at [513, 283] on div at bounding box center [471, 255] width 122 height 122
click at [440, 211] on div at bounding box center [471, 255] width 122 height 122
type input "06/10/2025 04:54 PM"
click at [533, 331] on button "OK" at bounding box center [539, 338] width 36 height 19
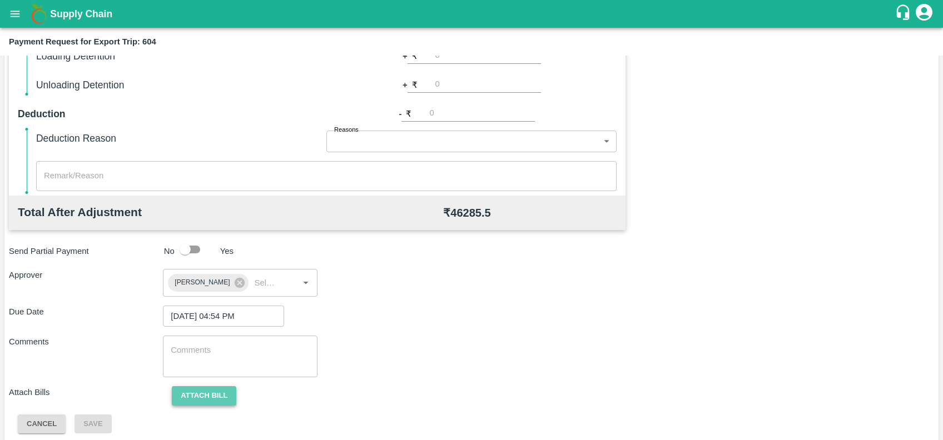
click at [218, 392] on button "Attach bill" at bounding box center [204, 396] width 65 height 19
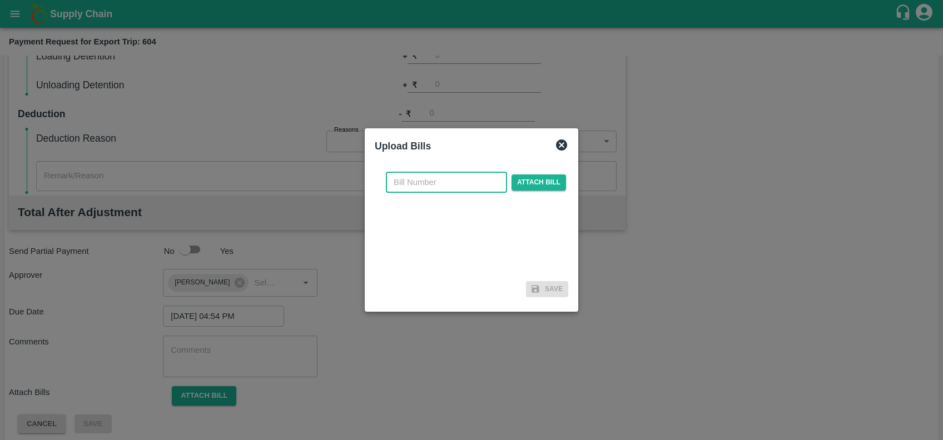
click at [432, 183] on input "text" at bounding box center [446, 182] width 121 height 21
paste input "GTIN/25-26/01627"
type input "GTIN/25-26/01627"
click at [527, 186] on span "Attach bill" at bounding box center [539, 183] width 55 height 16
click at [0, 0] on input "Attach bill" at bounding box center [0, 0] width 0 height 0
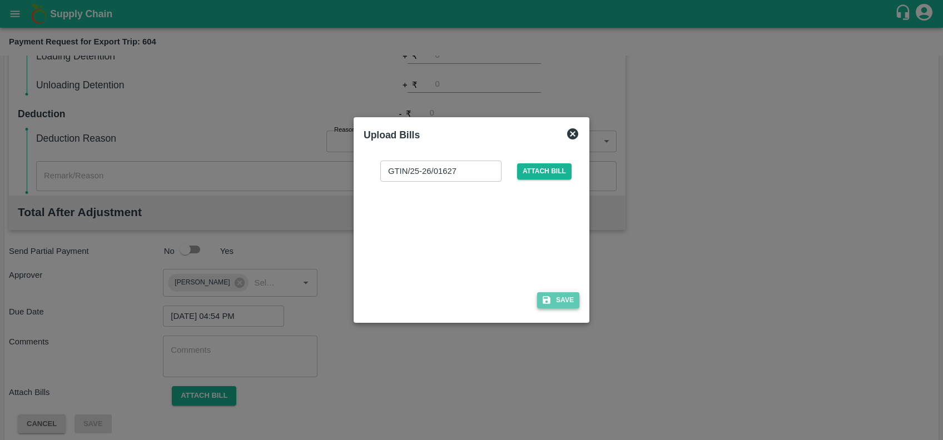
click at [553, 300] on button "Save" at bounding box center [558, 301] width 42 height 16
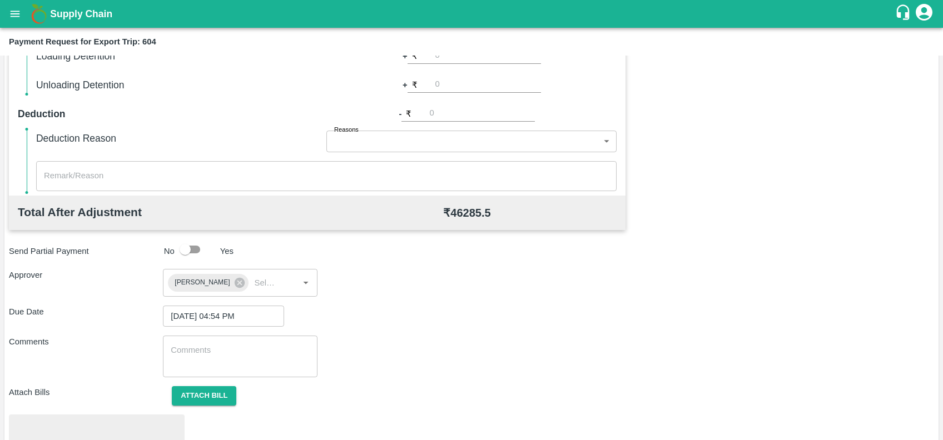
scroll to position [388, 0]
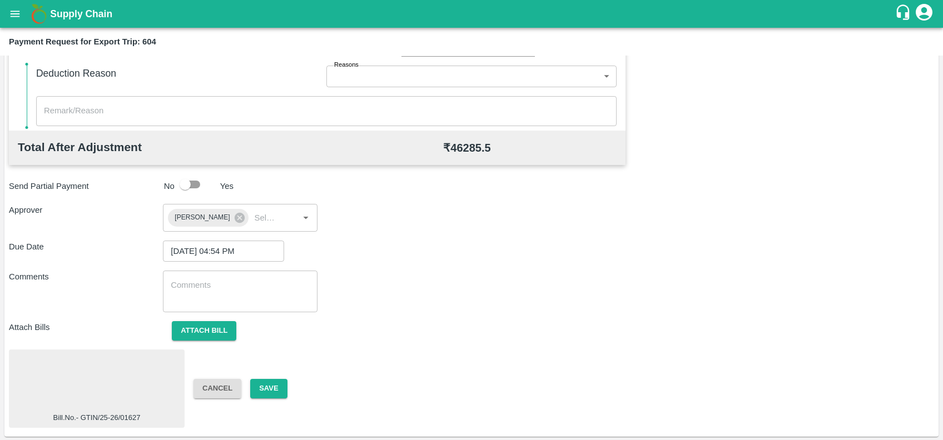
click at [109, 378] on div at bounding box center [96, 383] width 167 height 59
click at [270, 390] on button "Save" at bounding box center [268, 388] width 37 height 19
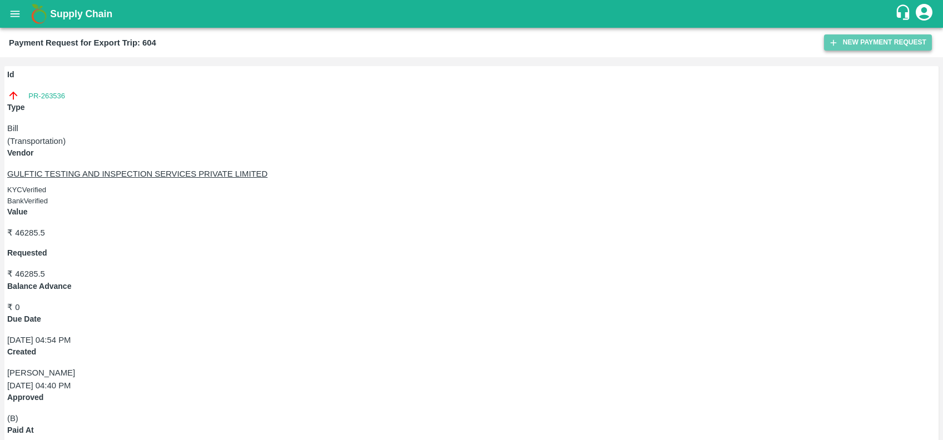
click at [834, 40] on icon "button" at bounding box center [834, 43] width 10 height 10
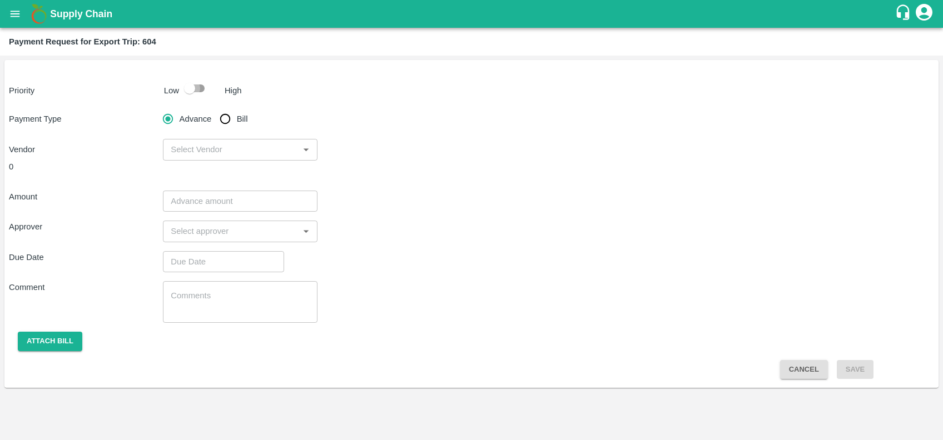
click at [199, 92] on input "checkbox" at bounding box center [189, 88] width 63 height 21
checkbox input "true"
click at [232, 126] on input "Bill" at bounding box center [225, 119] width 22 height 22
radio input "true"
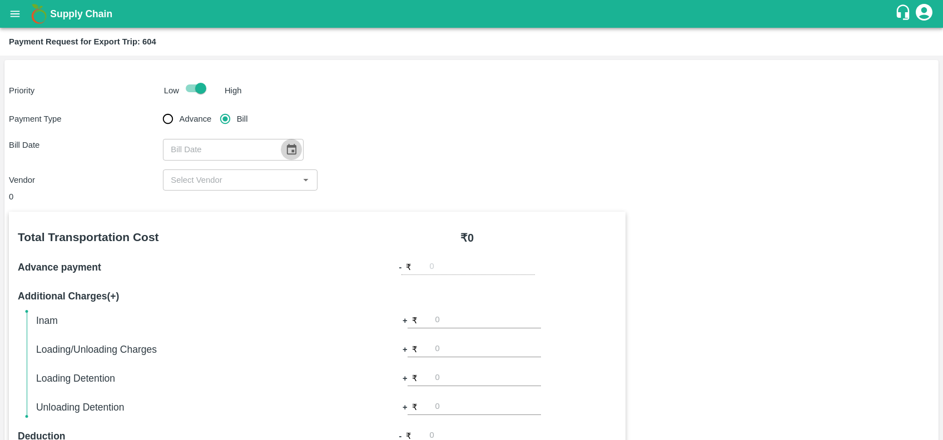
click at [285, 154] on icon "Choose date" at bounding box center [291, 149] width 12 height 12
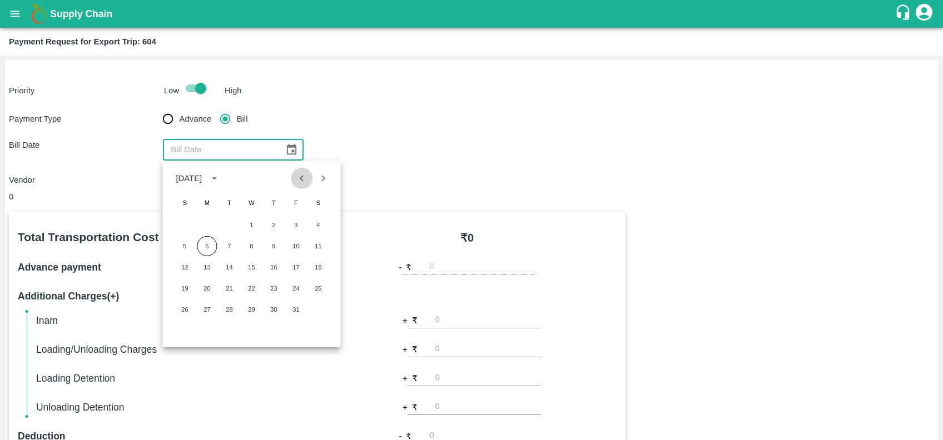
click at [303, 178] on icon "Previous month" at bounding box center [302, 178] width 12 height 12
click at [313, 273] on button "20" at bounding box center [318, 268] width 20 height 20
type input "20/09/2025"
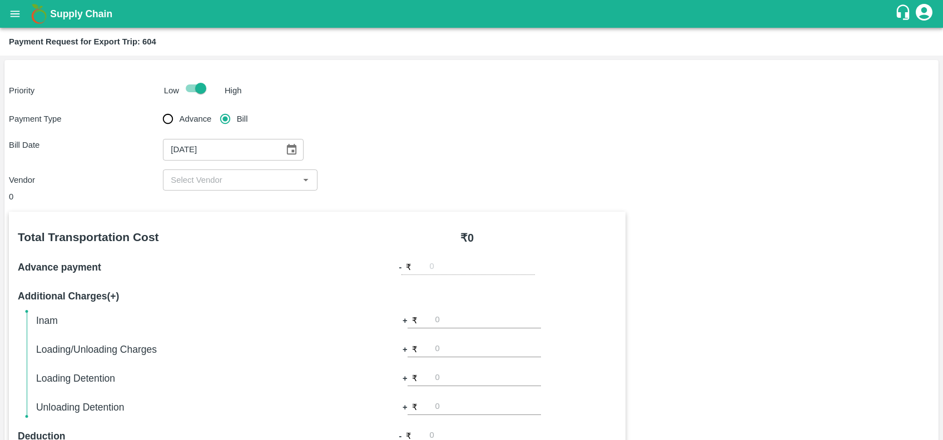
click at [244, 188] on div "​" at bounding box center [240, 180] width 154 height 21
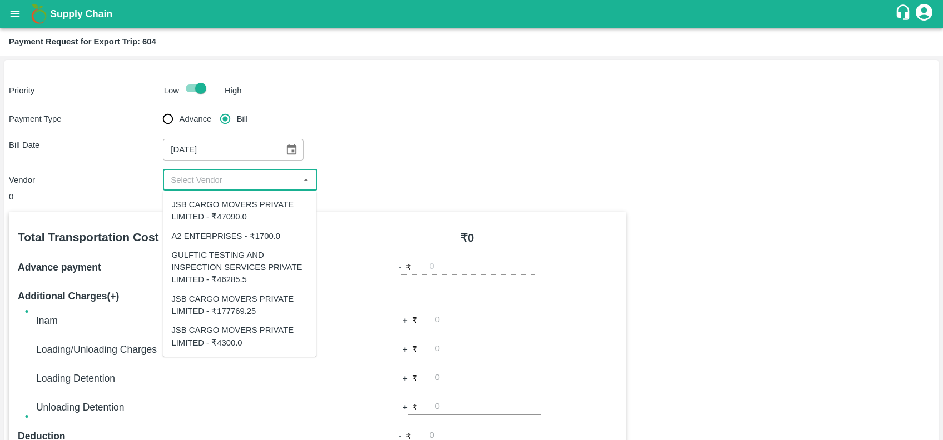
click at [230, 233] on div "A2 ENTERPRISES - ₹1700.0" at bounding box center [225, 236] width 109 height 12
type input "A2 ENTERPRISES - ₹1700.0"
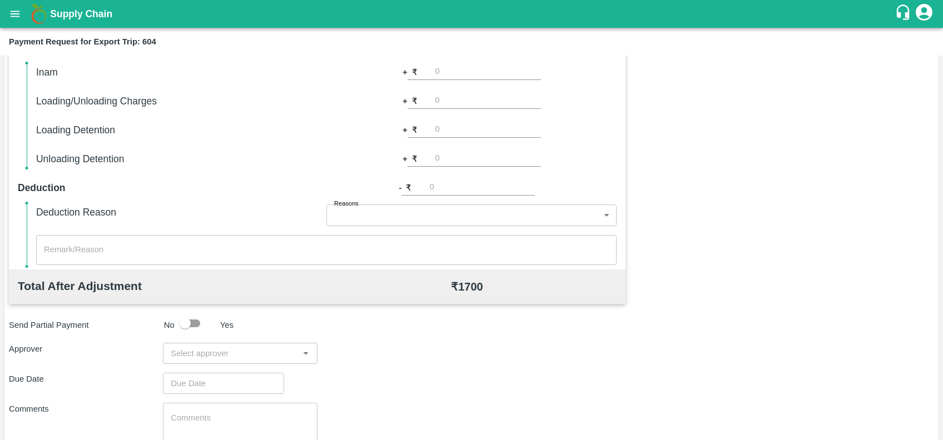
scroll to position [323, 0]
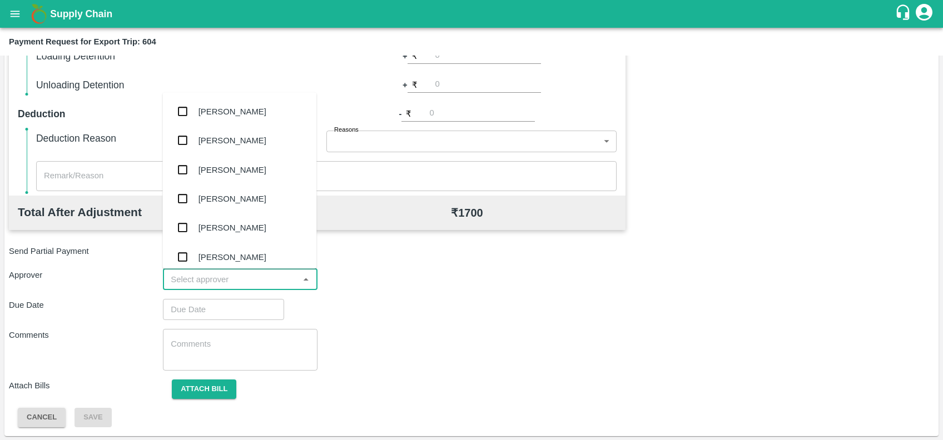
click at [232, 274] on input "input" at bounding box center [230, 280] width 129 height 14
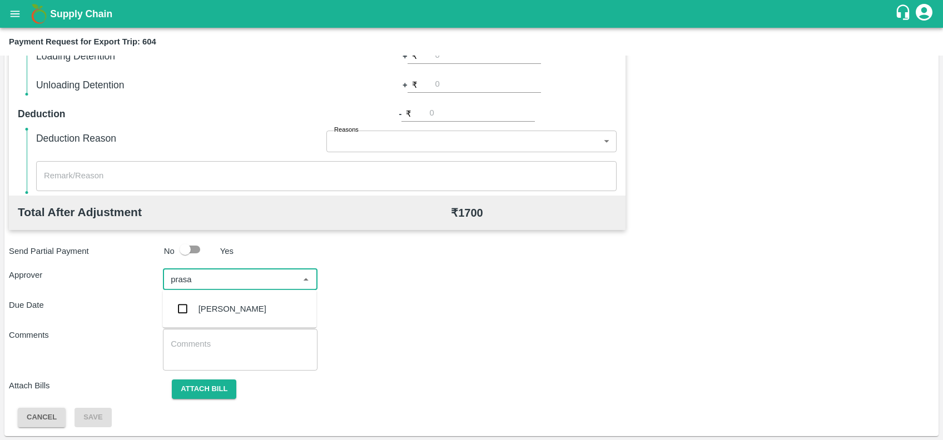
type input "prasad"
click at [232, 309] on div "[PERSON_NAME]" at bounding box center [233, 309] width 68 height 12
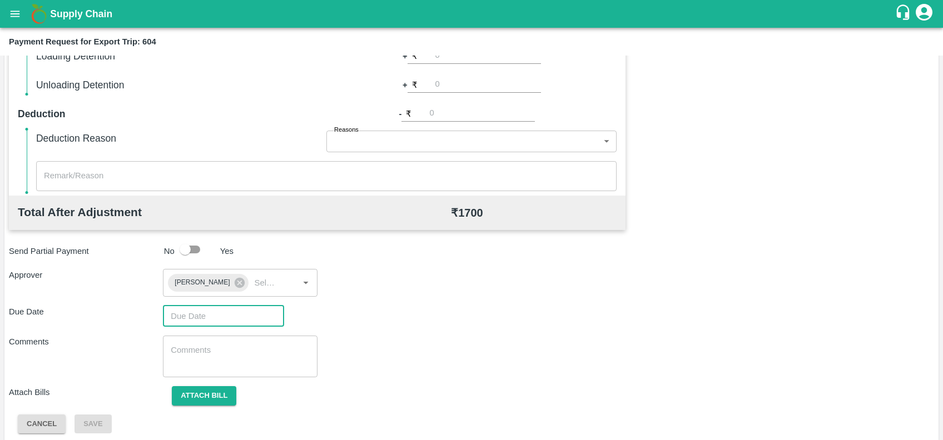
type input "DD/MM/YYYY hh:mm aa"
click at [232, 309] on input "DD/MM/YYYY hh:mm aa" at bounding box center [219, 316] width 113 height 21
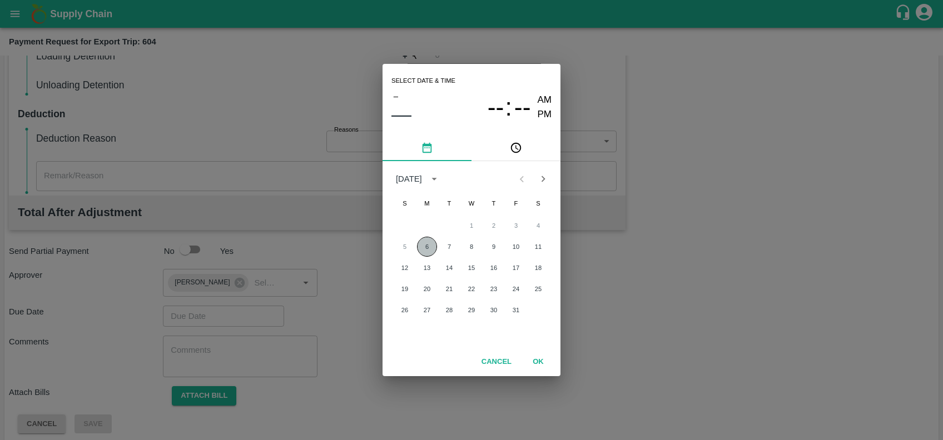
click at [428, 245] on button "6" at bounding box center [427, 247] width 20 height 20
type input "06/10/2025 12:00 AM"
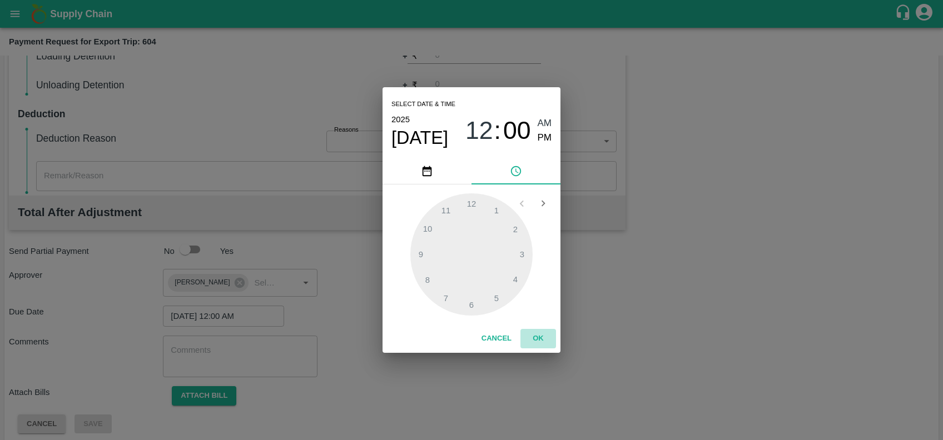
click at [534, 335] on button "OK" at bounding box center [539, 338] width 36 height 19
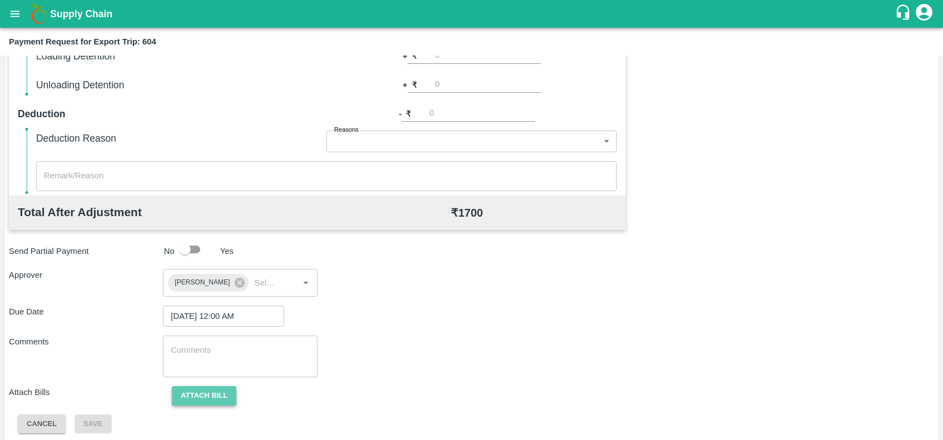
click at [220, 389] on button "Attach bill" at bounding box center [204, 396] width 65 height 19
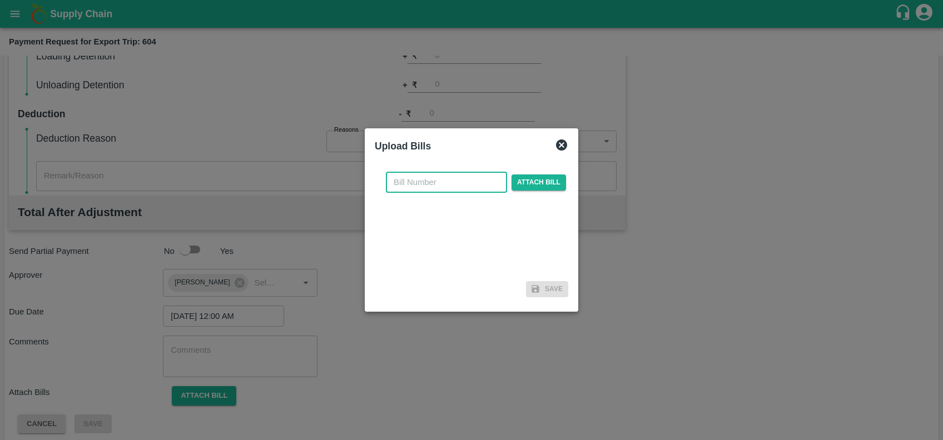
click at [463, 181] on input "text" at bounding box center [446, 182] width 121 height 21
paste input "A2-133/2025-26"
type input "A2-133/2025-26"
click at [551, 178] on span "Attach bill" at bounding box center [539, 183] width 55 height 16
click at [0, 0] on input "Attach bill" at bounding box center [0, 0] width 0 height 0
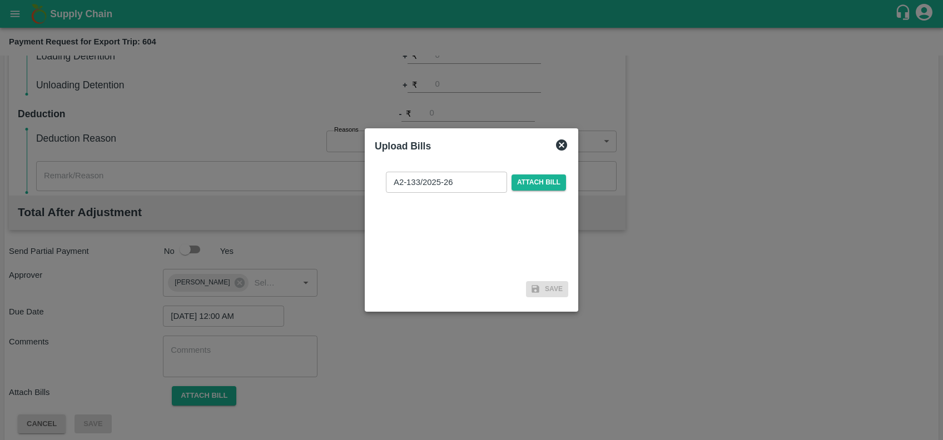
click at [432, 179] on input "A2-133/2025-26" at bounding box center [446, 182] width 121 height 21
click at [521, 185] on span "Attach bill" at bounding box center [539, 183] width 55 height 16
click at [0, 0] on input "Attach bill" at bounding box center [0, 0] width 0 height 0
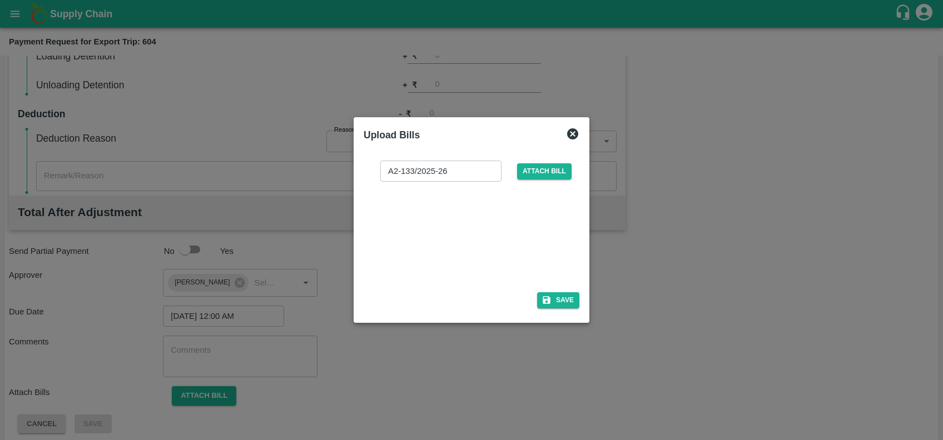
click at [432, 246] on div at bounding box center [469, 233] width 167 height 59
click at [516, 229] on div at bounding box center [469, 233] width 167 height 59
click at [537, 172] on span "Attach bill" at bounding box center [544, 172] width 55 height 16
click at [0, 0] on input "Attach bill" at bounding box center [0, 0] width 0 height 0
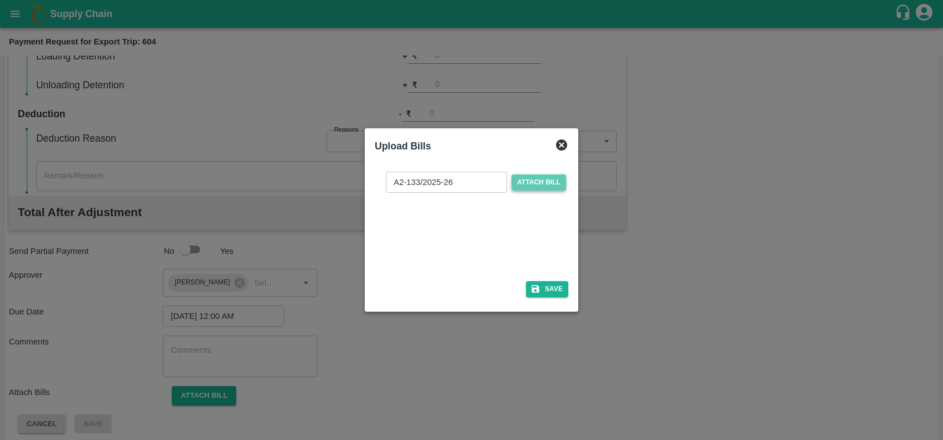
click at [512, 187] on span "Attach bill" at bounding box center [539, 183] width 55 height 16
click at [0, 0] on input "Attach bill" at bounding box center [0, 0] width 0 height 0
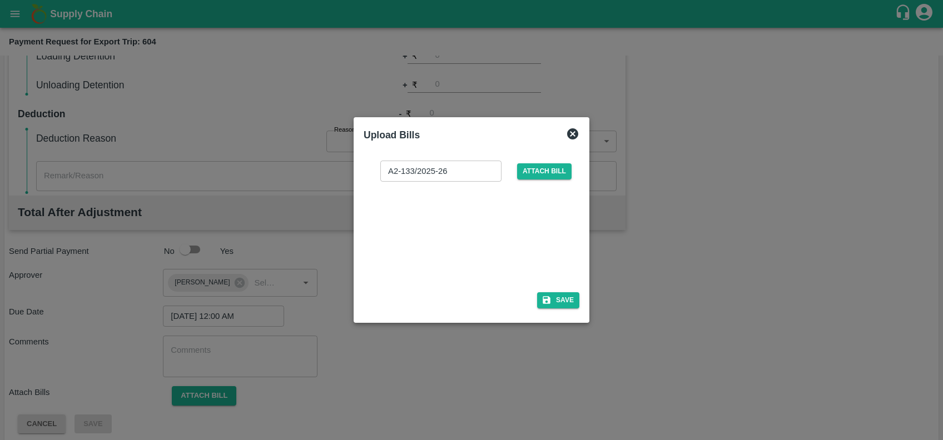
click at [473, 236] on div at bounding box center [469, 233] width 167 height 59
click at [559, 301] on button "Save" at bounding box center [558, 301] width 42 height 16
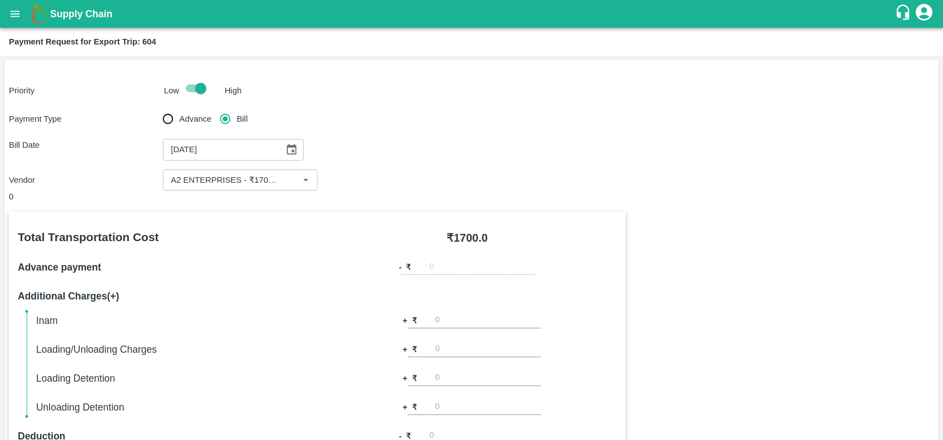
scroll to position [388, 0]
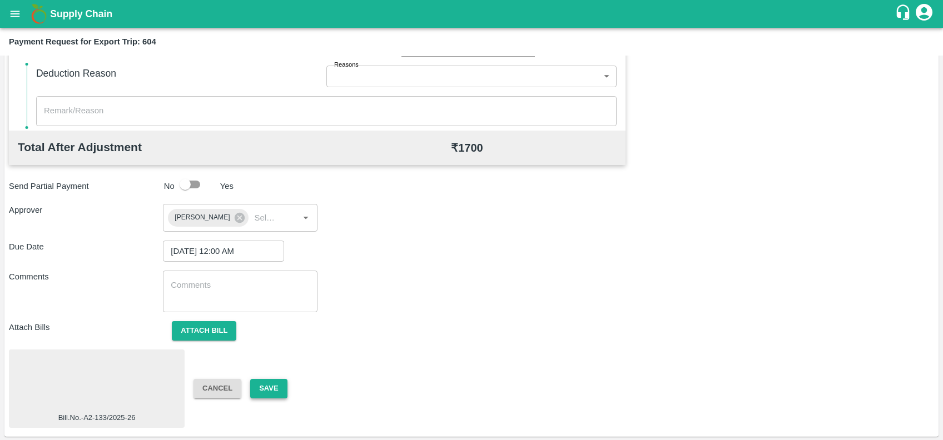
click at [260, 386] on button "Save" at bounding box center [268, 388] width 37 height 19
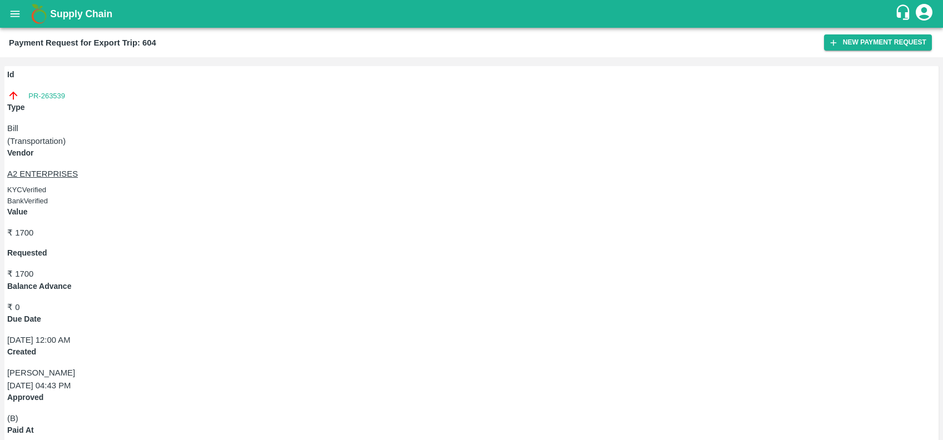
click at [43, 102] on div "Id PR-263539" at bounding box center [471, 85] width 929 height 33
copy link "PR-263539"
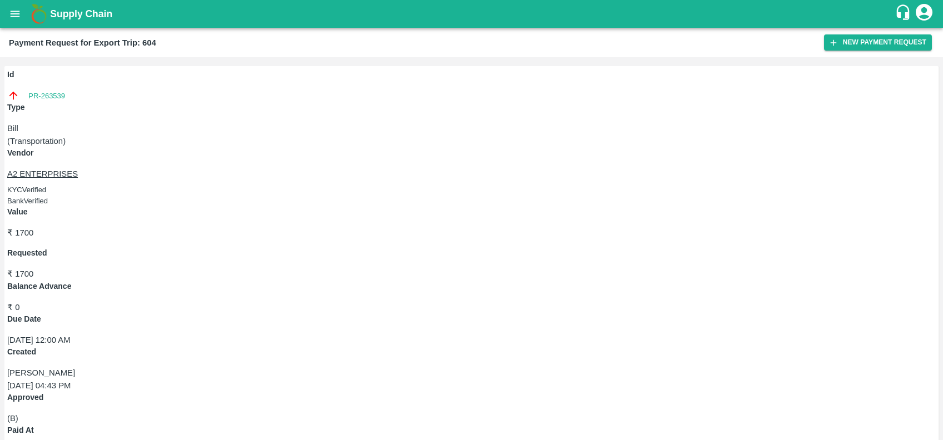
copy link "PR-263536"
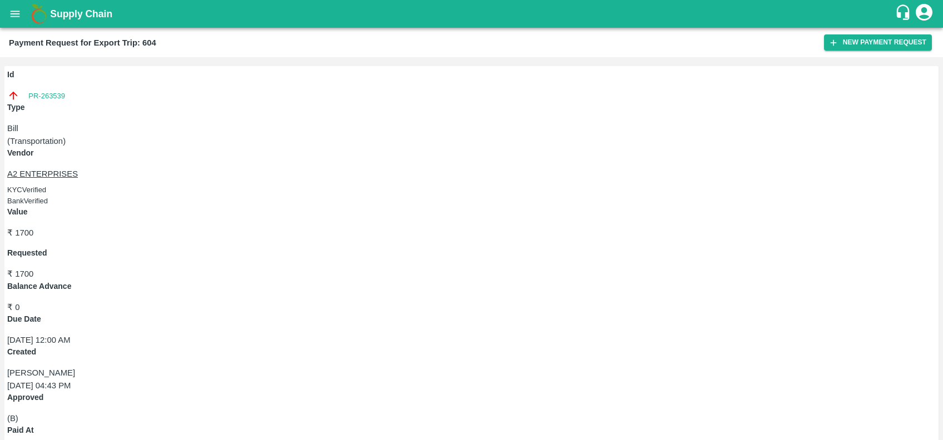
copy link "PR-263534"
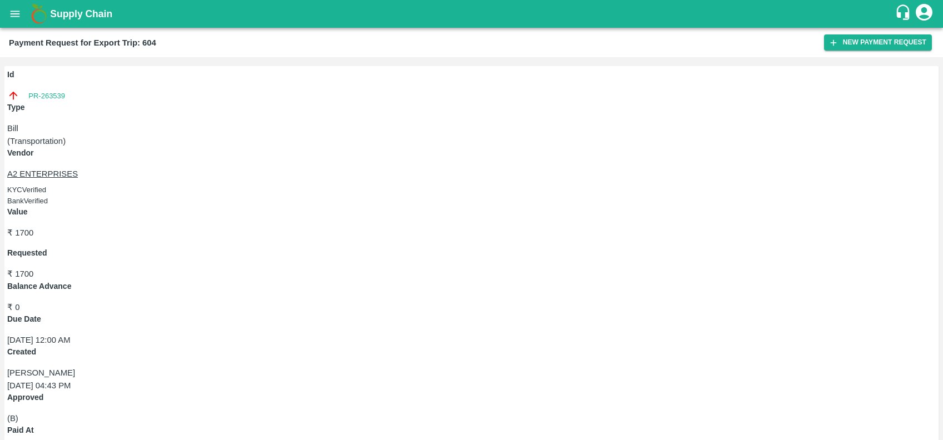
copy link "PR-263532"
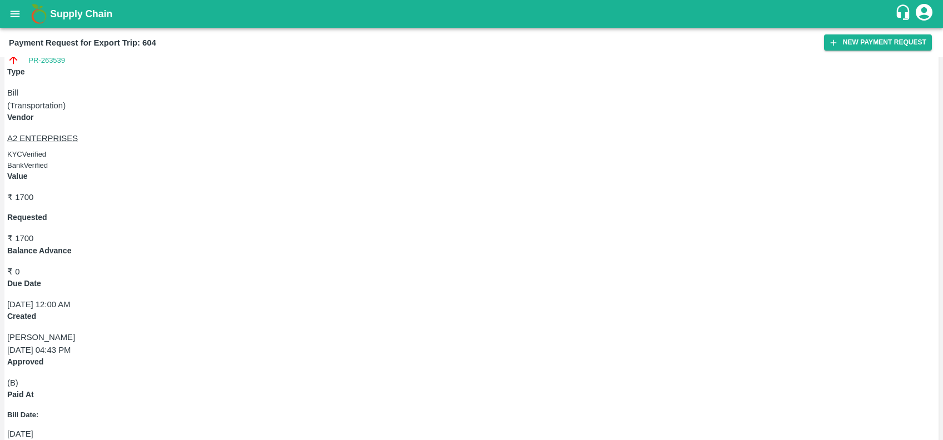
copy link "PR-263531"
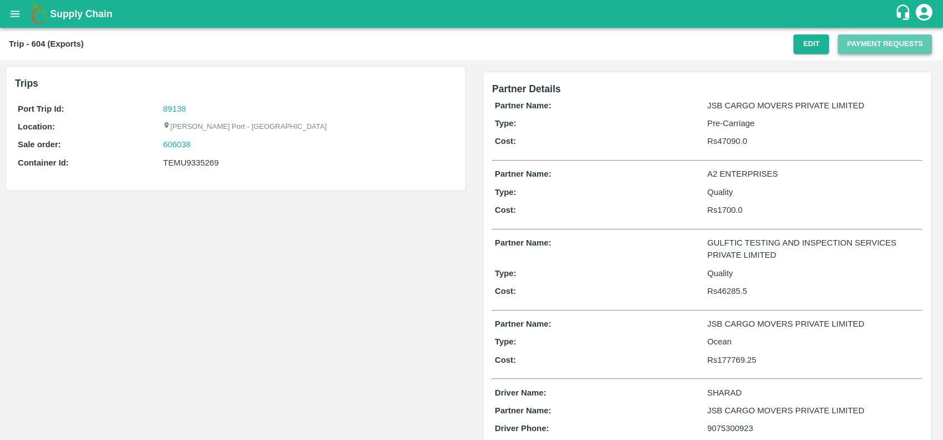
click at [874, 48] on button "Payment Requests" at bounding box center [885, 43] width 94 height 19
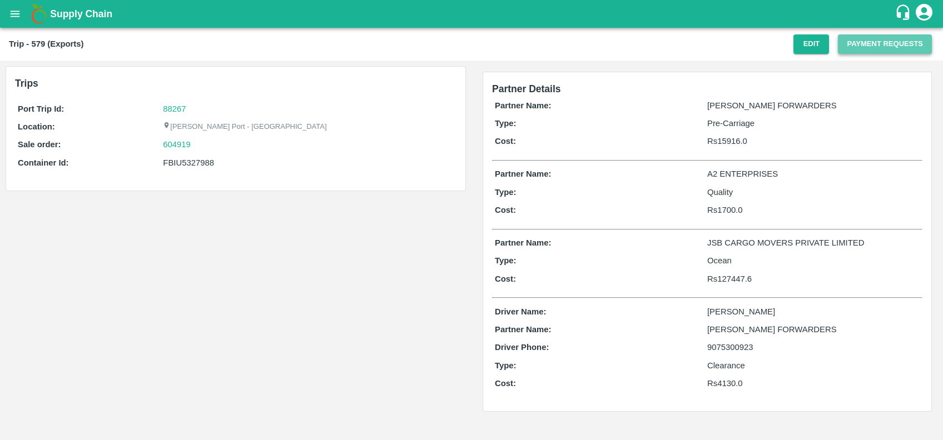
click at [850, 50] on button "Payment Requests" at bounding box center [885, 43] width 94 height 19
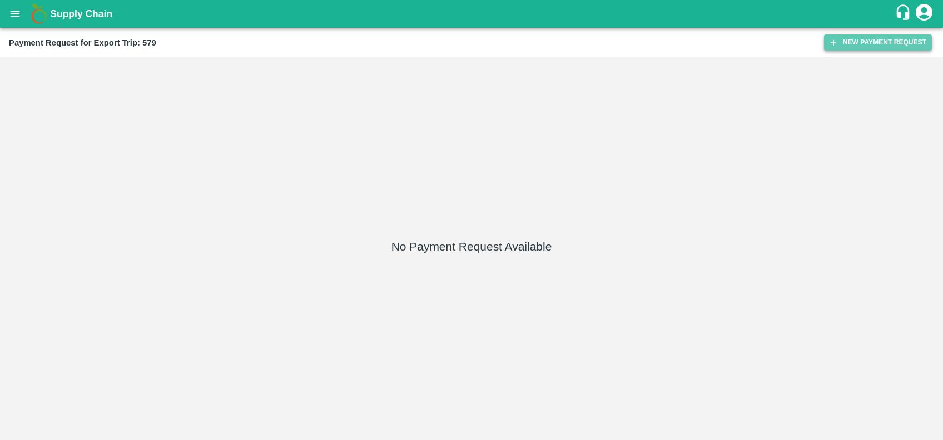
click at [843, 42] on button "New Payment Request" at bounding box center [878, 42] width 108 height 16
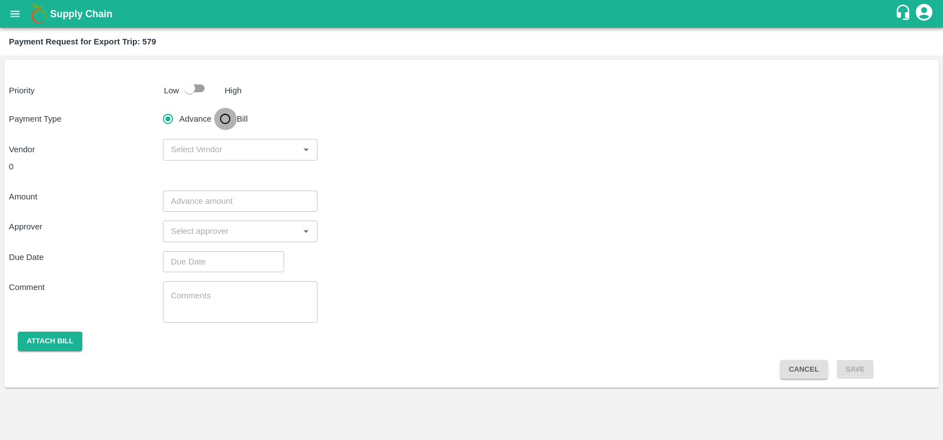
click at [227, 118] on input "Bill" at bounding box center [225, 119] width 22 height 22
radio input "true"
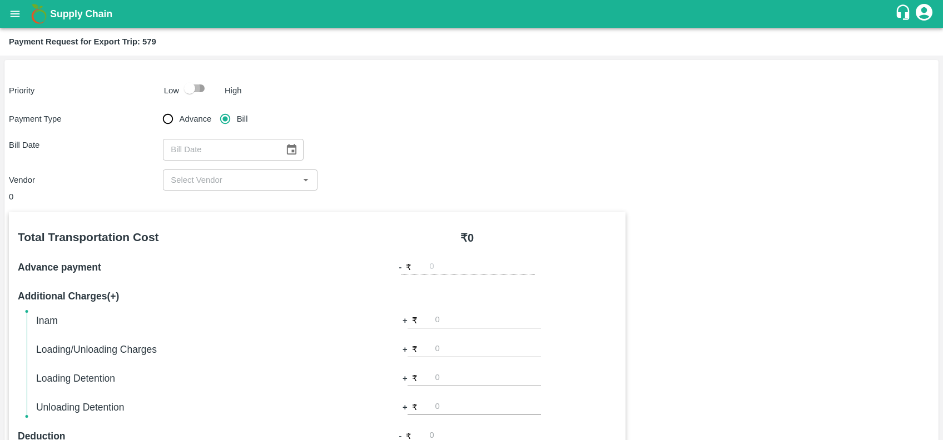
click at [202, 95] on input "checkbox" at bounding box center [189, 88] width 63 height 21
checkbox input "true"
click at [285, 151] on icon "Choose date" at bounding box center [291, 149] width 12 height 12
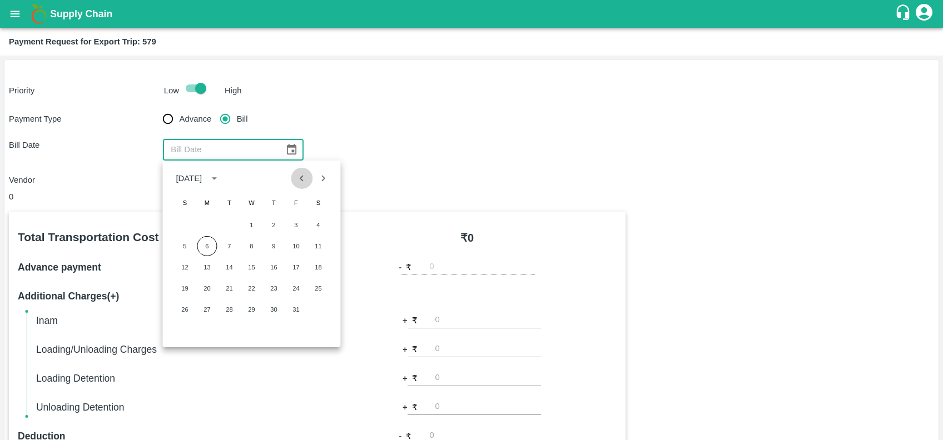
click at [301, 184] on icon "Previous month" at bounding box center [302, 178] width 12 height 12
click at [222, 286] on button "23" at bounding box center [229, 289] width 20 height 20
type input "23/09/2025"
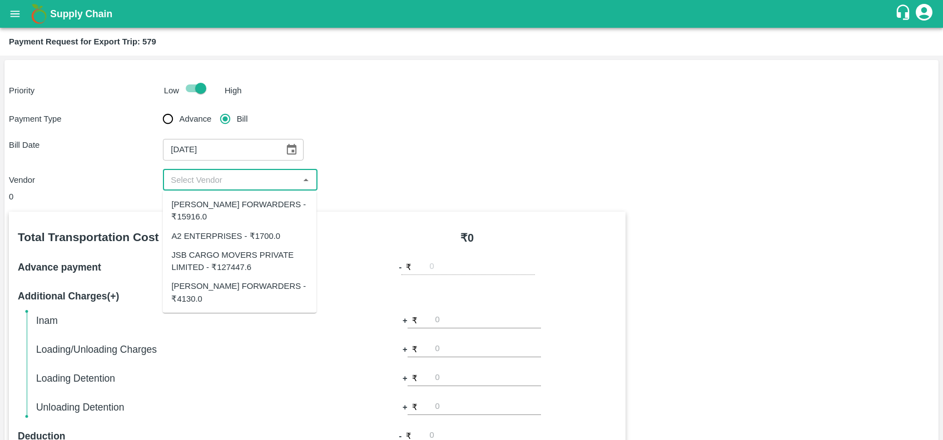
click at [221, 181] on input "input" at bounding box center [230, 180] width 129 height 14
click at [218, 247] on div "JSB CARGO MOVERS PRIVATE LIMITED - ₹127447.6" at bounding box center [239, 262] width 154 height 32
type input "JSB CARGO MOVERS PRIVATE LIMITED - ₹127447.6"
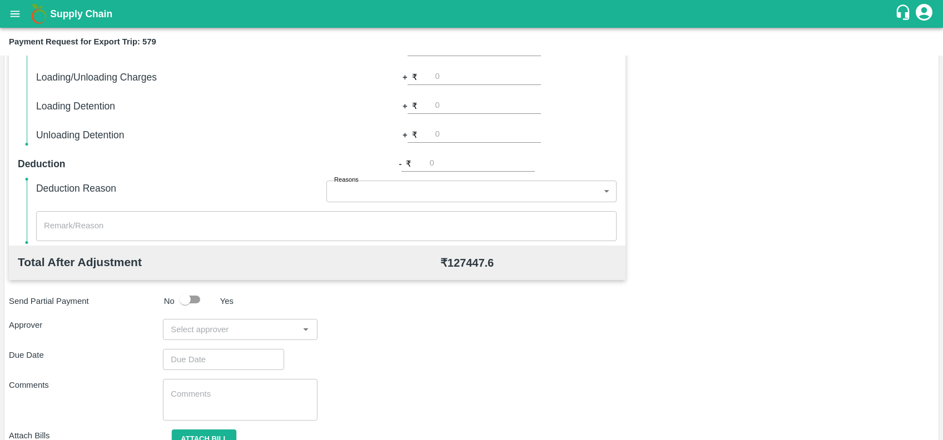
scroll to position [278, 0]
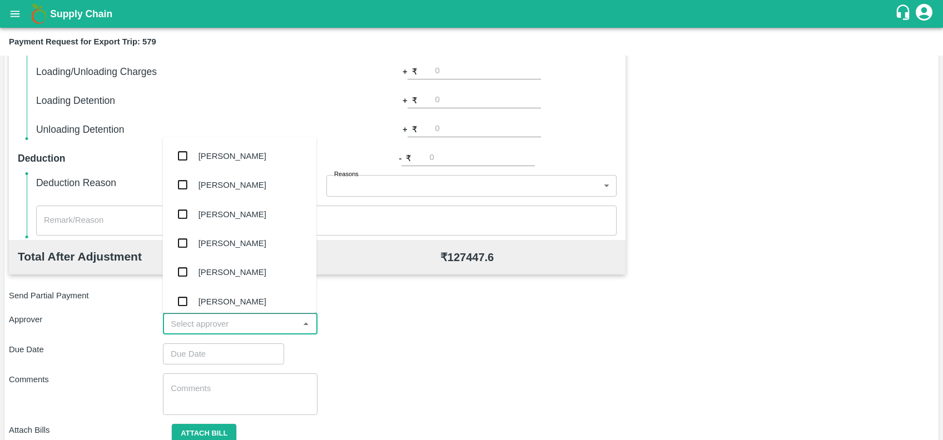
click at [230, 325] on input "input" at bounding box center [230, 324] width 129 height 14
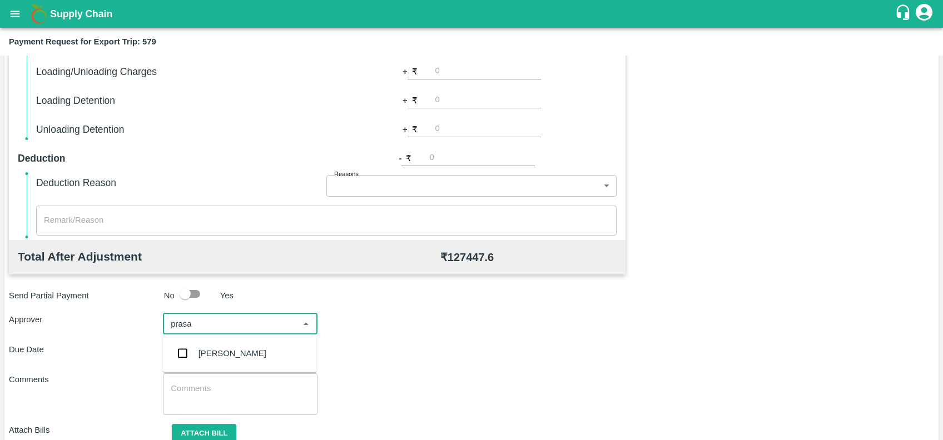
type input "prasad"
click at [237, 353] on div "[PERSON_NAME]" at bounding box center [233, 354] width 68 height 12
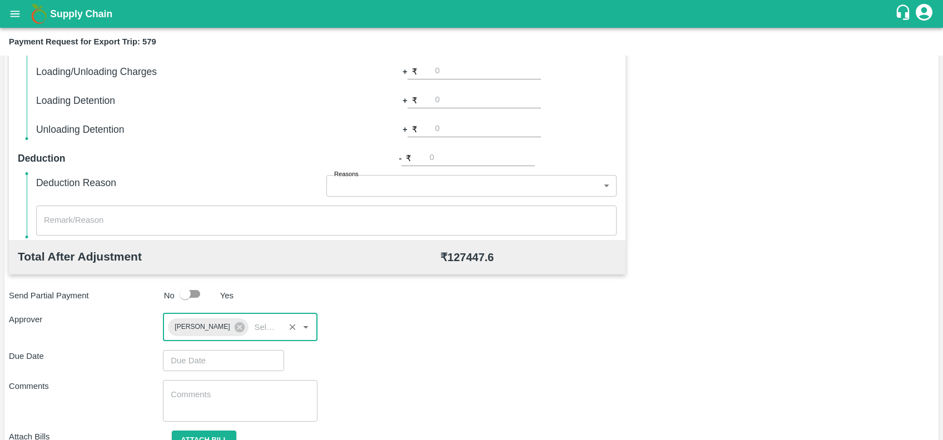
type input "DD/MM/YYYY hh:mm aa"
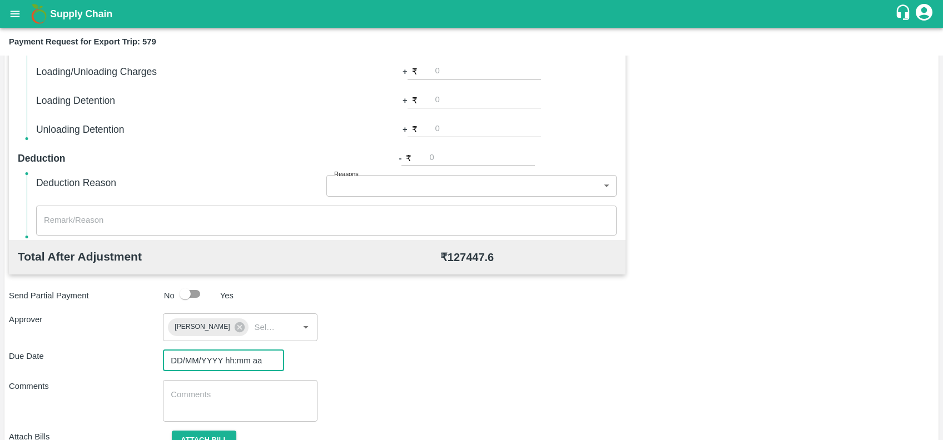
click at [237, 353] on input "DD/MM/YYYY hh:mm aa" at bounding box center [219, 360] width 113 height 21
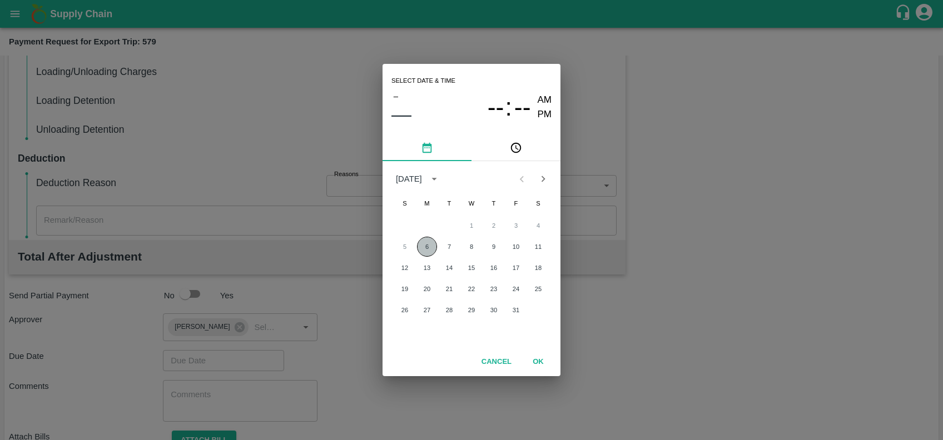
click at [429, 254] on button "6" at bounding box center [427, 247] width 20 height 20
type input "06/10/2025 12:00 AM"
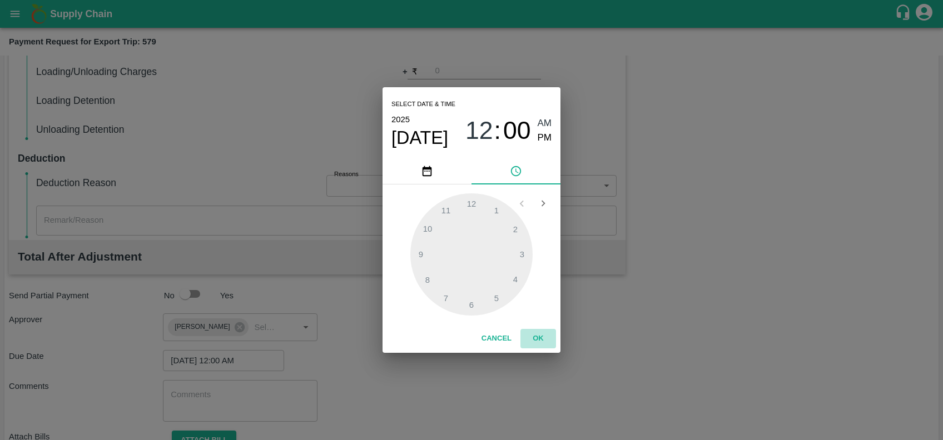
click at [537, 329] on button "OK" at bounding box center [539, 338] width 36 height 19
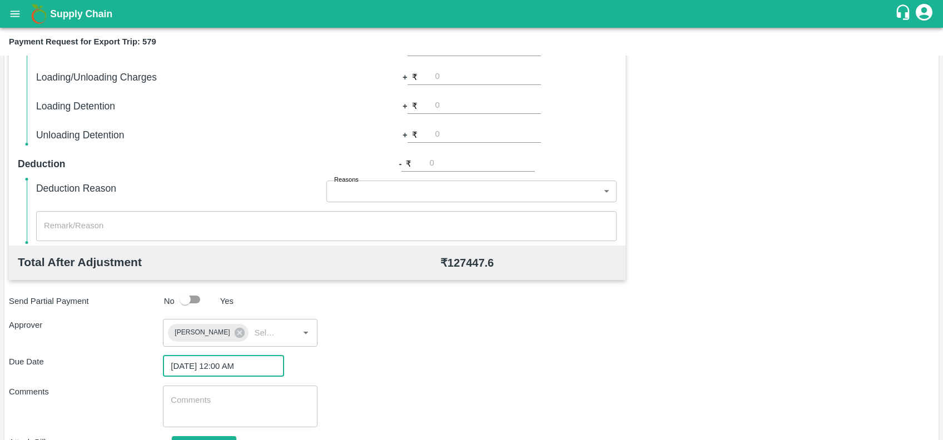
scroll to position [329, 0]
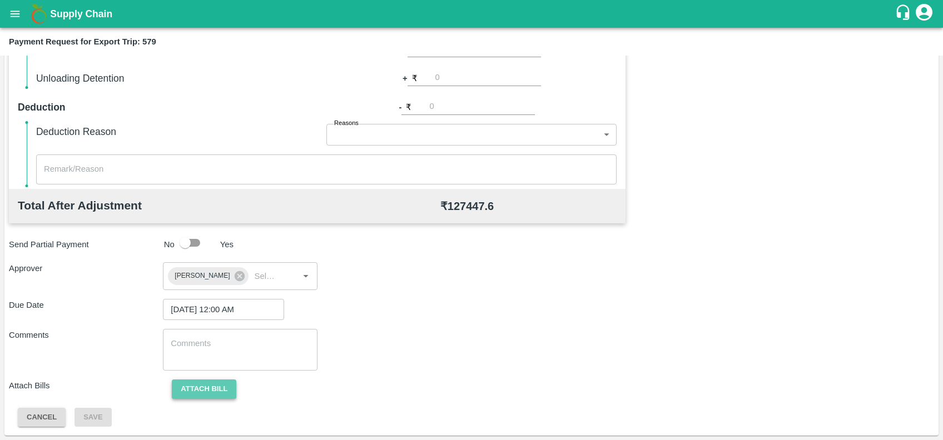
click at [212, 384] on button "Attach bill" at bounding box center [204, 389] width 65 height 19
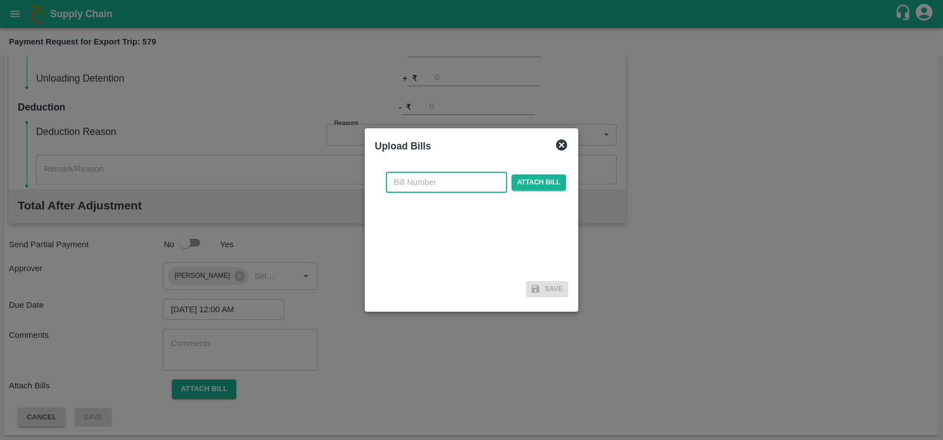
click at [424, 186] on input "text" at bounding box center [446, 182] width 121 height 21
paste input "JCPL/25-26/352"
type input "JCPL/25-26/352"
click at [529, 182] on span "Attach bill" at bounding box center [539, 183] width 55 height 16
click at [0, 0] on input "Attach bill" at bounding box center [0, 0] width 0 height 0
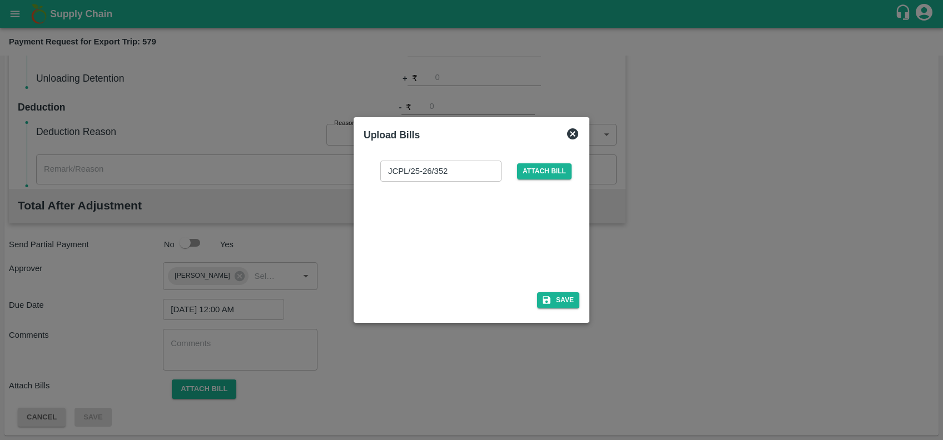
click at [414, 230] on div at bounding box center [469, 233] width 167 height 59
click at [540, 294] on button "Save" at bounding box center [558, 301] width 42 height 16
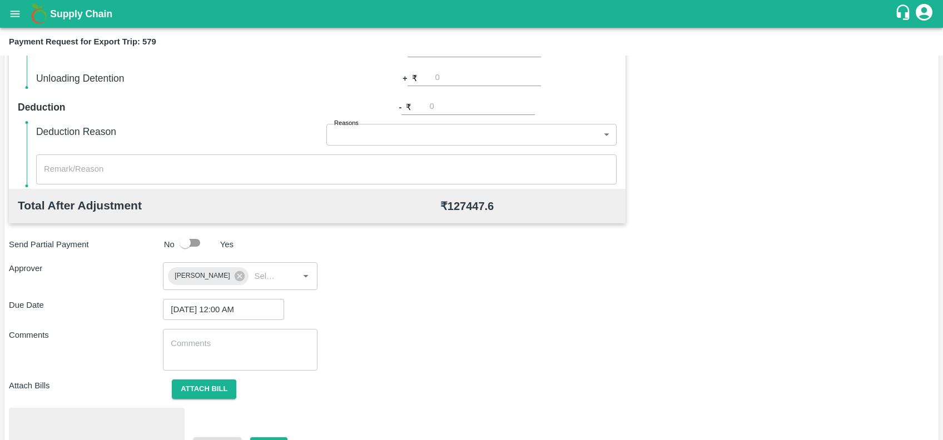
scroll to position [388, 0]
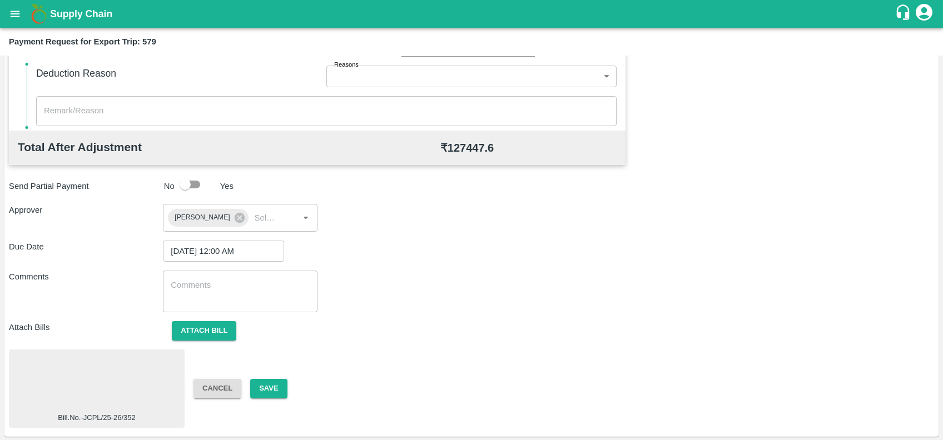
click at [124, 378] on div at bounding box center [96, 383] width 167 height 59
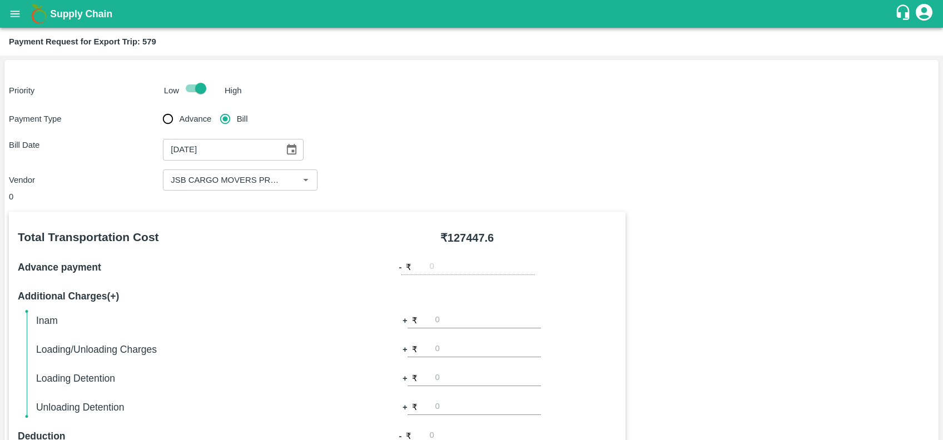
click at [470, 311] on div "Total Transportation Cost ₹ 127447.6 Advance payment - ₹ Additional Charges(+) …" at bounding box center [317, 365] width 617 height 306
click at [467, 320] on input "number" at bounding box center [488, 321] width 106 height 15
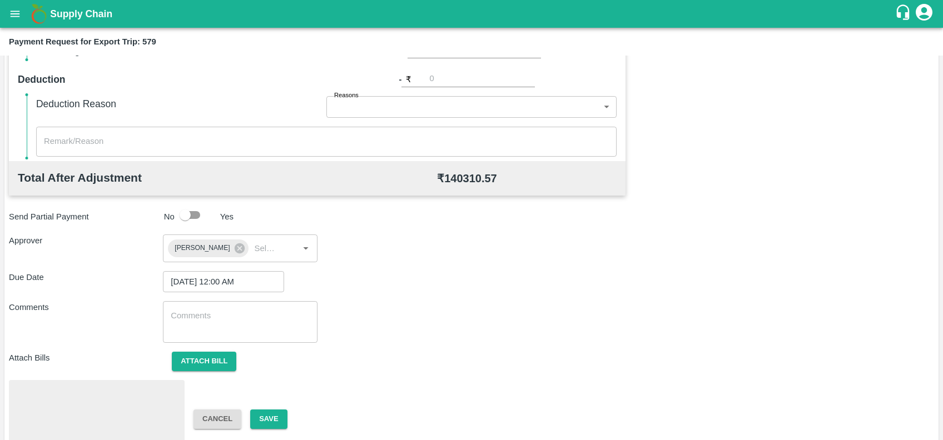
scroll to position [363, 0]
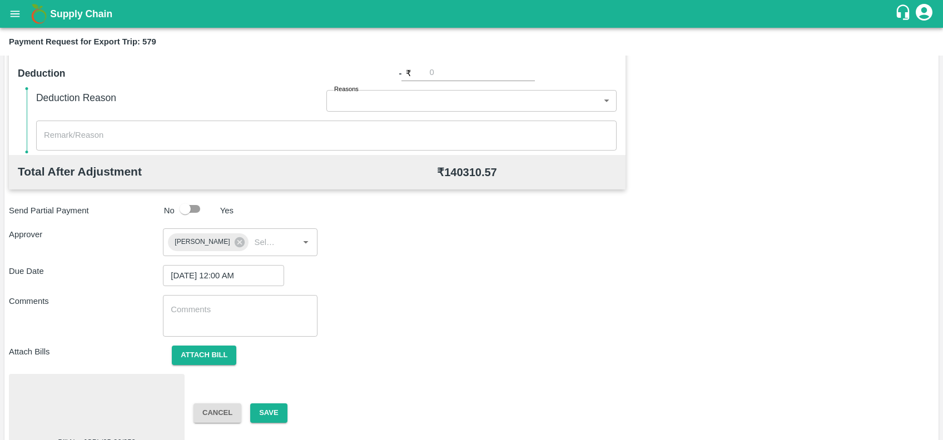
type input "12862.97"
click at [129, 396] on div at bounding box center [96, 408] width 167 height 59
click at [280, 410] on button "Save" at bounding box center [268, 413] width 37 height 19
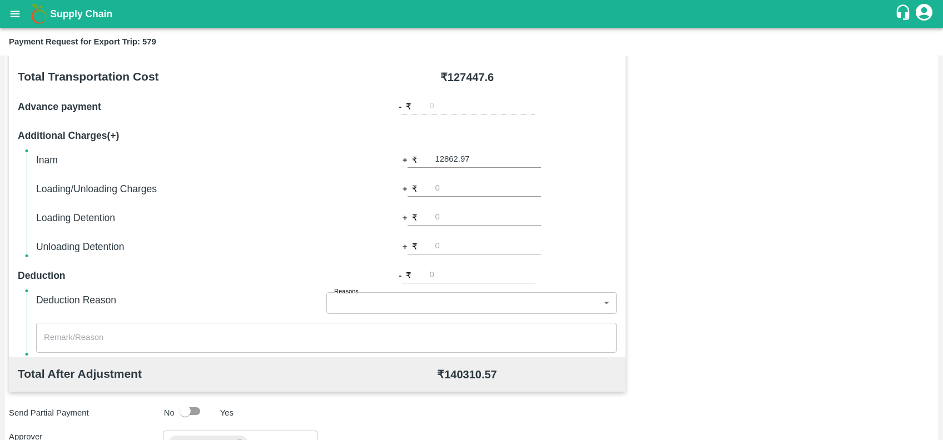
scroll to position [0, 0]
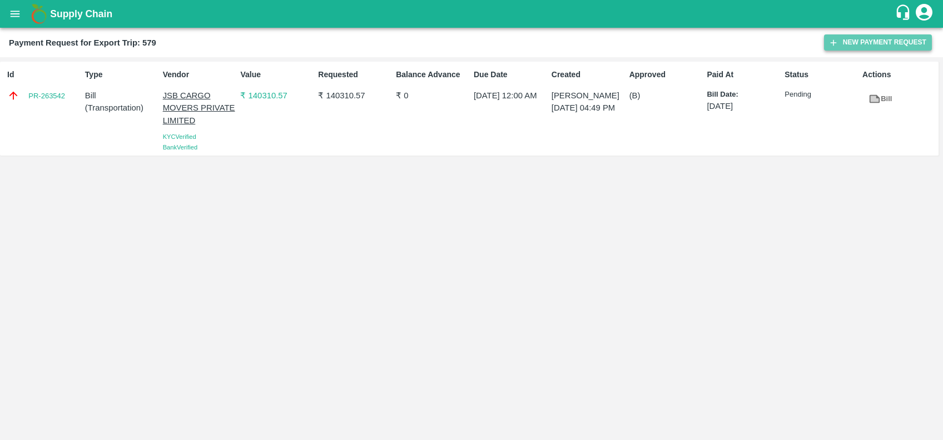
click at [840, 41] on button "New Payment Request" at bounding box center [878, 42] width 108 height 16
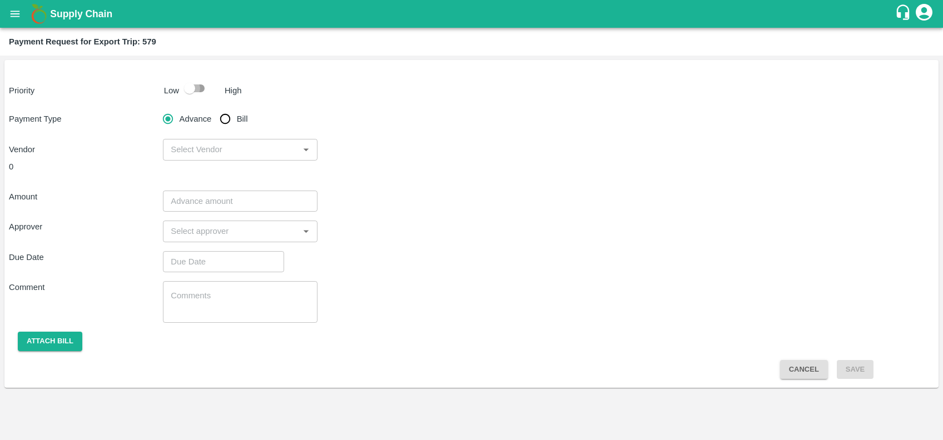
click at [200, 90] on input "checkbox" at bounding box center [189, 88] width 63 height 21
checkbox input "true"
click at [237, 121] on span "Bill" at bounding box center [242, 119] width 11 height 12
click at [236, 121] on input "Bill" at bounding box center [225, 119] width 22 height 22
radio input "true"
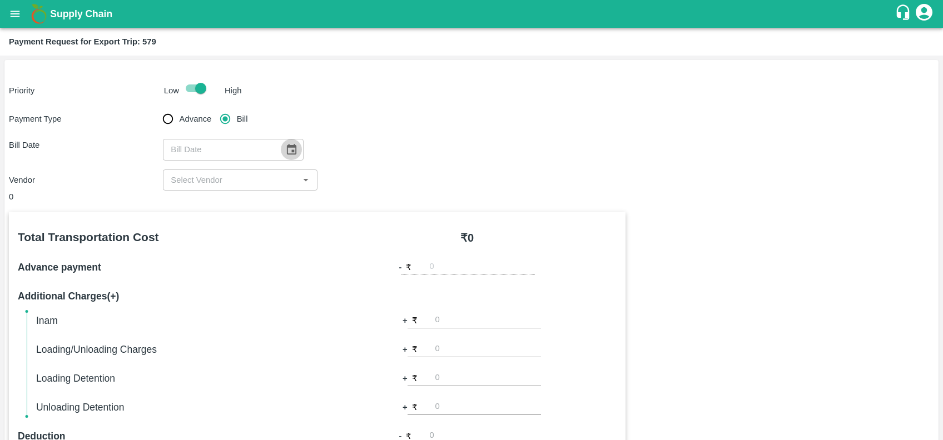
click at [286, 156] on icon "Choose date" at bounding box center [291, 149] width 12 height 12
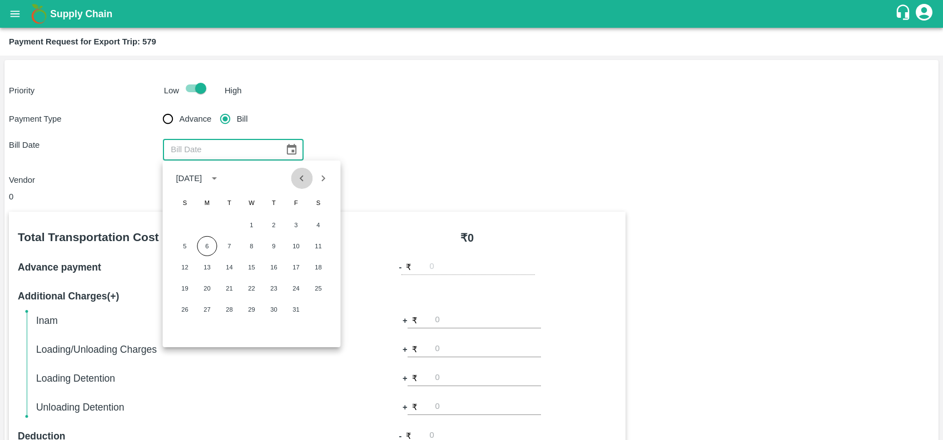
click at [293, 176] on button "Previous month" at bounding box center [301, 178] width 21 height 21
click at [209, 263] on button "15" at bounding box center [207, 268] width 20 height 20
type input "15/09/2025"
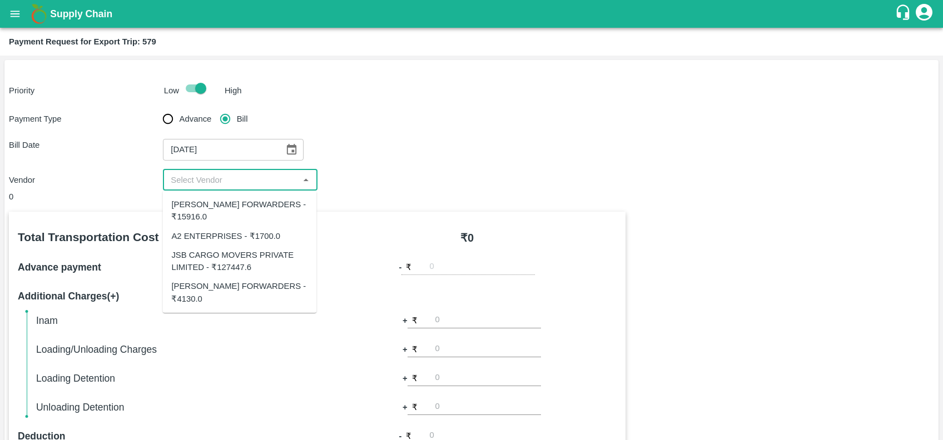
click at [229, 173] on input "input" at bounding box center [230, 180] width 129 height 14
click at [210, 220] on div "SHUBHAM FORWARDERS - ₹15916.0" at bounding box center [239, 211] width 136 height 25
type input "SHUBHAM FORWARDERS - ₹15916.0"
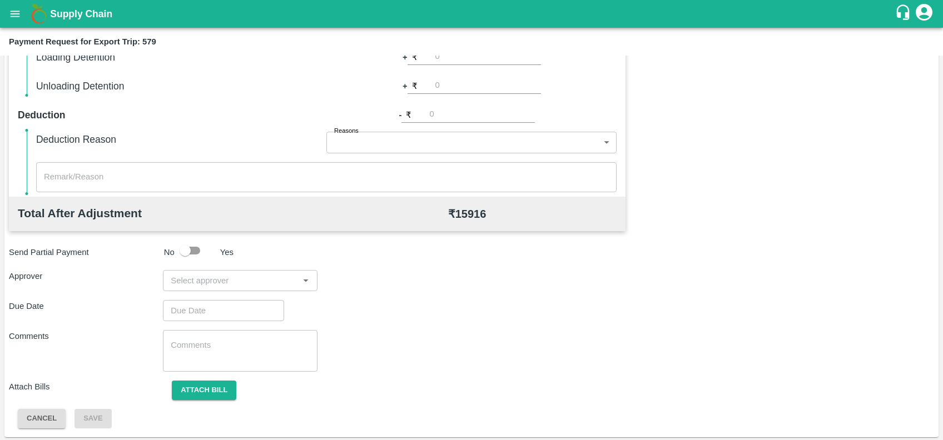
scroll to position [323, 0]
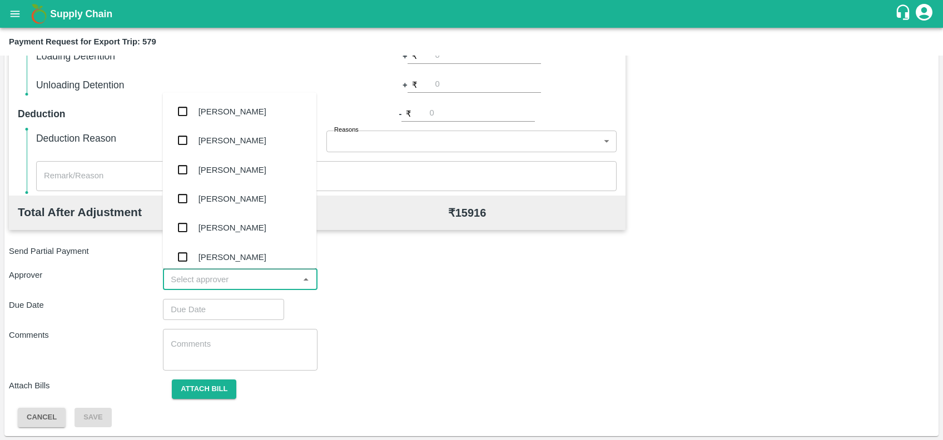
click at [225, 285] on input "input" at bounding box center [230, 280] width 129 height 14
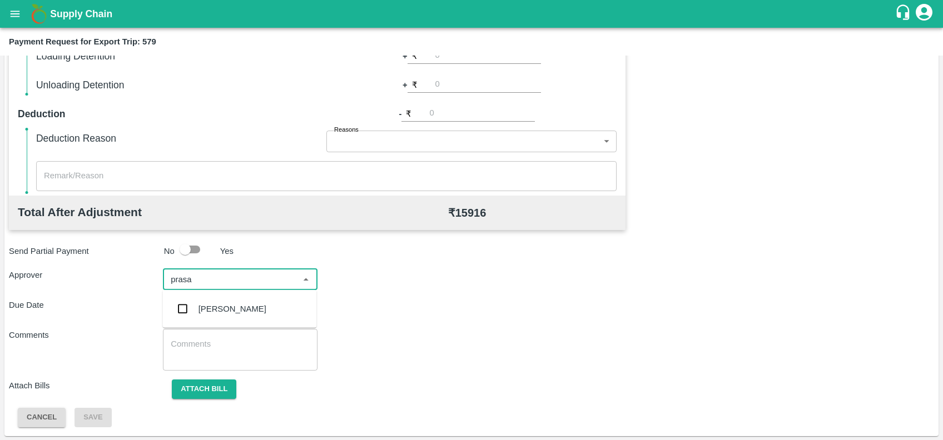
type input "prasad"
click at [225, 299] on div "[PERSON_NAME]" at bounding box center [239, 309] width 154 height 29
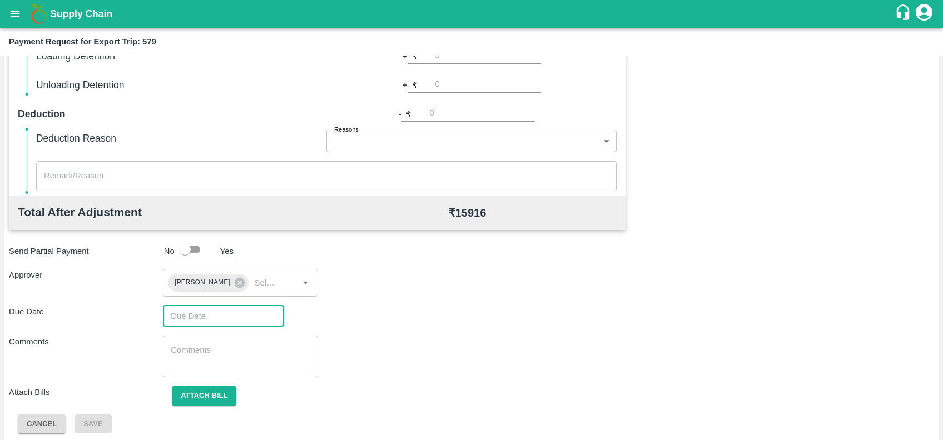
type input "DD/MM/YYYY hh:mm aa"
click at [227, 307] on input "DD/MM/YYYY hh:mm aa" at bounding box center [219, 316] width 113 height 21
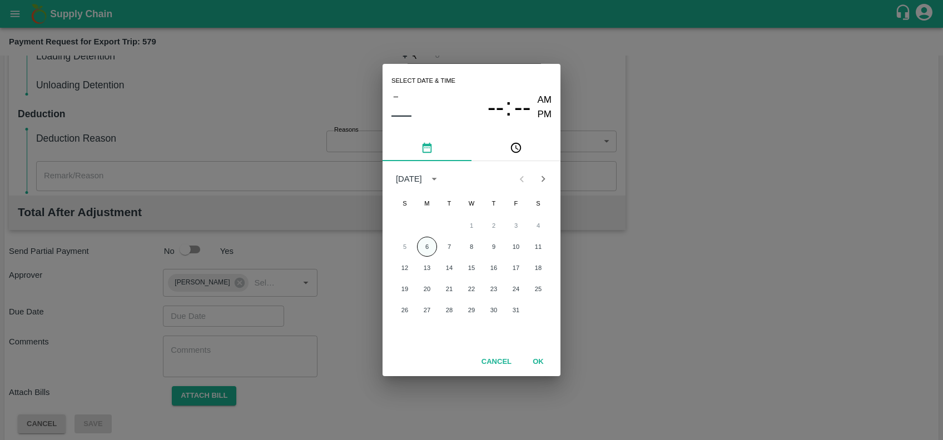
click at [426, 246] on button "6" at bounding box center [427, 247] width 20 height 20
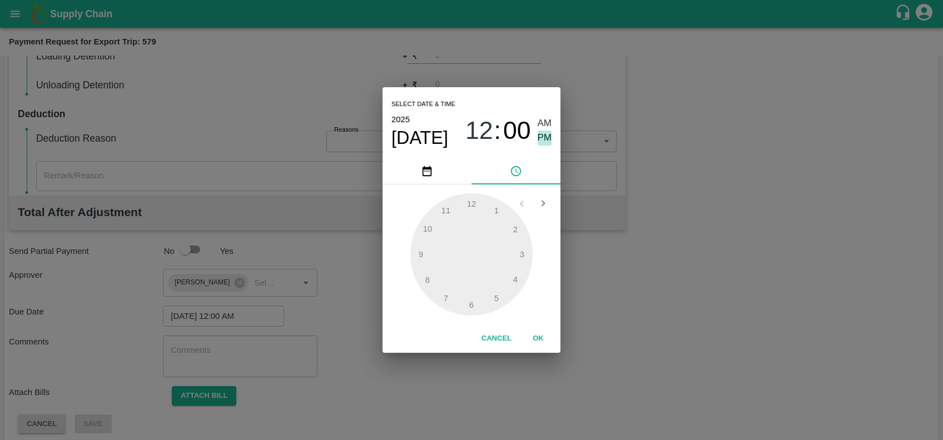
click at [544, 140] on span "PM" at bounding box center [545, 138] width 14 height 15
click at [516, 281] on div at bounding box center [471, 255] width 122 height 122
click at [448, 216] on div at bounding box center [471, 255] width 122 height 122
type input "06/10/2025 04:55 PM"
click at [541, 339] on button "OK" at bounding box center [539, 338] width 36 height 19
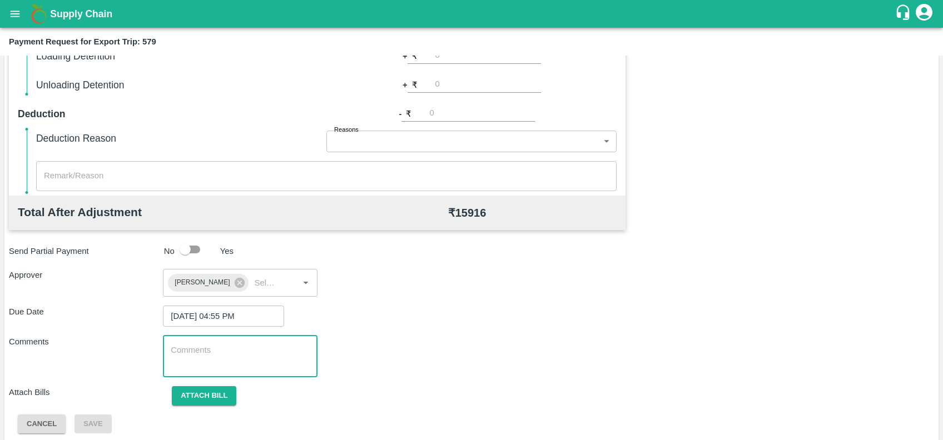
click at [278, 359] on textarea at bounding box center [240, 356] width 138 height 23
click at [217, 392] on button "Attach bill" at bounding box center [204, 396] width 65 height 19
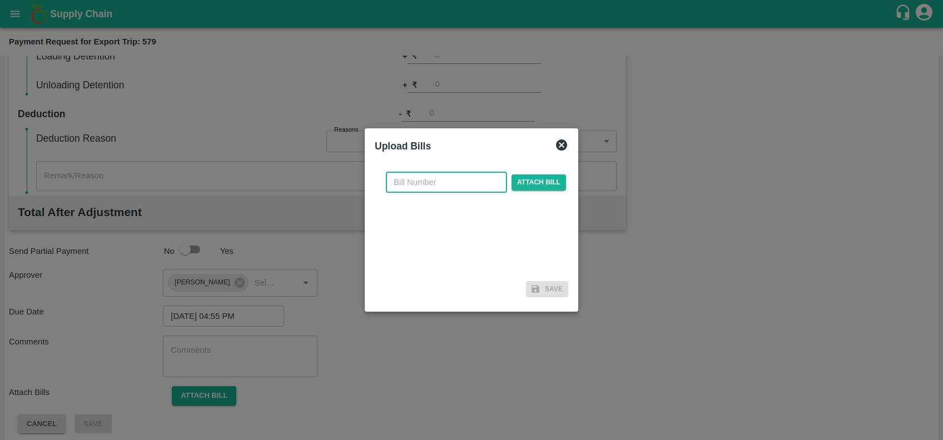
click at [441, 179] on input "text" at bounding box center [446, 182] width 121 height 21
paste input "SF-TRANS-EXP-25-26-085"
type input "SF-TRANS-EXP-25-26-085"
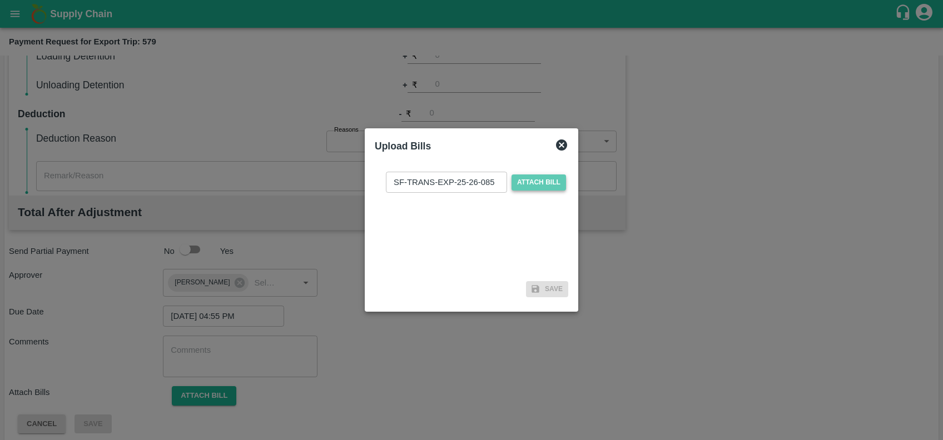
click at [515, 186] on span "Attach bill" at bounding box center [539, 183] width 55 height 16
click at [0, 0] on input "Attach bill" at bounding box center [0, 0] width 0 height 0
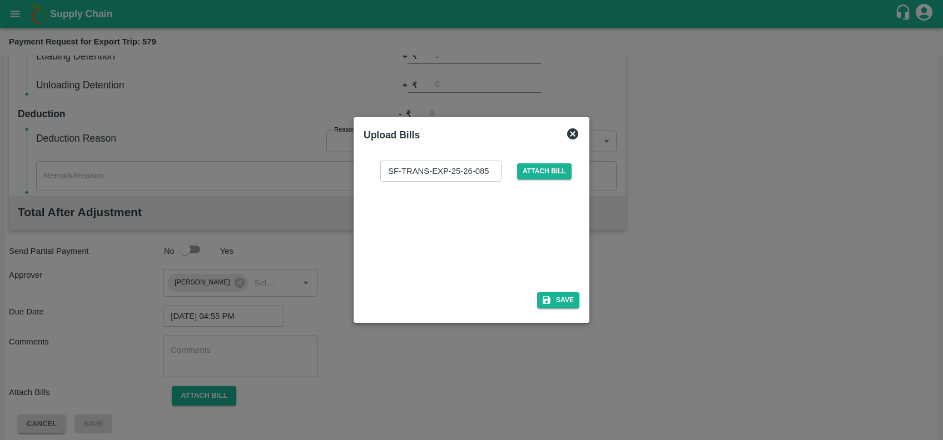
click at [484, 213] on div at bounding box center [469, 233] width 167 height 59
click at [563, 303] on button "Save" at bounding box center [558, 301] width 42 height 16
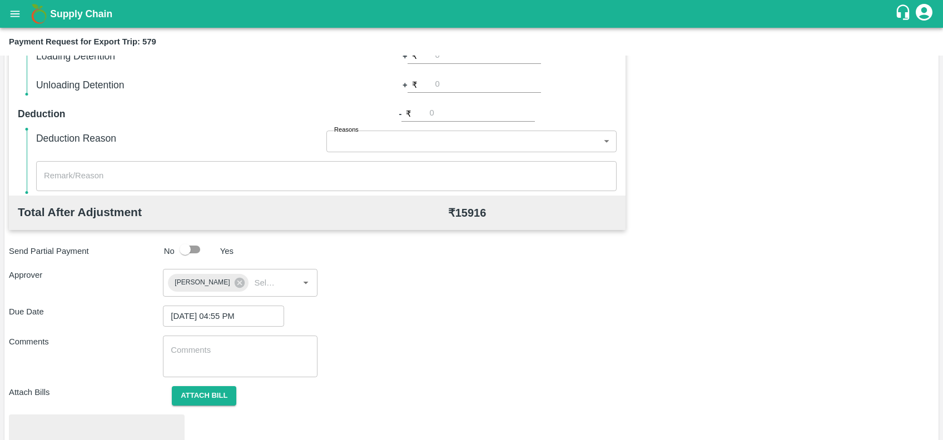
scroll to position [388, 0]
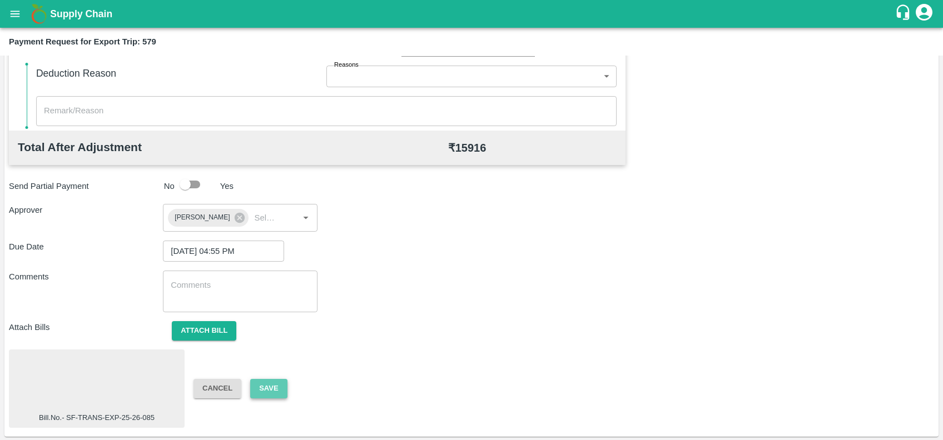
click at [276, 388] on button "Save" at bounding box center [268, 388] width 37 height 19
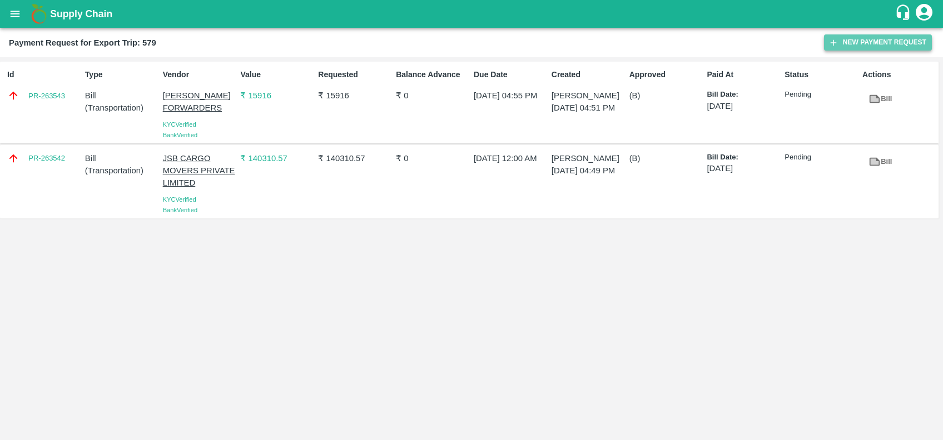
click at [833, 44] on icon "button" at bounding box center [834, 42] width 6 height 6
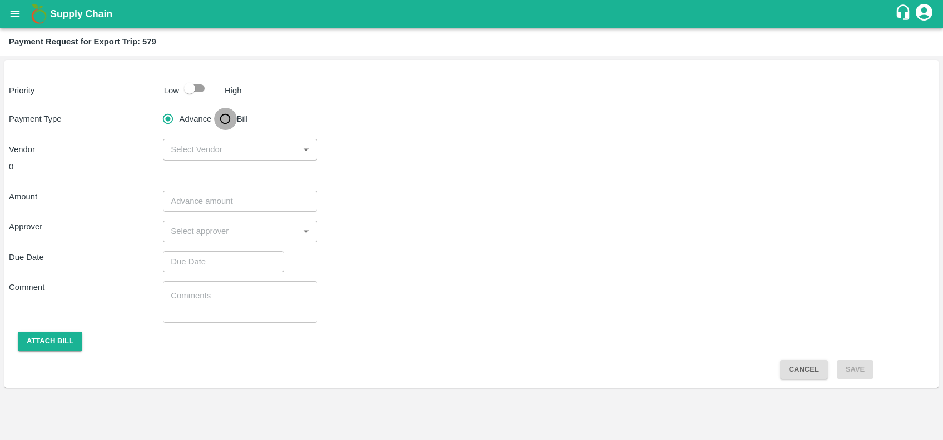
click at [230, 127] on input "Bill" at bounding box center [225, 119] width 22 height 22
radio input "true"
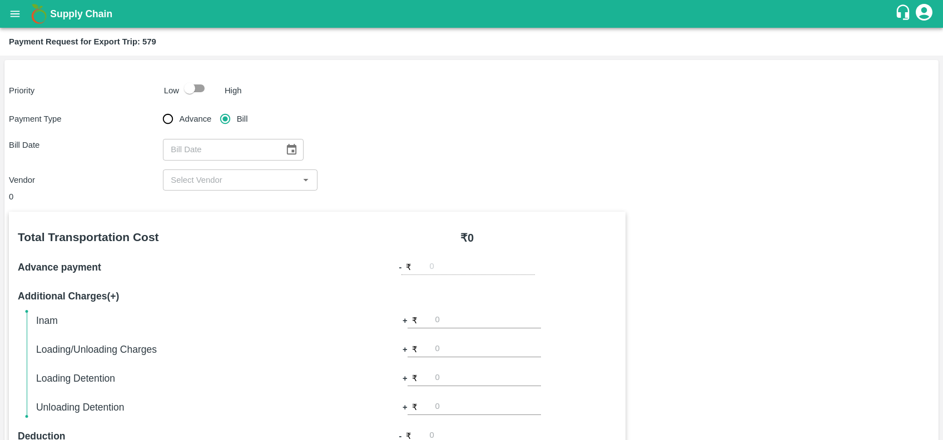
click at [187, 94] on input "checkbox" at bounding box center [189, 88] width 63 height 21
checkbox input "true"
click at [290, 148] on icon "Choose date" at bounding box center [291, 149] width 9 height 11
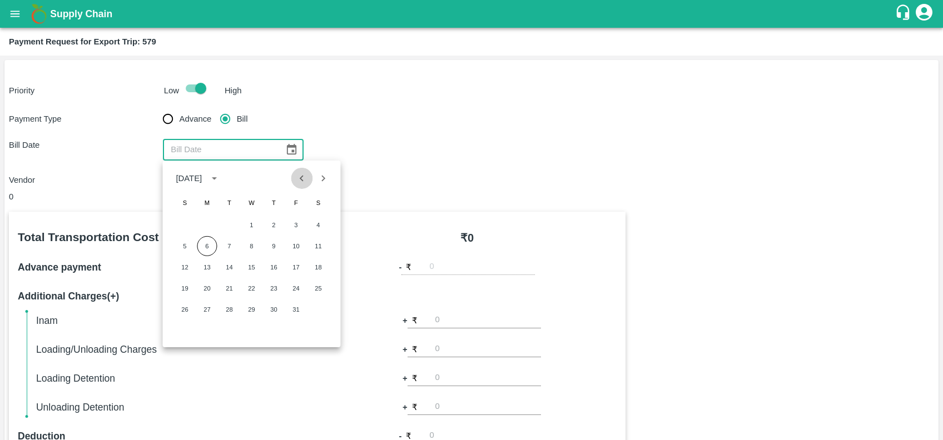
click at [304, 178] on icon "Previous month" at bounding box center [302, 178] width 12 height 12
click at [212, 270] on button "15" at bounding box center [207, 268] width 20 height 20
type input "15/09/2025"
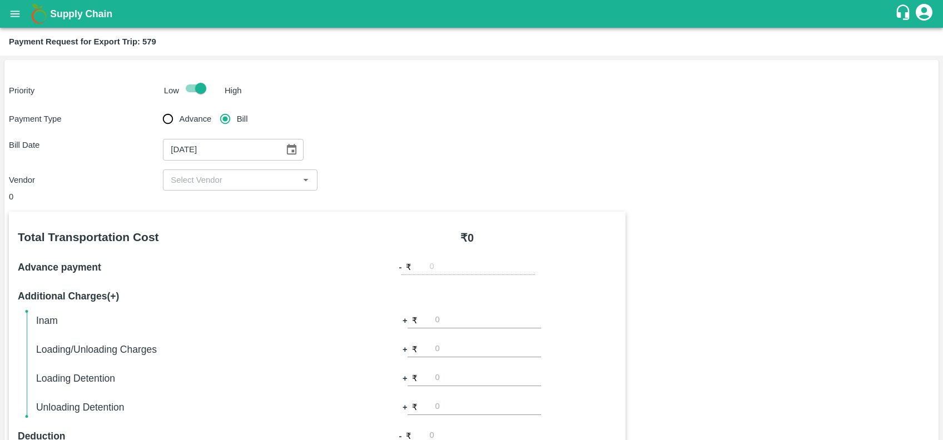
click at [220, 187] on input "input" at bounding box center [230, 180] width 129 height 14
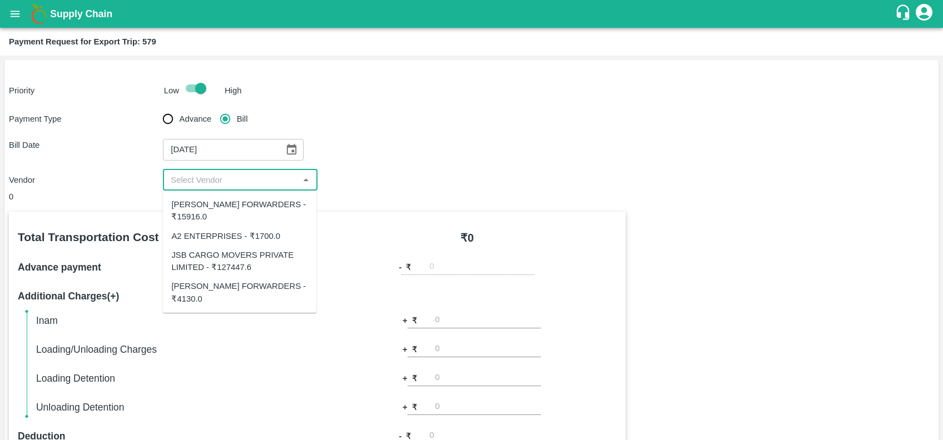
click at [236, 286] on div "SHUBHAM FORWARDERS - ₹4130.0" at bounding box center [239, 293] width 136 height 25
type input "SHUBHAM FORWARDERS - ₹4130.0"
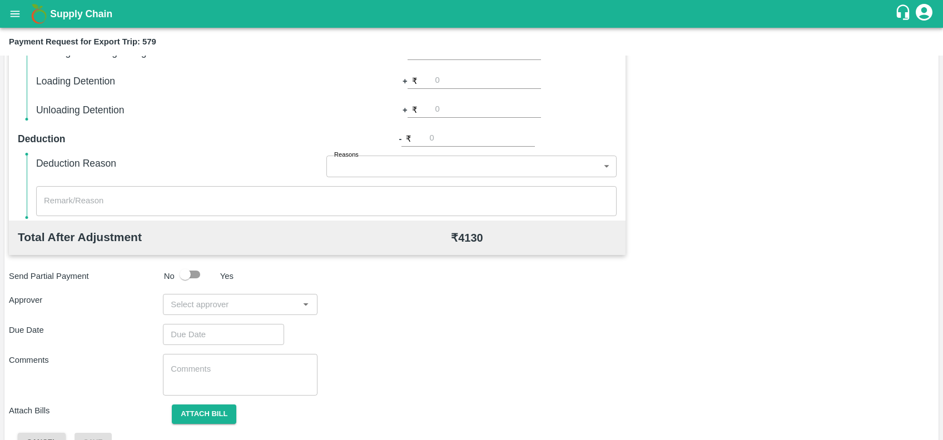
scroll to position [323, 0]
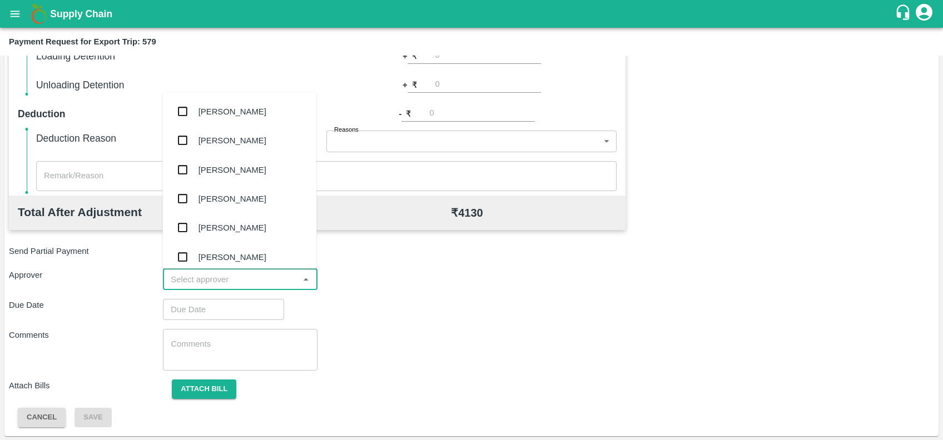
click at [262, 280] on input "input" at bounding box center [230, 280] width 129 height 14
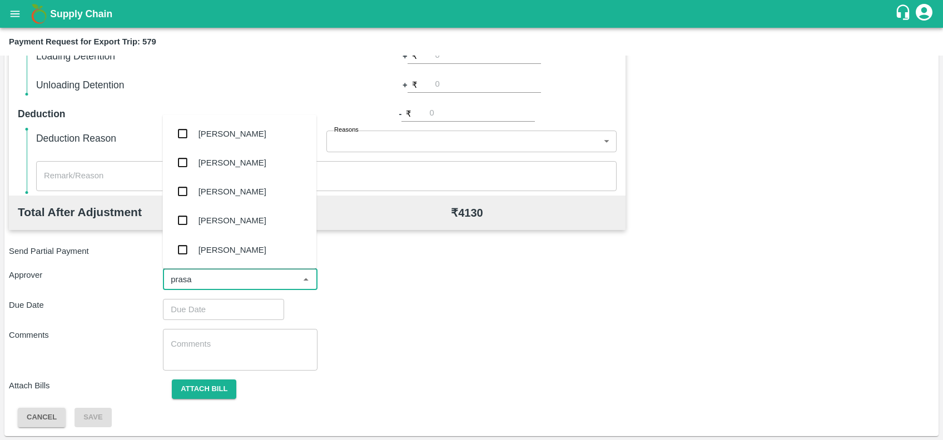
type input "prasad"
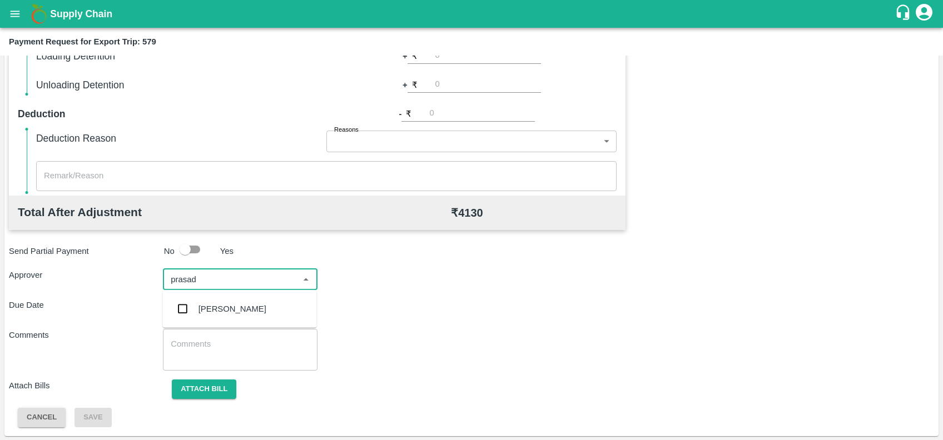
click at [265, 300] on div "[PERSON_NAME]" at bounding box center [239, 309] width 154 height 29
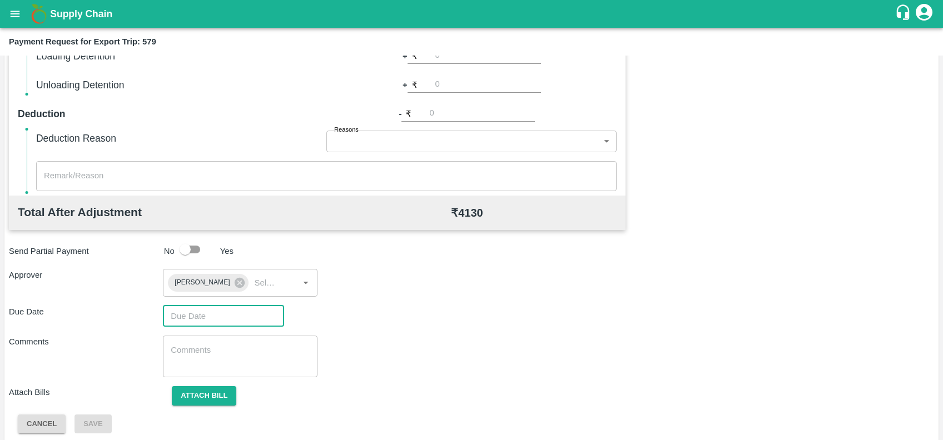
type input "DD/MM/YYYY hh:mm aa"
click at [263, 308] on input "DD/MM/YYYY hh:mm aa" at bounding box center [219, 316] width 113 height 21
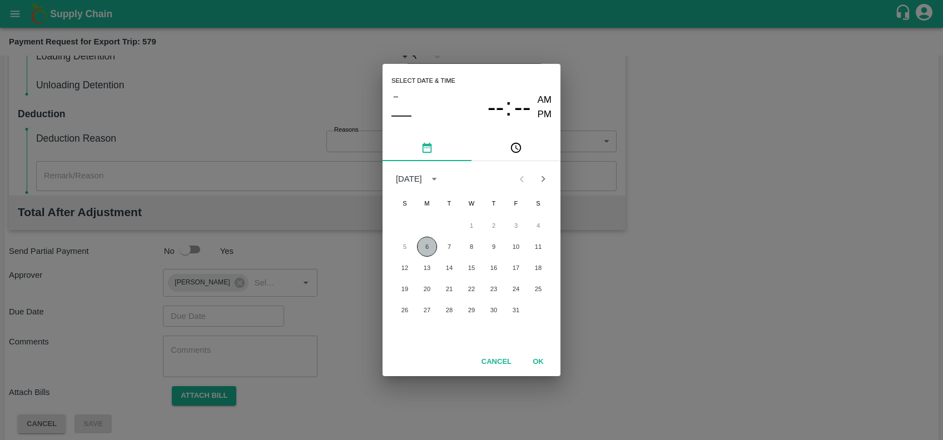
click at [434, 248] on button "6" at bounding box center [427, 247] width 20 height 20
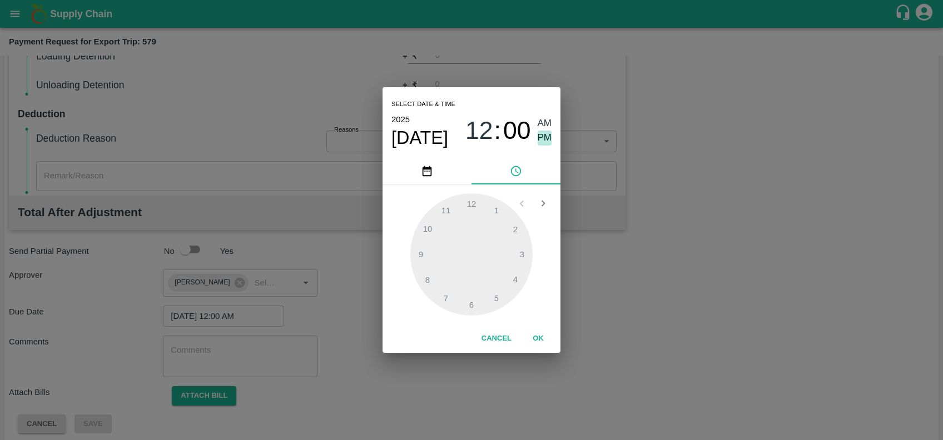
click at [546, 133] on span "PM" at bounding box center [545, 138] width 14 height 15
click at [516, 280] on div at bounding box center [471, 255] width 122 height 122
click at [449, 212] on div at bounding box center [471, 255] width 122 height 122
type input "06/10/2025 04:55 PM"
click at [544, 344] on button "OK" at bounding box center [539, 338] width 36 height 19
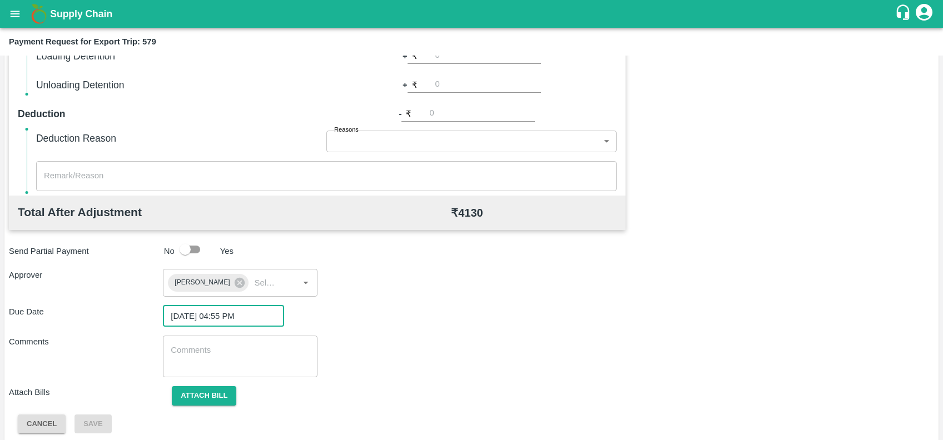
scroll to position [329, 0]
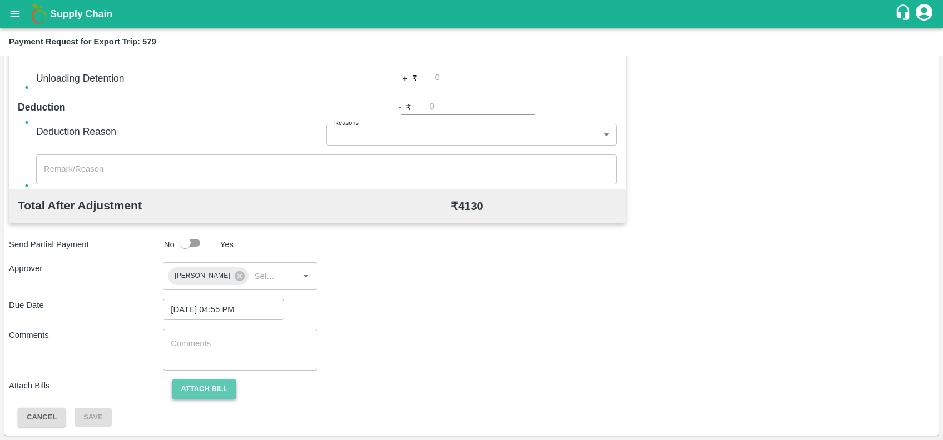
click at [215, 389] on button "Attach bill" at bounding box center [204, 389] width 65 height 19
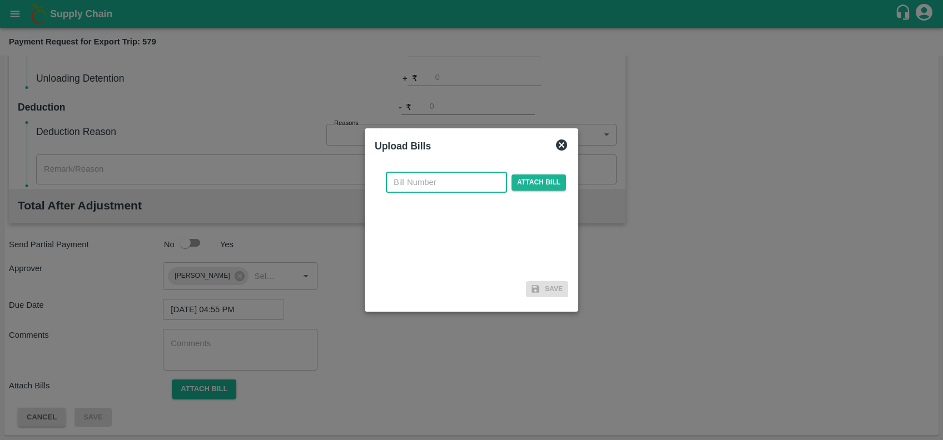
click at [434, 181] on input "text" at bounding box center [446, 182] width 121 height 21
paste input "SF-CHA-EXP-25-26-085"
type input "SF-CHA-EXP-25-26-085"
click at [521, 183] on span "Attach bill" at bounding box center [539, 183] width 55 height 16
click at [0, 0] on input "Attach bill" at bounding box center [0, 0] width 0 height 0
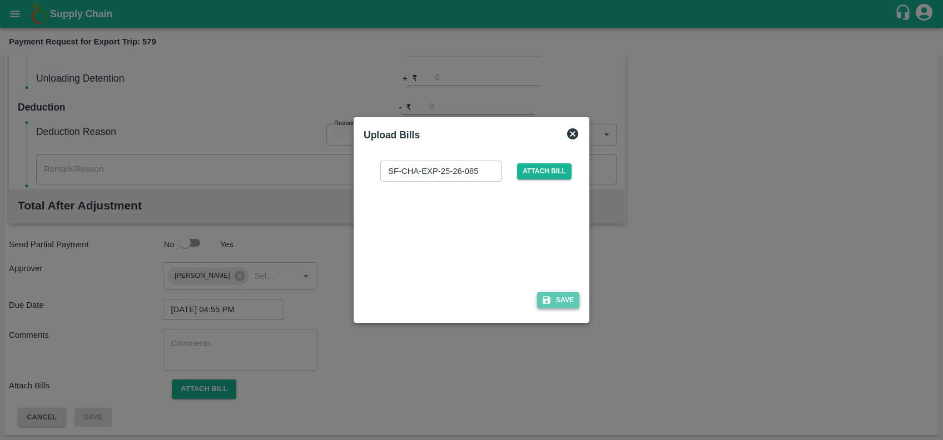
click at [563, 301] on button "Save" at bounding box center [558, 301] width 42 height 16
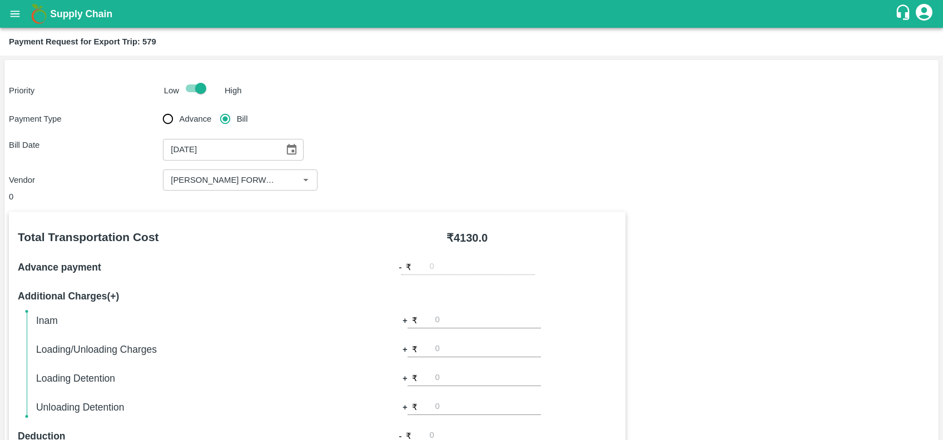
scroll to position [388, 0]
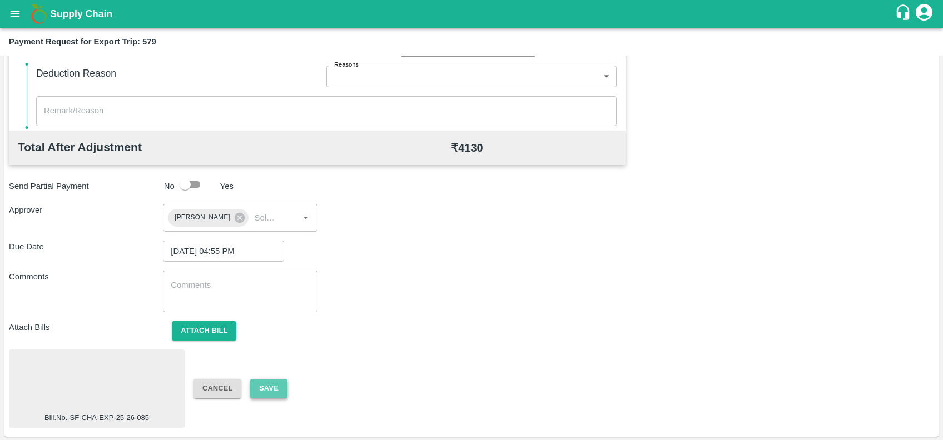
click at [261, 386] on button "Save" at bounding box center [268, 388] width 37 height 19
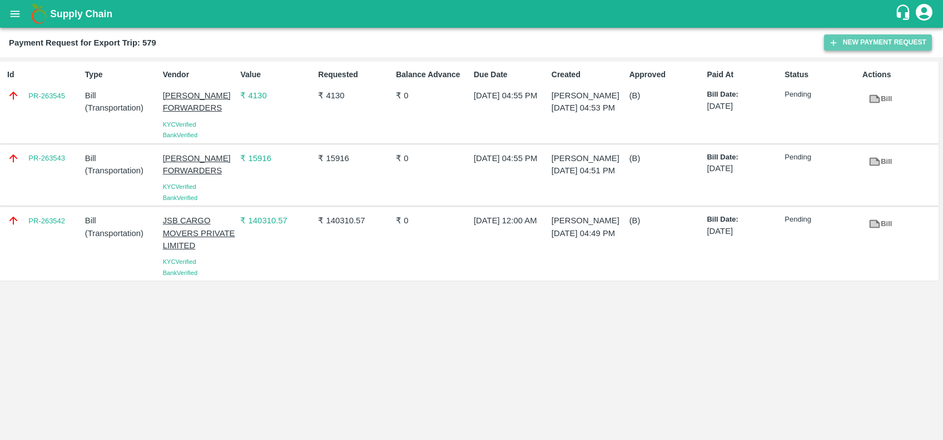
click at [832, 39] on icon "button" at bounding box center [834, 43] width 10 height 10
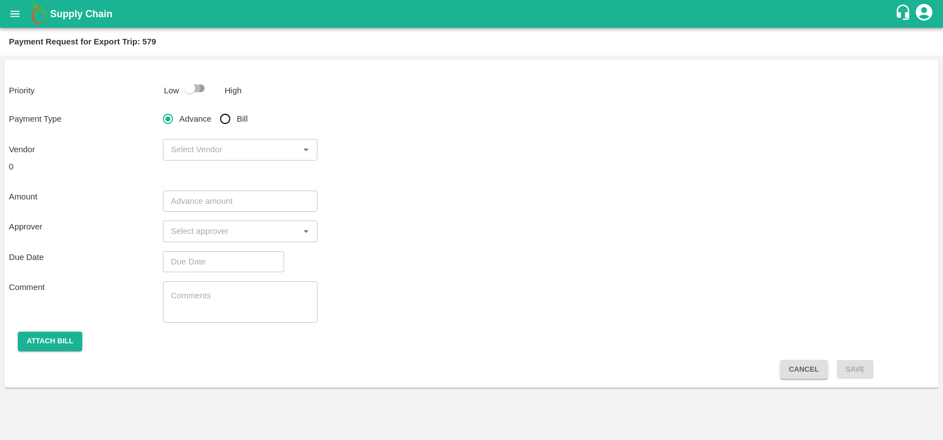
click at [197, 93] on input "checkbox" at bounding box center [189, 88] width 63 height 21
checkbox input "true"
click at [227, 120] on input "Bill" at bounding box center [225, 119] width 22 height 22
radio input "true"
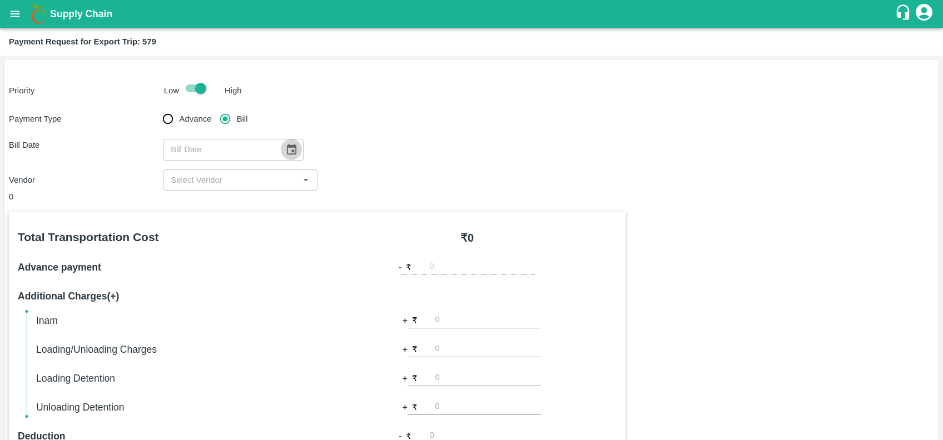
click at [288, 147] on icon "Choose date" at bounding box center [291, 149] width 9 height 11
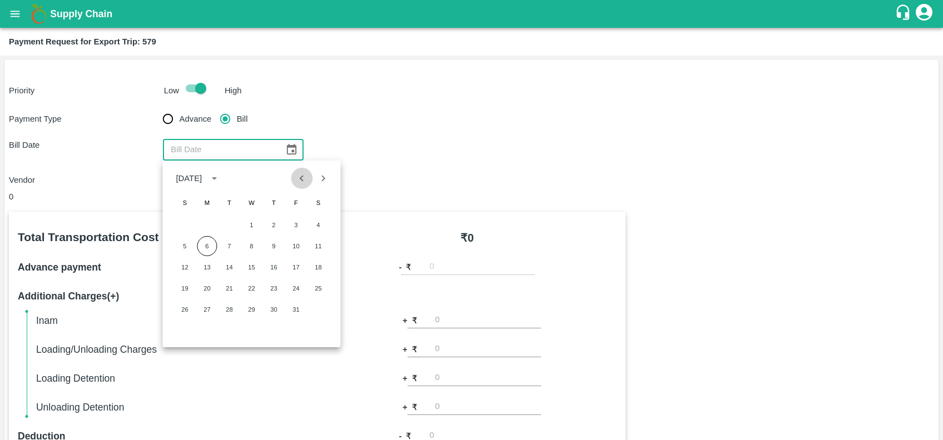
click at [302, 181] on icon "Previous month" at bounding box center [302, 178] width 12 height 12
click at [212, 263] on button "15" at bounding box center [207, 268] width 20 height 20
type input "15/09/2025"
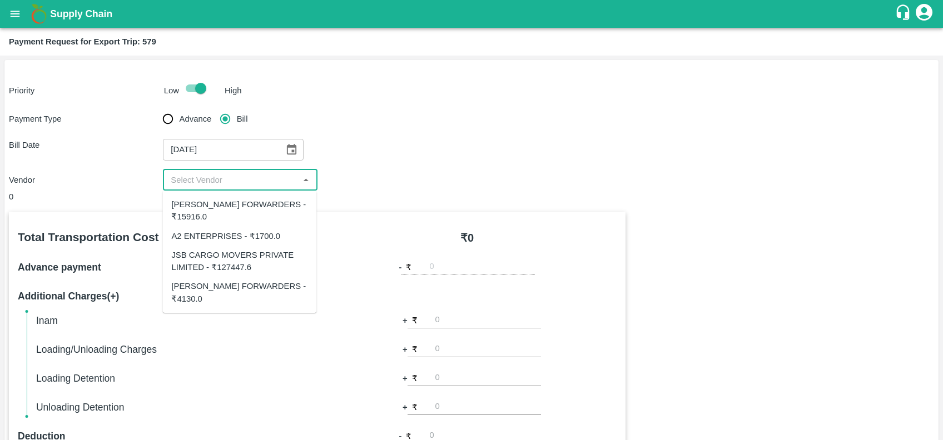
click at [207, 173] on input "input" at bounding box center [230, 180] width 129 height 14
click at [228, 231] on div "A2 ENTERPRISES - ₹1700.0" at bounding box center [225, 236] width 109 height 12
type input "A2 ENTERPRISES - ₹1700.0"
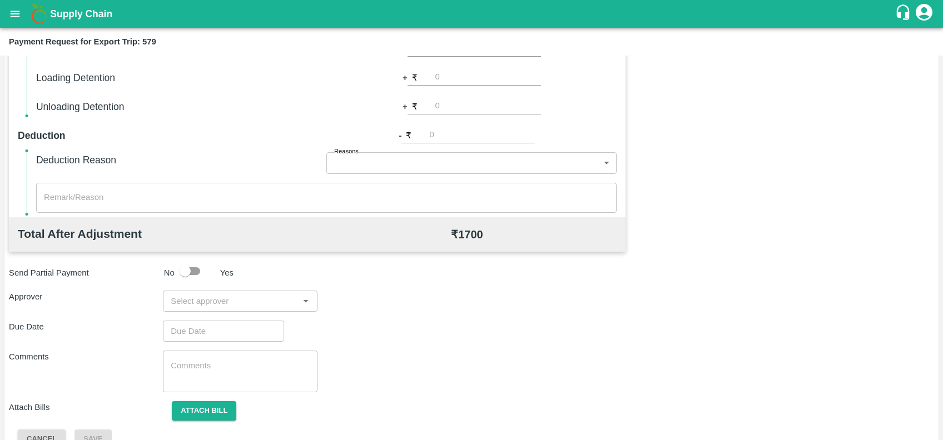
scroll to position [323, 0]
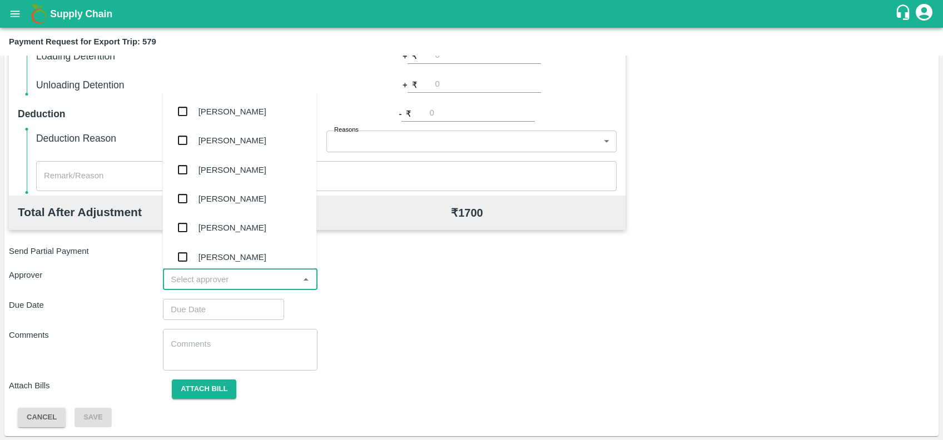
click at [239, 279] on input "input" at bounding box center [230, 280] width 129 height 14
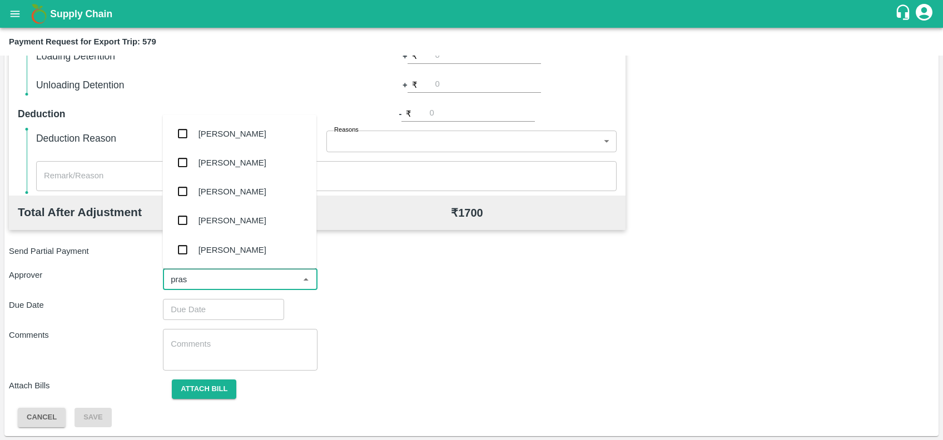
type input "prasa"
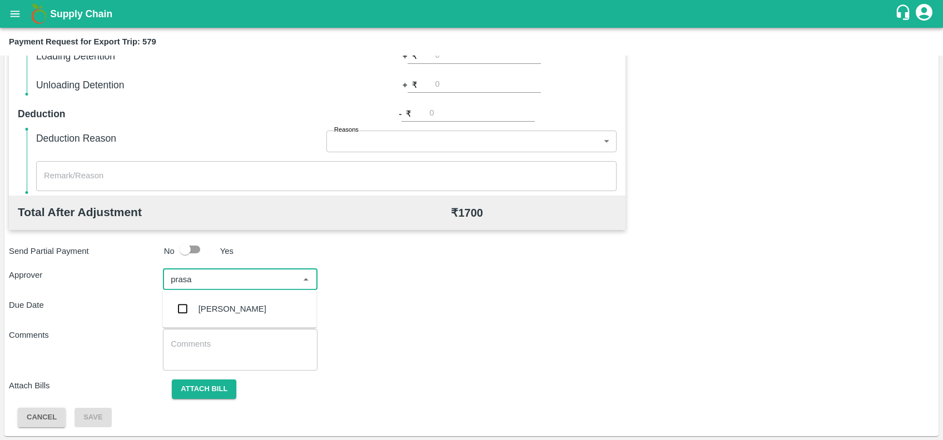
click at [224, 313] on div "[PERSON_NAME]" at bounding box center [233, 309] width 68 height 12
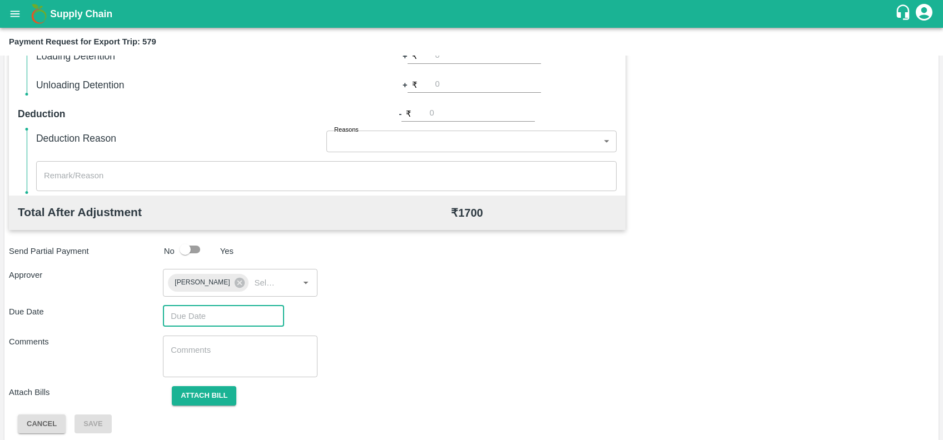
type input "DD/MM/YYYY hh:mm aa"
click at [224, 313] on input "DD/MM/YYYY hh:mm aa" at bounding box center [219, 316] width 113 height 21
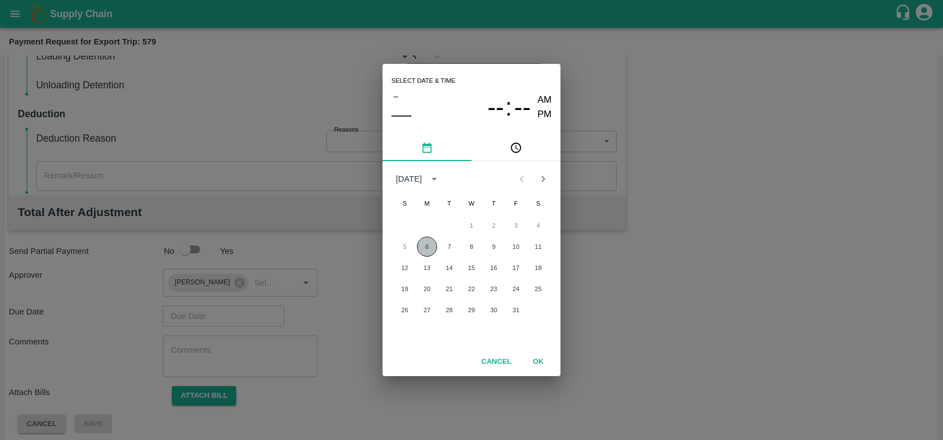
click at [424, 239] on button "6" at bounding box center [427, 247] width 20 height 20
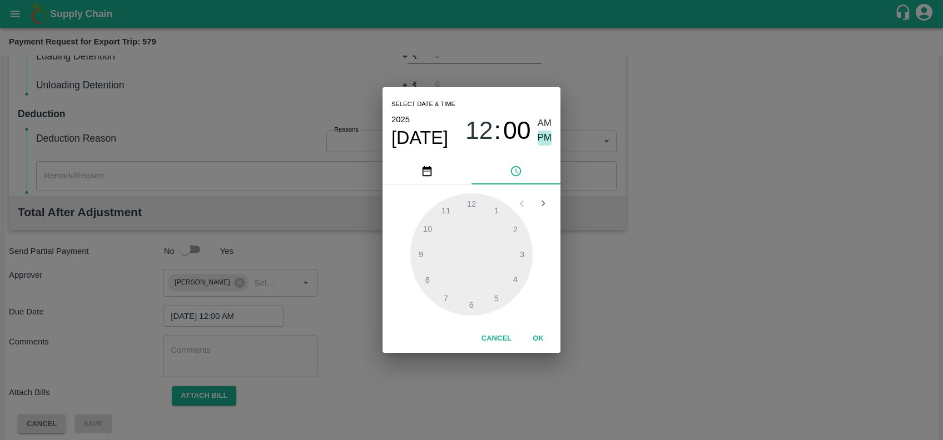
click at [546, 140] on span "PM" at bounding box center [545, 138] width 14 height 15
click at [517, 275] on div at bounding box center [471, 255] width 122 height 122
click at [422, 222] on div at bounding box center [471, 255] width 122 height 122
click at [442, 222] on div at bounding box center [471, 255] width 122 height 122
click at [528, 249] on div at bounding box center [471, 255] width 122 height 122
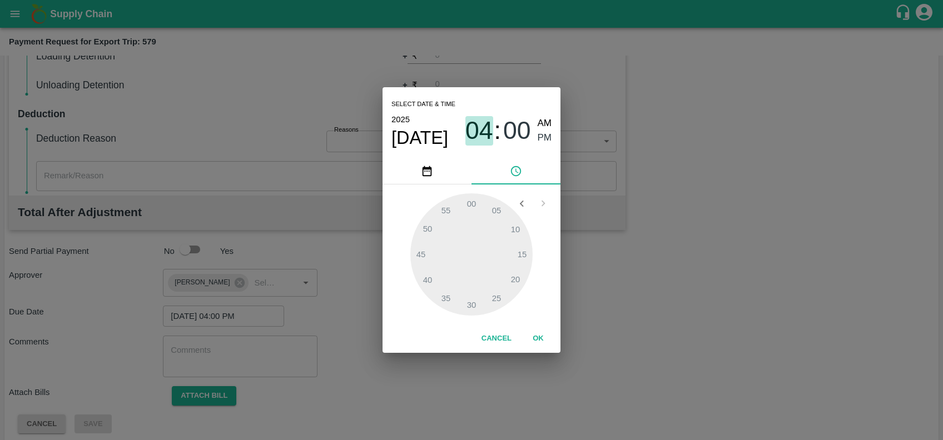
click at [484, 133] on span "04" at bounding box center [480, 130] width 28 height 29
click at [503, 293] on div at bounding box center [471, 255] width 122 height 122
click at [497, 226] on div at bounding box center [471, 255] width 122 height 122
type input "06/10/2025 05:07 PM"
click at [536, 338] on button "OK" at bounding box center [539, 338] width 36 height 19
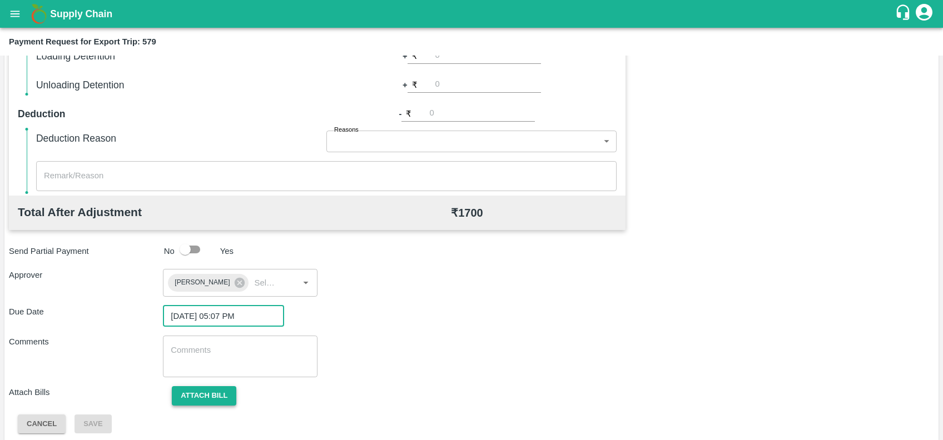
click at [209, 393] on button "Attach bill" at bounding box center [204, 396] width 65 height 19
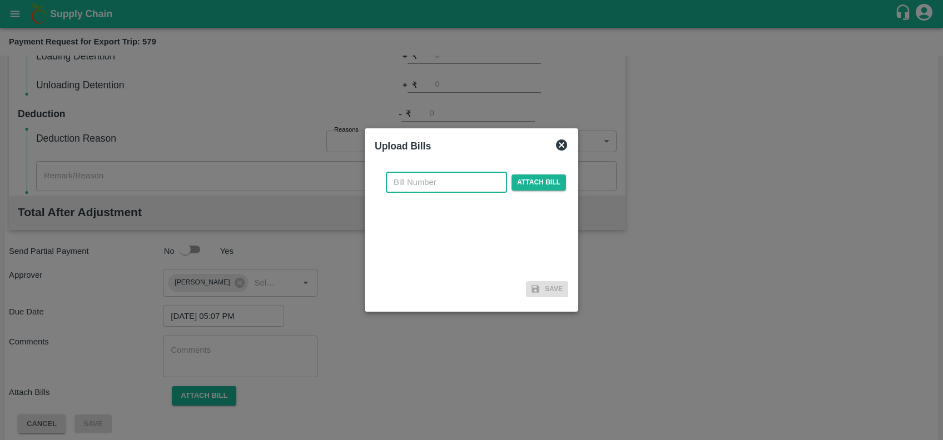
click at [460, 191] on input "text" at bounding box center [446, 182] width 121 height 21
paste input "A2-125/2025-2"
type input "A2-125/2025-26"
click at [518, 181] on span "Attach bill" at bounding box center [539, 183] width 55 height 16
click at [0, 0] on input "Attach bill" at bounding box center [0, 0] width 0 height 0
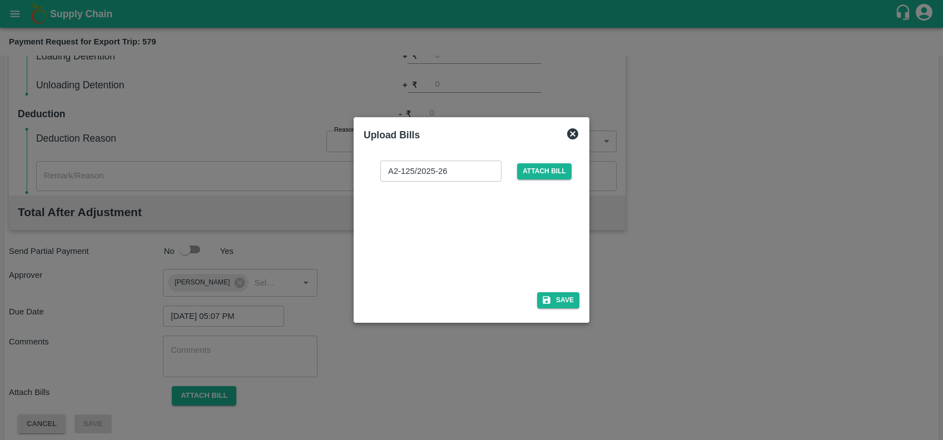
click at [474, 214] on div at bounding box center [469, 233] width 167 height 59
click at [573, 301] on button "Save" at bounding box center [558, 301] width 42 height 16
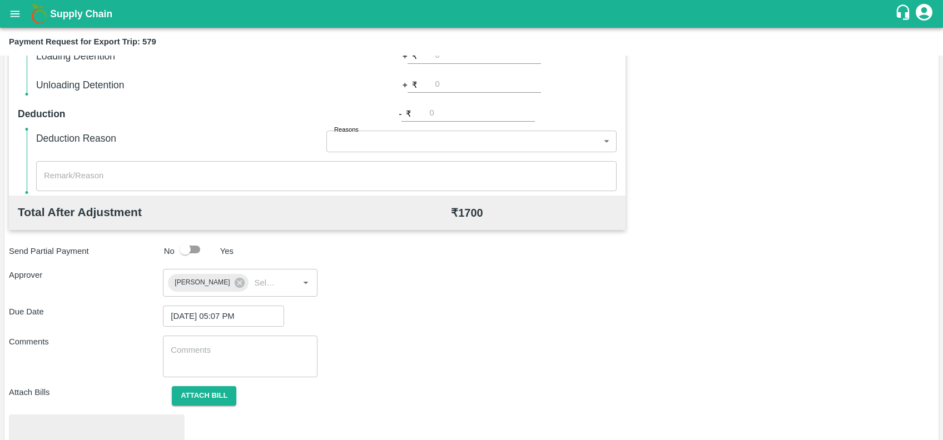
scroll to position [388, 0]
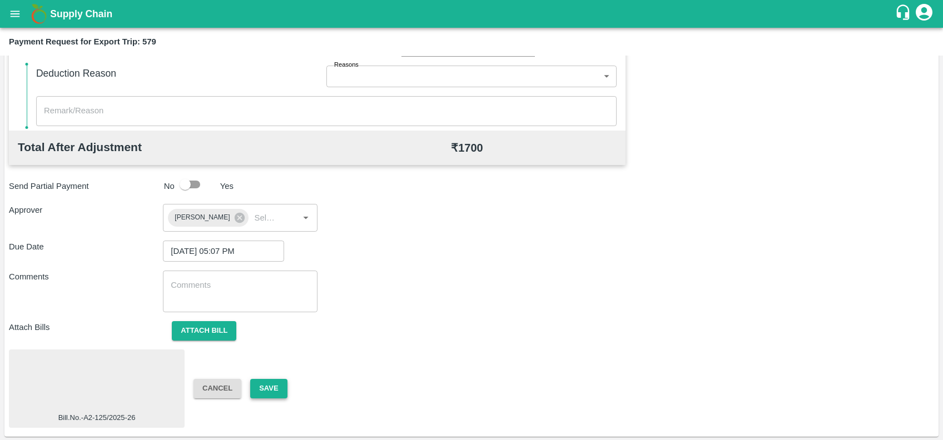
click at [271, 383] on button "Save" at bounding box center [268, 388] width 37 height 19
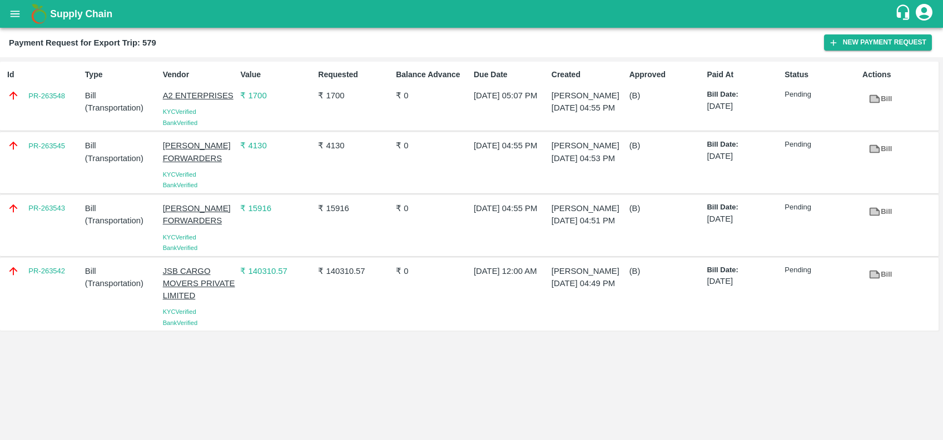
click at [49, 106] on div "Id PR-263548" at bounding box center [42, 96] width 78 height 63
copy link "PR-263548"
click at [41, 171] on div "PR-263545" at bounding box center [42, 163] width 78 height 56
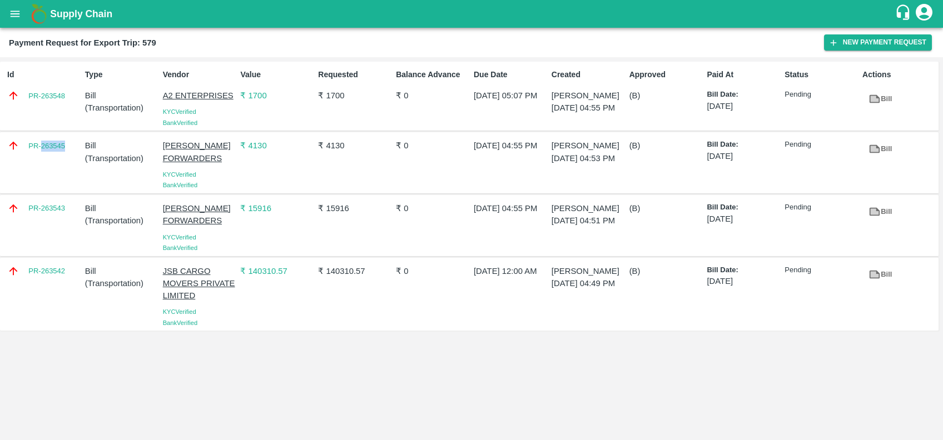
click at [41, 171] on div "PR-263545" at bounding box center [42, 163] width 78 height 56
copy link "PR-263545"
click at [36, 241] on div "PR-263543" at bounding box center [42, 226] width 78 height 56
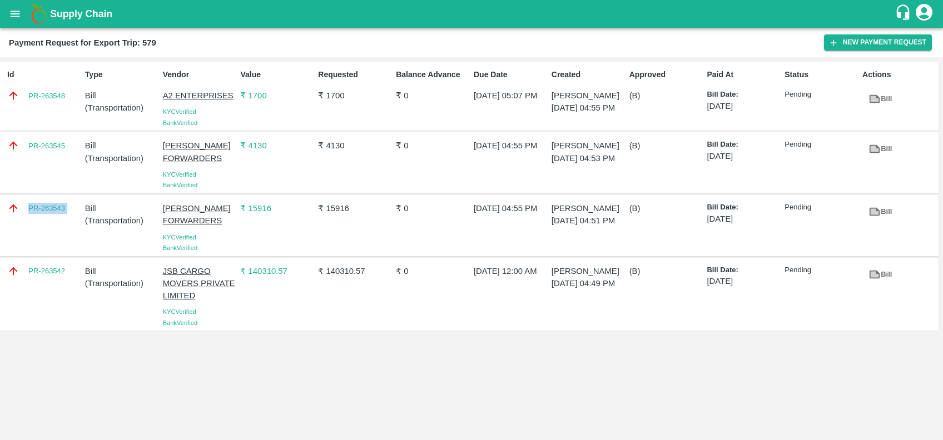
click at [36, 241] on div "PR-263543" at bounding box center [42, 226] width 78 height 56
copy link "PR-263543"
click at [36, 303] on div "PR-263542" at bounding box center [42, 295] width 78 height 68
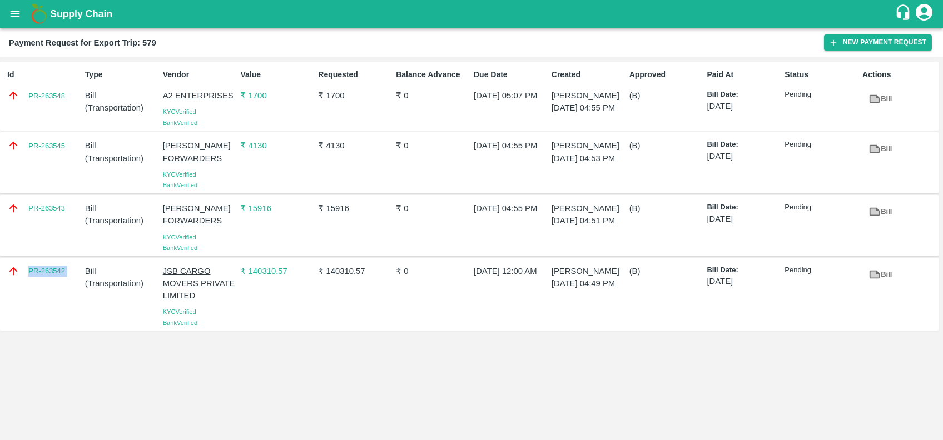
copy link "PR-263542"
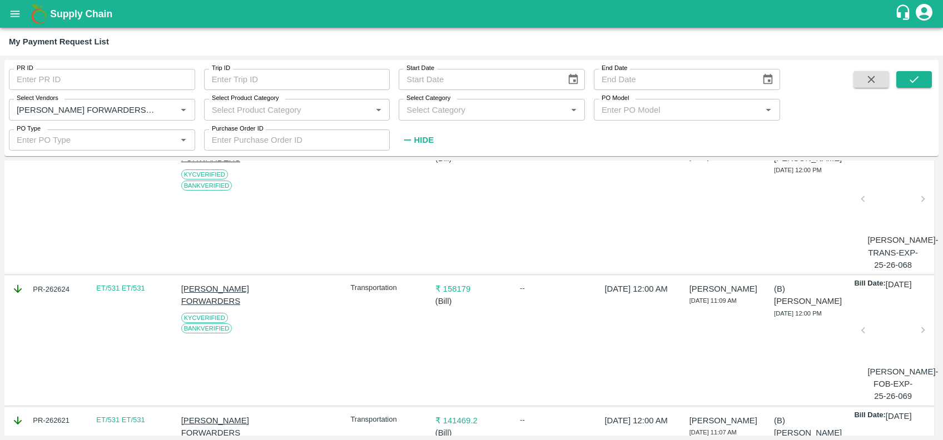
scroll to position [52, 0]
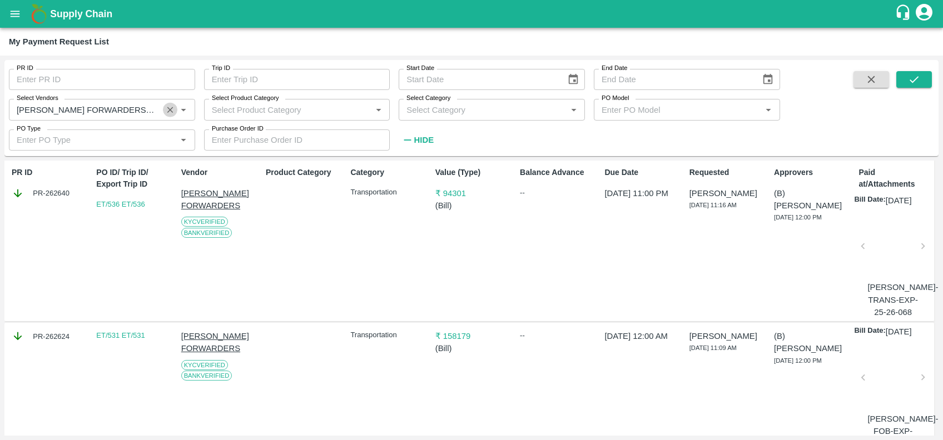
click at [170, 111] on icon "Clear" at bounding box center [170, 110] width 11 height 11
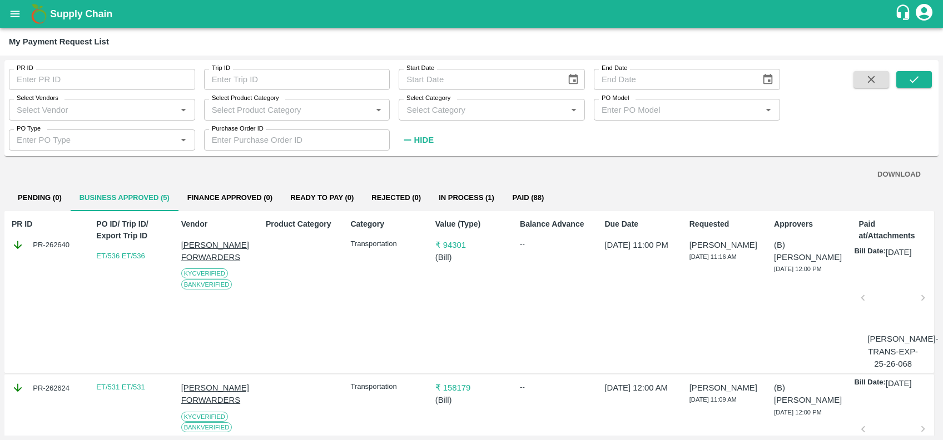
drag, startPoint x: 880, startPoint y: 88, endPoint x: 870, endPoint y: 76, distance: 16.2
click at [870, 76] on span at bounding box center [871, 110] width 44 height 78
click at [870, 76] on icon "button" at bounding box center [871, 79] width 12 height 12
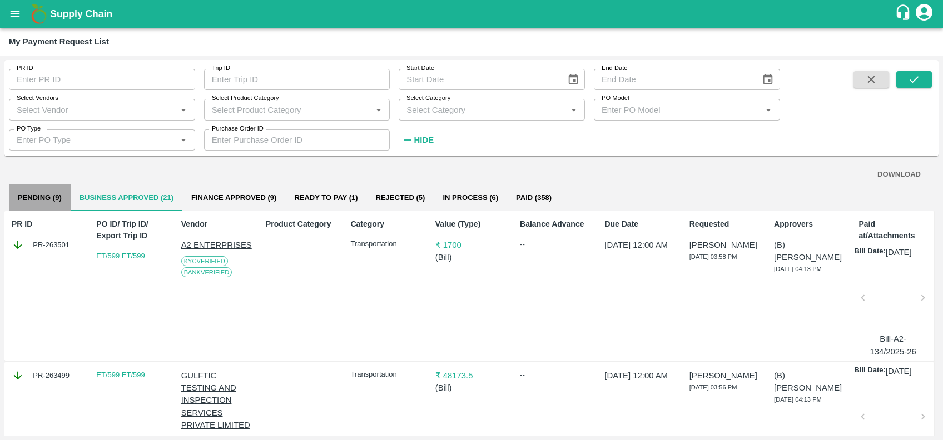
click at [43, 201] on button "Pending (9)" at bounding box center [40, 198] width 62 height 27
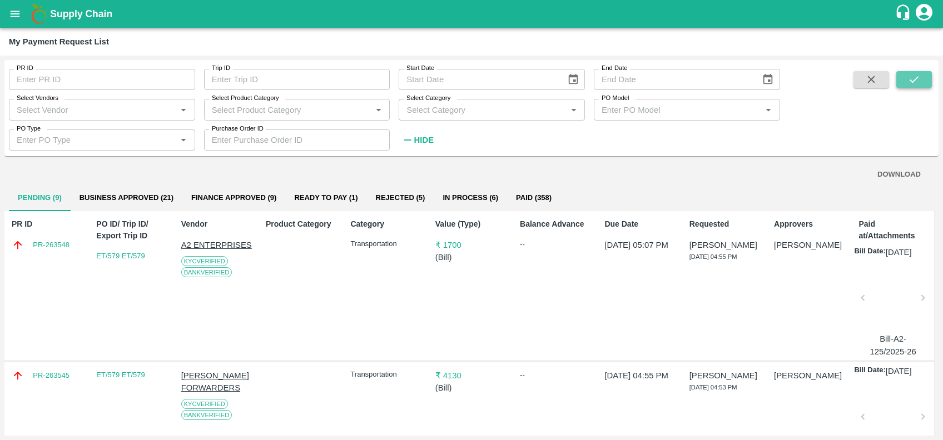
click at [917, 78] on icon "submit" at bounding box center [914, 79] width 9 height 7
click at [39, 209] on button "Pending (9)" at bounding box center [40, 198] width 62 height 27
click at [109, 202] on button "Business Approved (21)" at bounding box center [127, 198] width 112 height 27
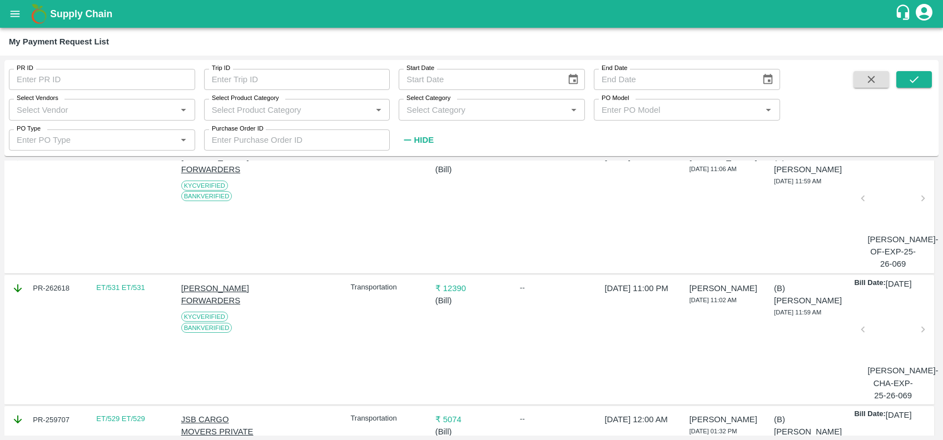
scroll to position [1763, 0]
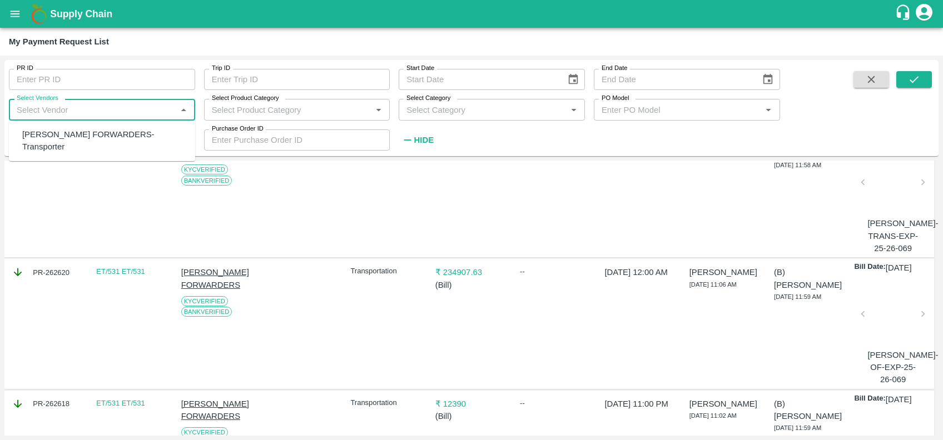
click at [45, 115] on input "Select Vendors" at bounding box center [92, 109] width 161 height 14
click at [65, 142] on div "GULFTIC TESTING AND INSPECTION SERVICES PRIVATE LIMITED-Transporter" at bounding box center [104, 140] width 164 height 25
type input "GULFTIC TESTING AND INSPECTION SERVICES PRIVATE LIMITED-Transporter"
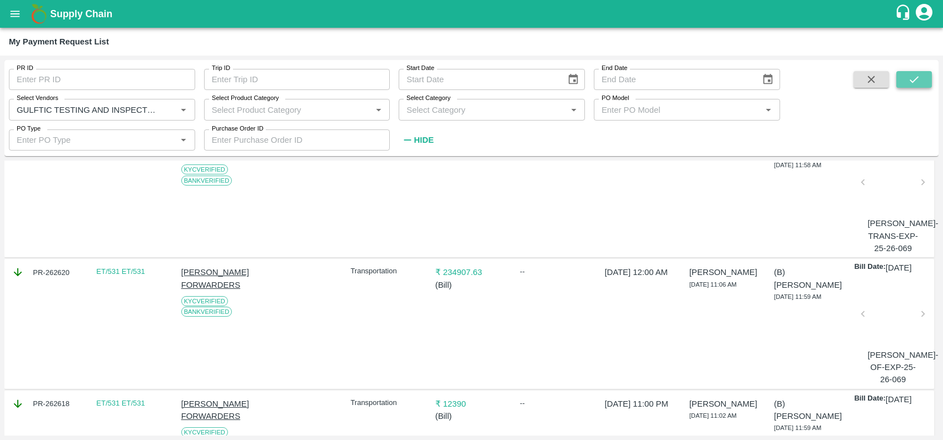
click at [917, 80] on icon "submit" at bounding box center [914, 79] width 12 height 12
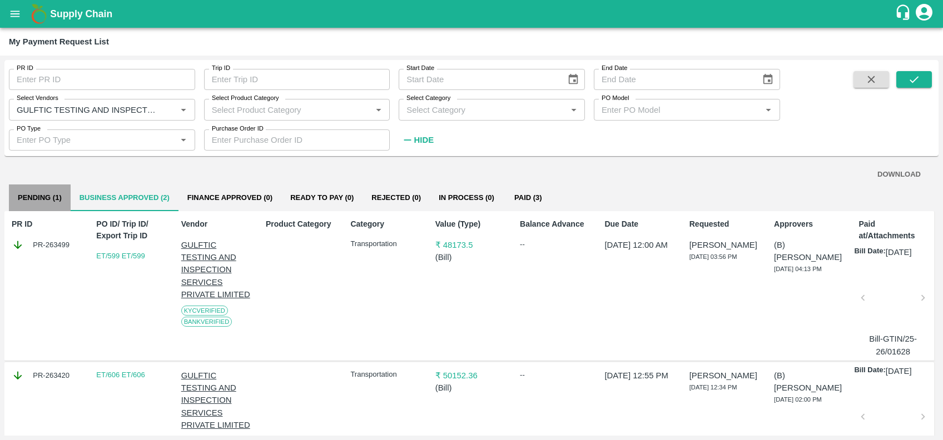
click at [42, 194] on button "Pending (1)" at bounding box center [40, 198] width 62 height 27
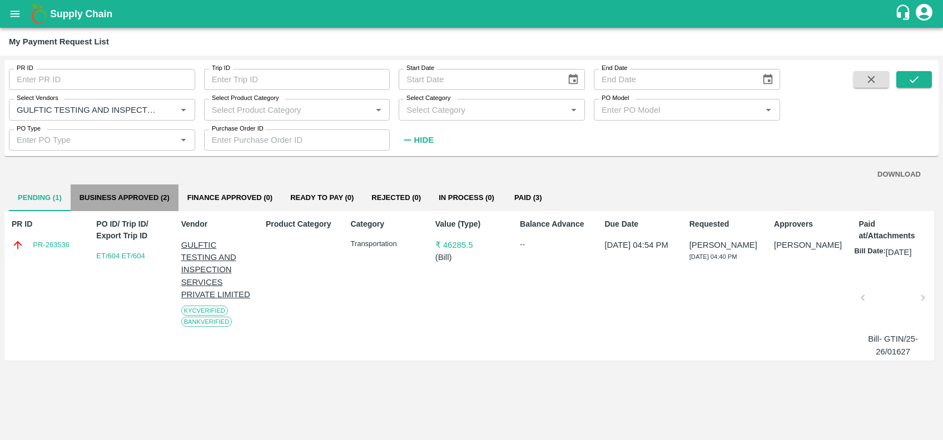
click at [138, 185] on button "Business Approved (2)" at bounding box center [125, 198] width 108 height 27
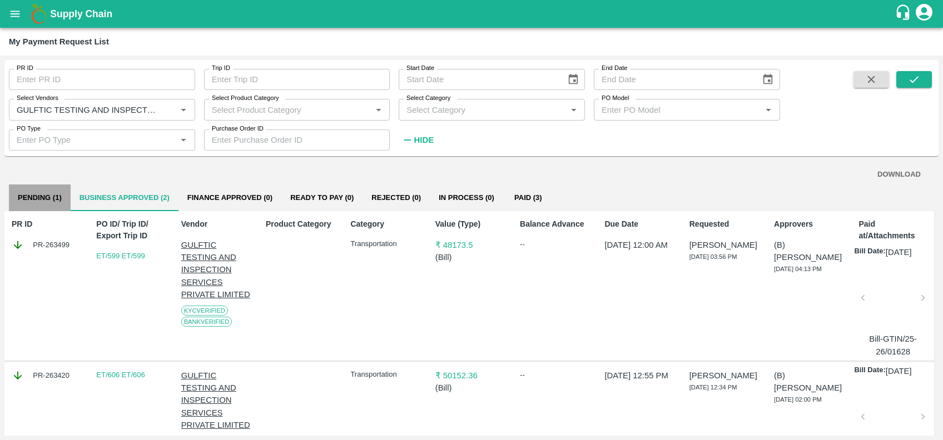
click at [58, 205] on button "Pending (1)" at bounding box center [40, 198] width 62 height 27
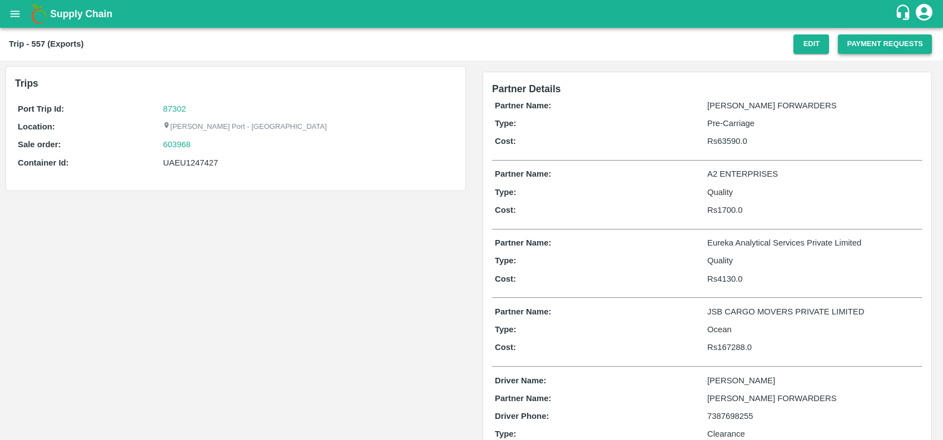
click at [851, 36] on button "Payment Requests" at bounding box center [885, 43] width 94 height 19
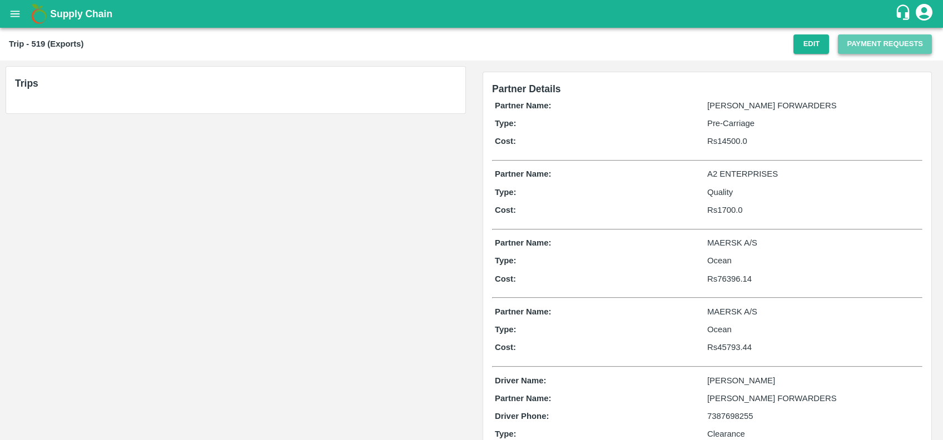
click at [859, 43] on button "Payment Requests" at bounding box center [885, 43] width 94 height 19
